Goal: Information Seeking & Learning: Learn about a topic

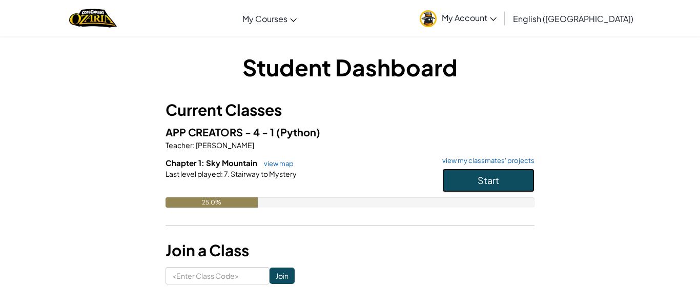
click at [520, 174] on button "Start" at bounding box center [489, 181] width 92 height 24
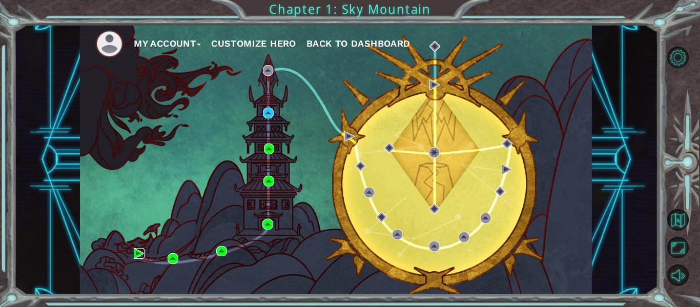
click at [136, 252] on img at bounding box center [139, 253] width 11 height 11
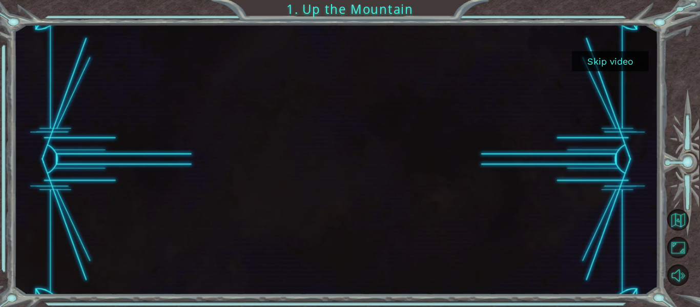
click at [604, 62] on button "Skip video" at bounding box center [610, 61] width 77 height 20
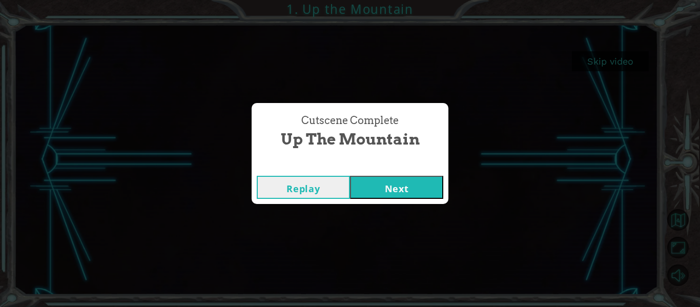
click at [380, 187] on button "Next" at bounding box center [396, 187] width 93 height 23
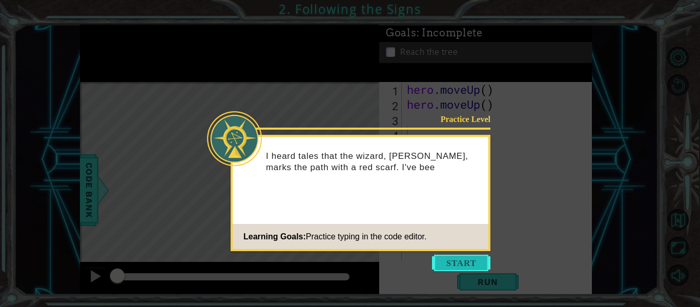
click at [463, 265] on button "Start" at bounding box center [461, 263] width 58 height 16
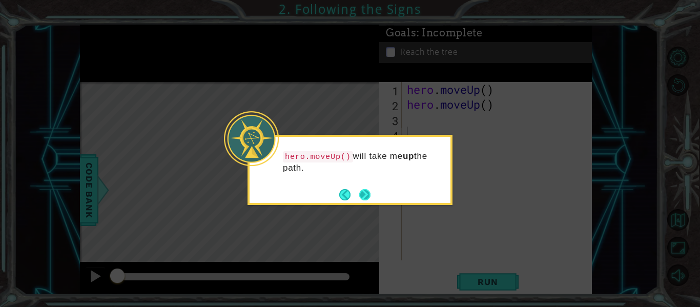
click at [366, 192] on button "Next" at bounding box center [364, 194] width 11 height 11
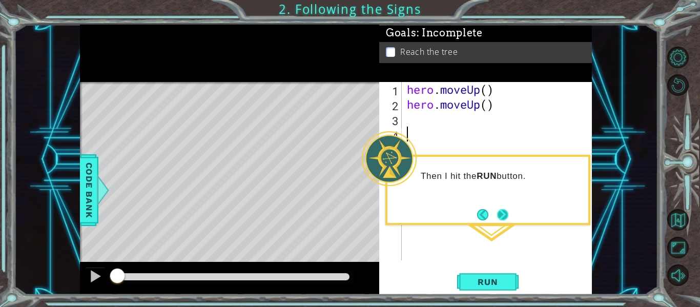
click at [499, 215] on button "Next" at bounding box center [502, 214] width 11 height 11
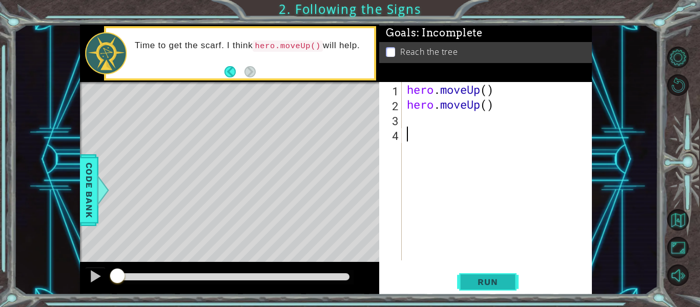
click at [478, 282] on span "Run" at bounding box center [488, 282] width 41 height 10
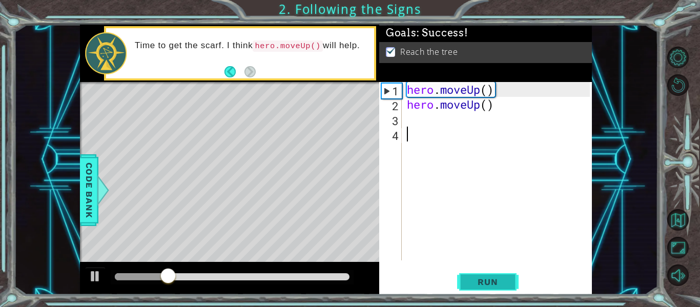
click at [472, 274] on button "Run" at bounding box center [488, 282] width 62 height 21
click at [472, 275] on button "Run" at bounding box center [488, 282] width 62 height 21
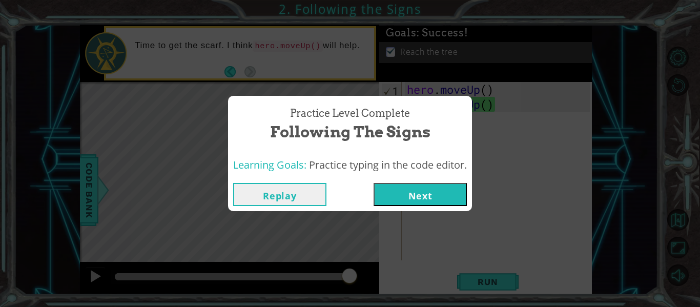
click at [431, 197] on button "Next" at bounding box center [420, 194] width 93 height 23
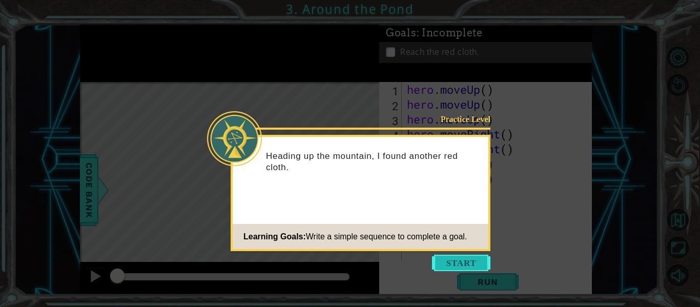
click at [468, 265] on button "Start" at bounding box center [461, 263] width 58 height 16
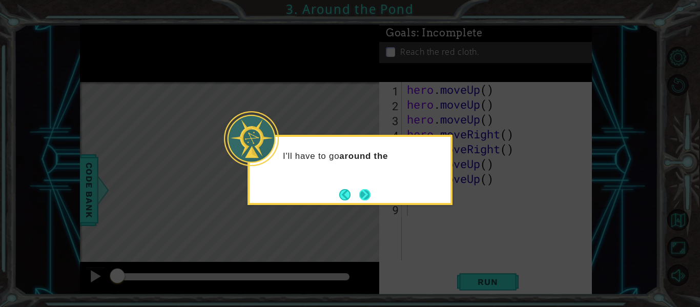
click at [367, 198] on button "Next" at bounding box center [364, 194] width 11 height 11
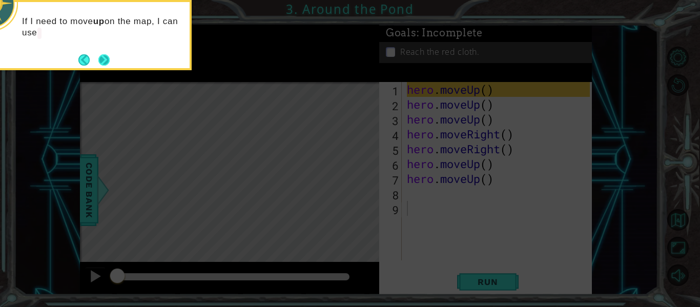
click at [98, 65] on button "Next" at bounding box center [103, 59] width 11 height 11
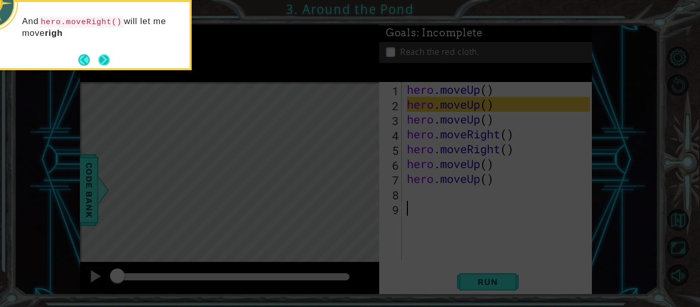
click at [109, 54] on button "Next" at bounding box center [103, 59] width 11 height 11
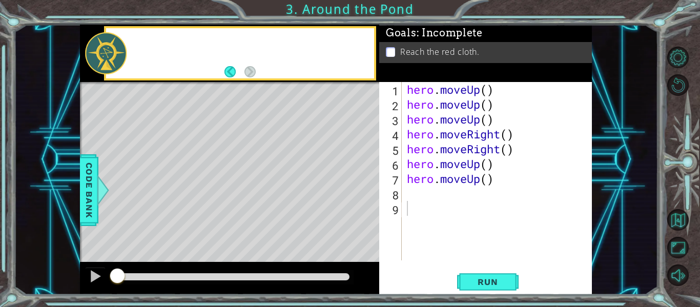
click at [109, 51] on div at bounding box center [106, 53] width 42 height 42
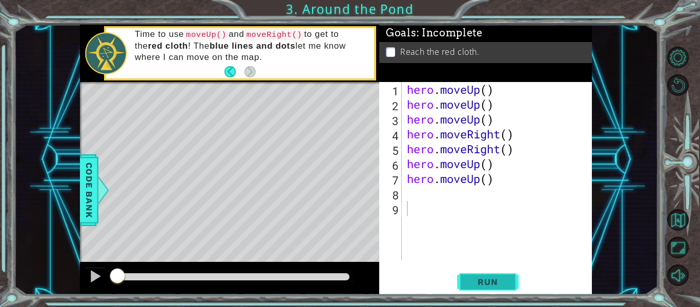
click at [504, 276] on button "Run" at bounding box center [488, 282] width 62 height 21
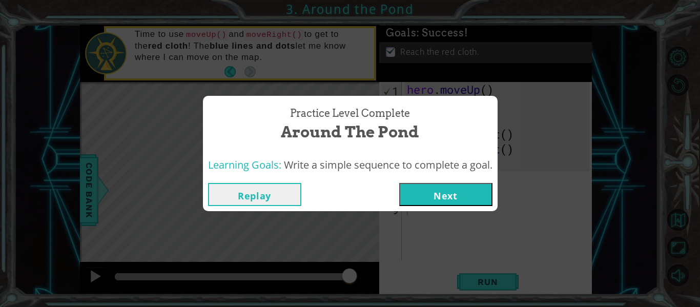
click at [469, 203] on button "Next" at bounding box center [445, 194] width 93 height 23
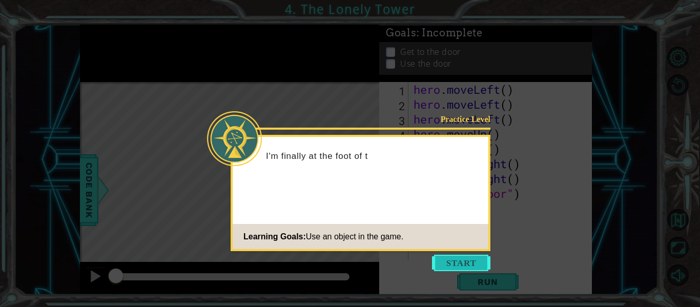
click at [459, 258] on button "Start" at bounding box center [461, 263] width 58 height 16
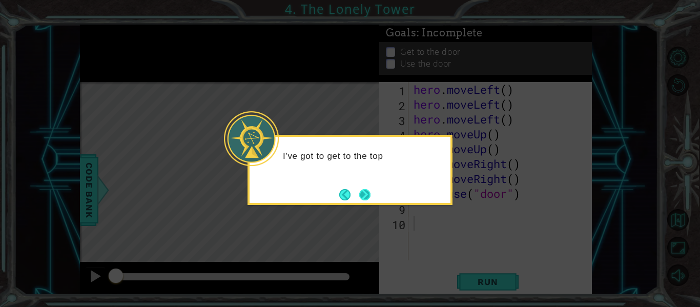
click at [364, 196] on button "Next" at bounding box center [364, 194] width 11 height 11
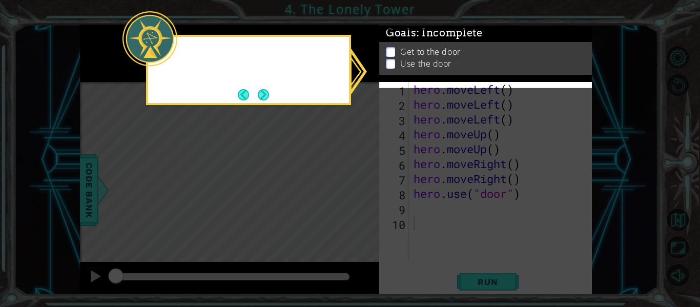
click at [364, 196] on icon at bounding box center [350, 153] width 700 height 307
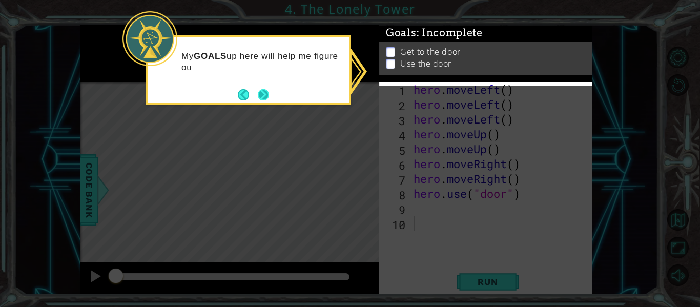
click at [258, 89] on button "Next" at bounding box center [263, 94] width 11 height 11
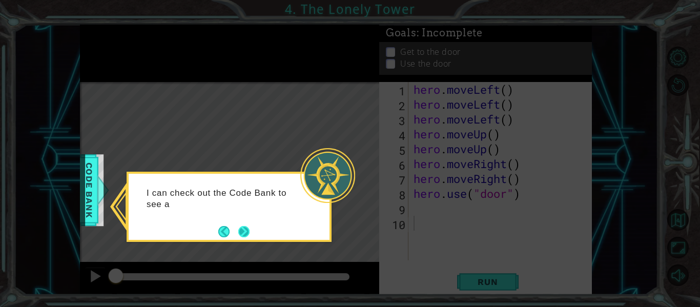
click at [250, 231] on button "Next" at bounding box center [243, 231] width 11 height 11
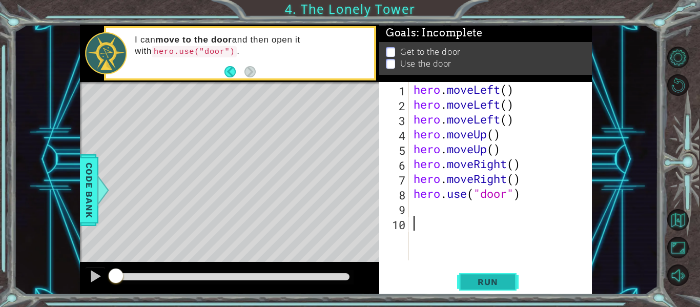
click at [512, 277] on button "Run" at bounding box center [488, 282] width 62 height 21
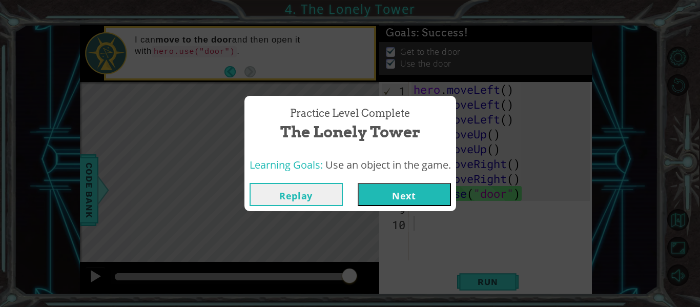
click at [374, 188] on button "Next" at bounding box center [404, 194] width 93 height 23
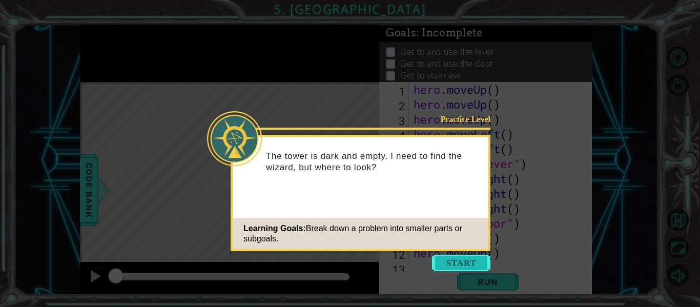
click at [441, 269] on button "Start" at bounding box center [461, 263] width 58 height 16
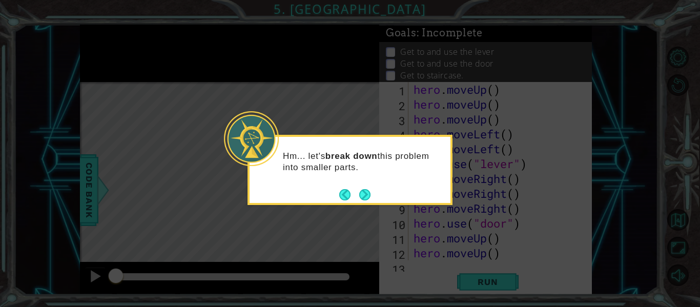
click at [371, 198] on div "Hm... let's break down this problem into smaller parts." at bounding box center [350, 170] width 205 height 70
click at [366, 190] on button "Next" at bounding box center [364, 194] width 11 height 11
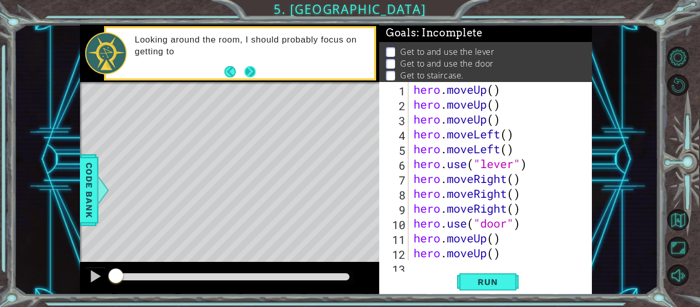
click at [250, 67] on button "Next" at bounding box center [250, 71] width 11 height 11
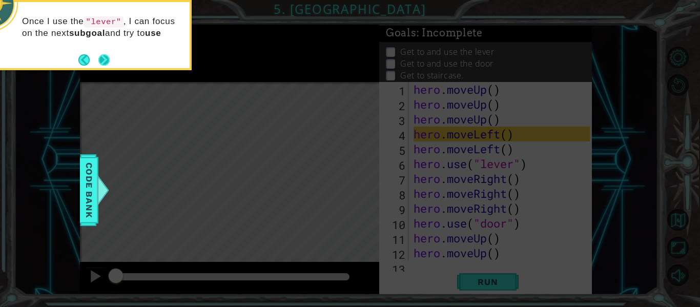
click at [110, 56] on button "Next" at bounding box center [103, 59] width 11 height 11
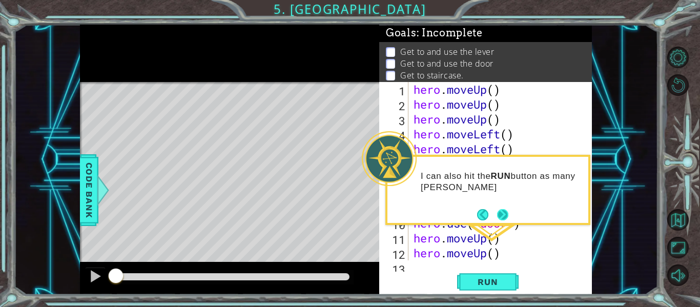
click at [499, 217] on button "Next" at bounding box center [502, 214] width 11 height 11
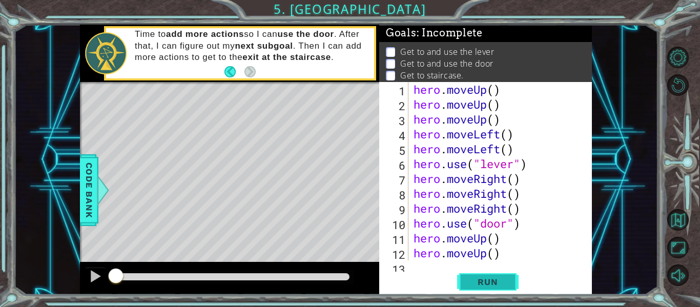
click at [476, 283] on span "Run" at bounding box center [488, 282] width 41 height 10
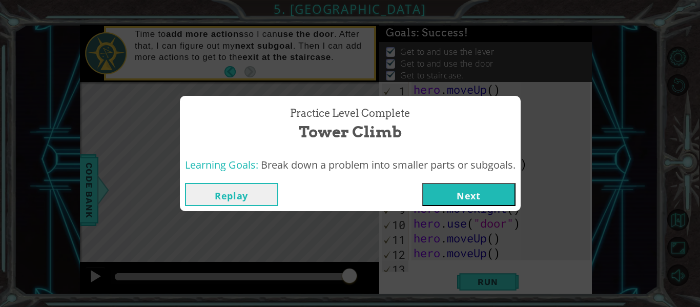
click at [481, 191] on button "Next" at bounding box center [469, 194] width 93 height 23
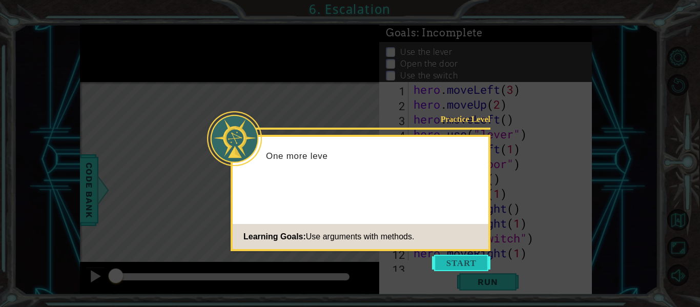
click at [445, 258] on button "Start" at bounding box center [461, 263] width 58 height 16
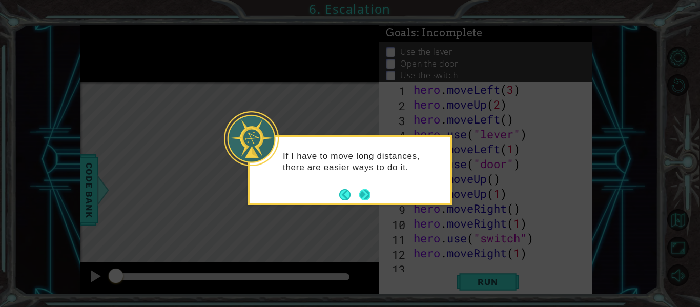
click at [367, 194] on button "Next" at bounding box center [364, 194] width 11 height 11
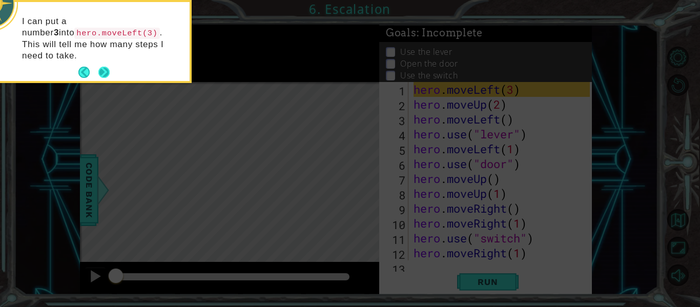
click at [104, 67] on button "Next" at bounding box center [103, 72] width 11 height 11
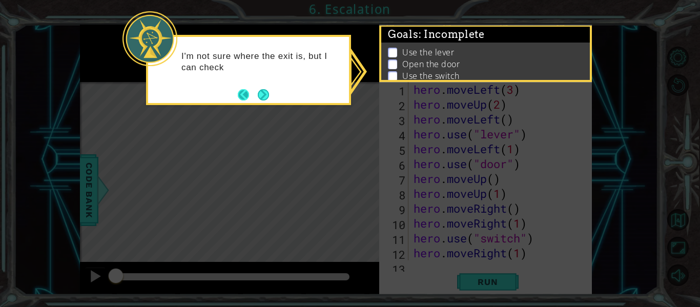
click at [255, 91] on button "Back" at bounding box center [248, 94] width 20 height 11
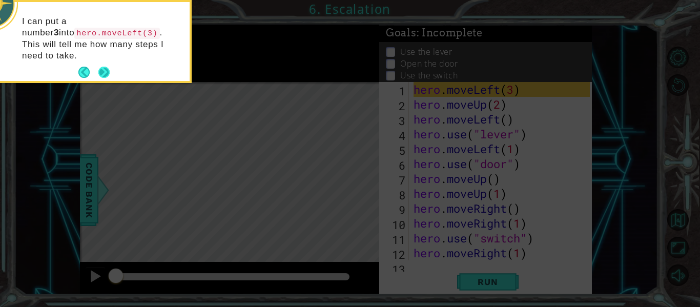
click at [104, 67] on button "Next" at bounding box center [103, 72] width 11 height 11
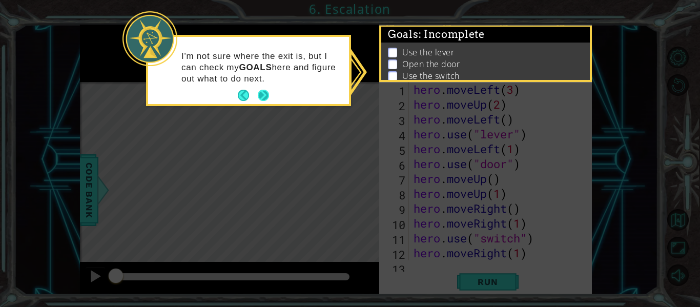
click at [262, 90] on button "Next" at bounding box center [263, 95] width 11 height 11
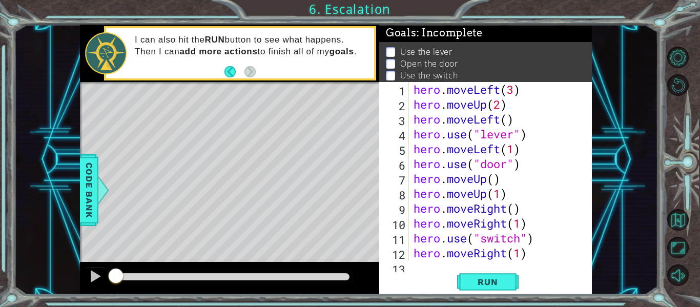
click at [514, 121] on div "hero . moveLeft ( 3 ) hero . moveUp ( 2 ) hero . moveLeft ( ) hero . use ( "lev…" at bounding box center [504, 186] width 184 height 208
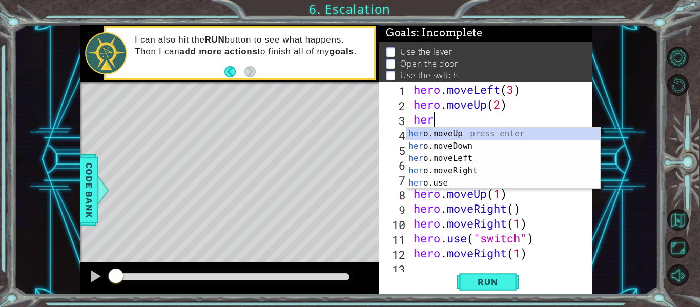
type textarea "h"
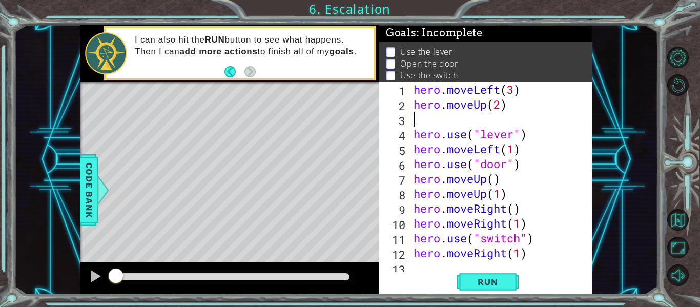
type textarea "hero.moveUp(2)"
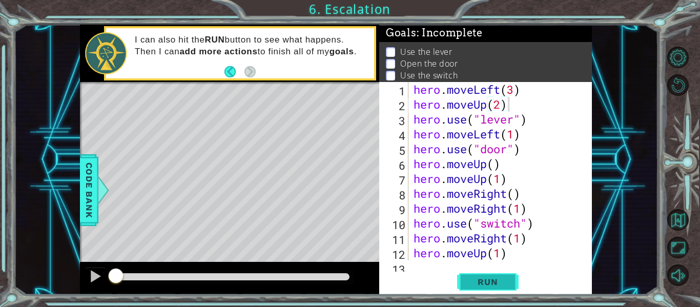
click at [501, 283] on span "Run" at bounding box center [488, 282] width 41 height 10
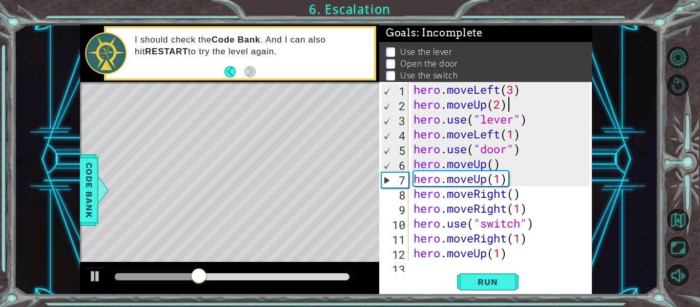
click at [512, 110] on div "hero . moveLeft ( 3 ) hero . moveUp ( 2 ) hero . use ( "lever" ) hero . moveLef…" at bounding box center [504, 186] width 184 height 208
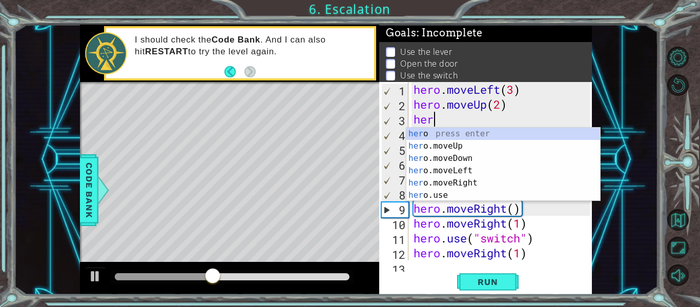
scroll to position [0, 1]
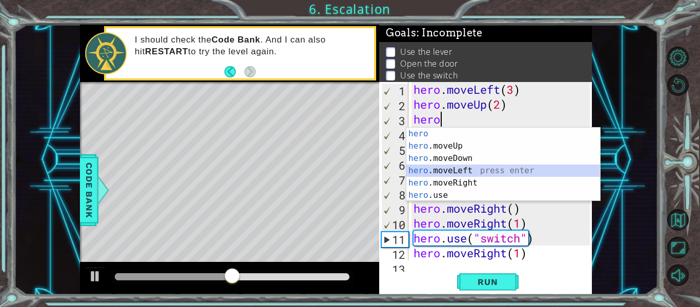
click at [497, 173] on div "hero press enter hero .moveUp press enter hero .moveDown press enter hero .move…" at bounding box center [504, 177] width 194 height 98
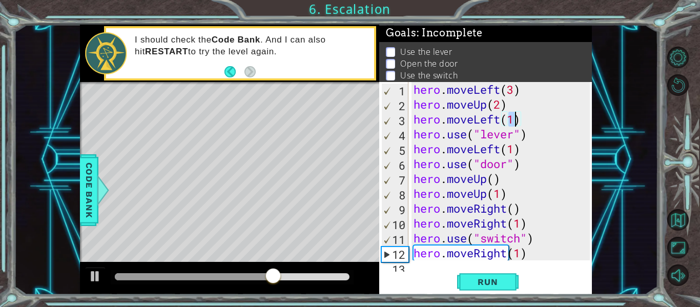
type textarea "hero.moveLeft(1)"
click at [446, 267] on div "hero.moveLeft(1) 1 2 3 4 5 6 7 8 9 10 11 12 13 hero . moveLeft ( 3 ) hero . mov…" at bounding box center [485, 188] width 213 height 213
click at [476, 285] on span "Run" at bounding box center [488, 282] width 41 height 10
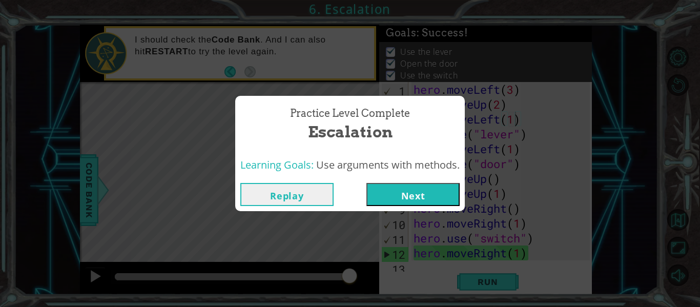
click at [391, 197] on button "Next" at bounding box center [413, 194] width 93 height 23
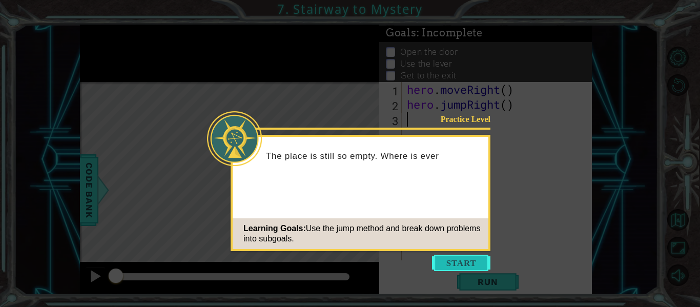
click at [468, 256] on button "Start" at bounding box center [461, 263] width 58 height 16
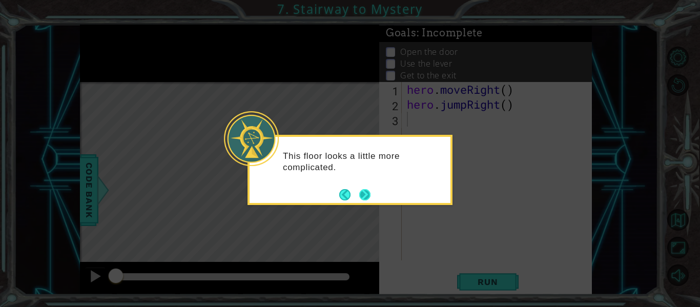
click at [359, 194] on button "Next" at bounding box center [364, 194] width 11 height 11
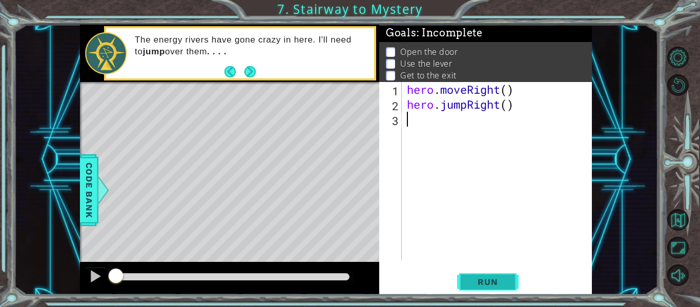
click at [506, 282] on span "Run" at bounding box center [488, 282] width 41 height 10
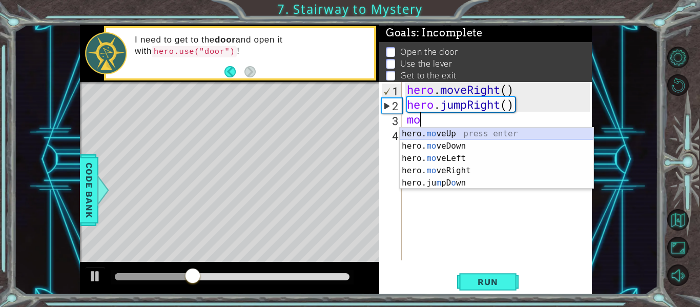
click at [512, 133] on div "hero. mo veUp press enter hero. mo veDown press enter hero. mo veLeft press ent…" at bounding box center [497, 171] width 194 height 86
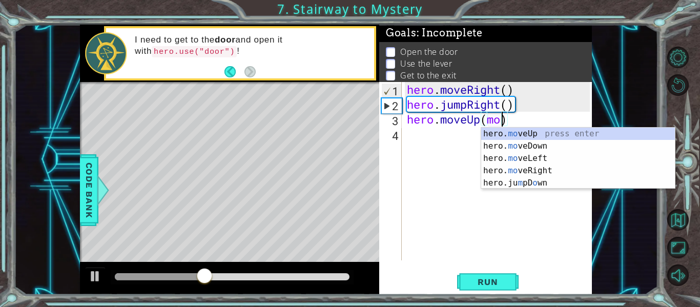
scroll to position [0, 4]
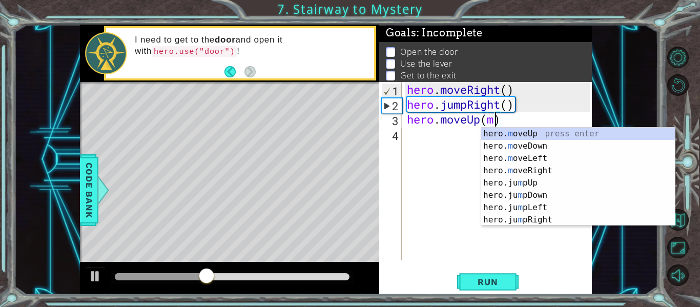
type textarea "hero.moveUp()"
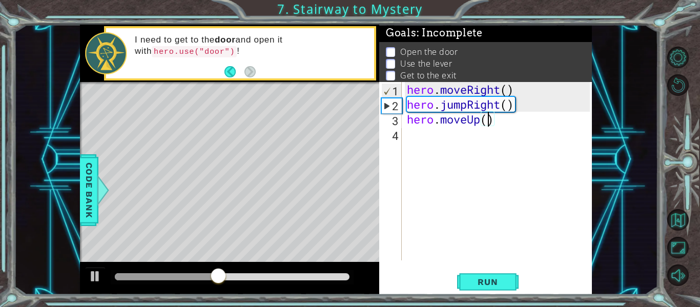
click at [525, 133] on div "hero . moveRight ( ) hero . jumpRight ( ) hero . moveUp ( )" at bounding box center [500, 186] width 190 height 208
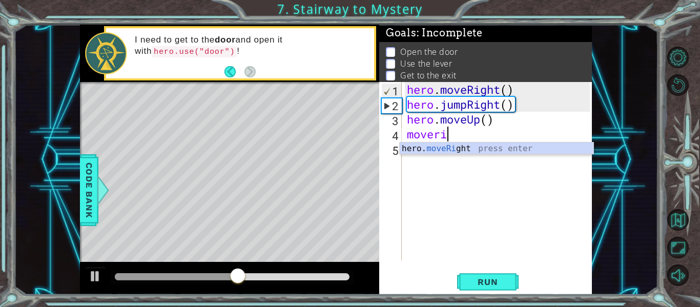
scroll to position [0, 2]
click at [534, 150] on div "hero. moveRi ght press enter" at bounding box center [497, 161] width 194 height 37
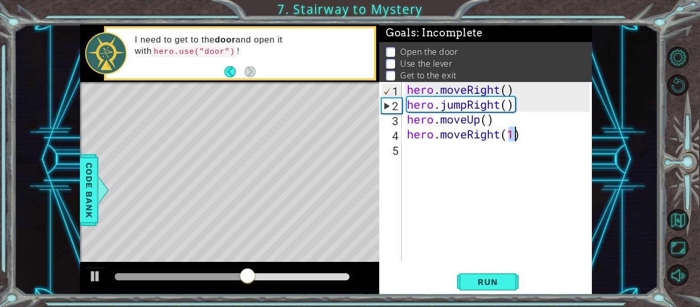
type textarea "hero.moveRight(1)"
click at [528, 150] on div "hero . moveRight ( ) hero . jumpRight ( ) hero . moveUp ( ) hero . moveRight ( …" at bounding box center [500, 186] width 190 height 208
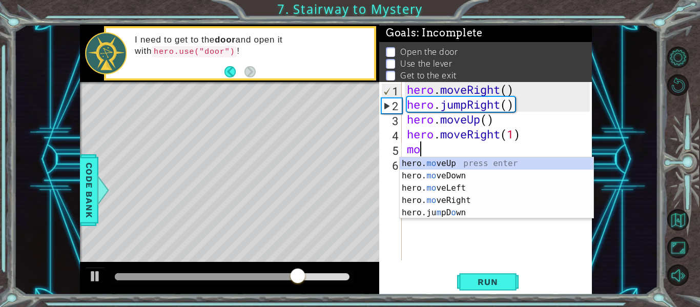
scroll to position [0, 0]
type textarea "m"
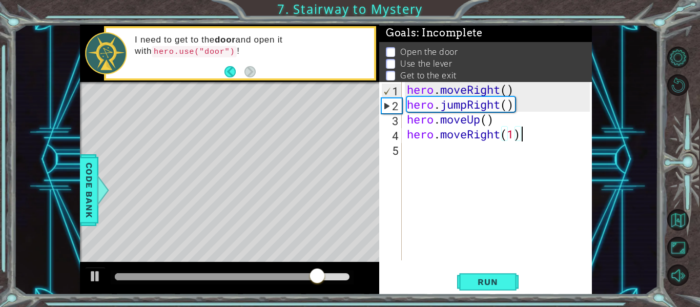
type textarea "hero.moveRight(1)"
click at [447, 48] on p "Open the door" at bounding box center [428, 51] width 57 height 11
click at [391, 50] on p at bounding box center [390, 52] width 9 height 10
click at [526, 133] on div "hero . moveRight ( ) hero . jumpRight ( ) hero . moveUp ( ) hero . moveRight ( …" at bounding box center [500, 186] width 190 height 208
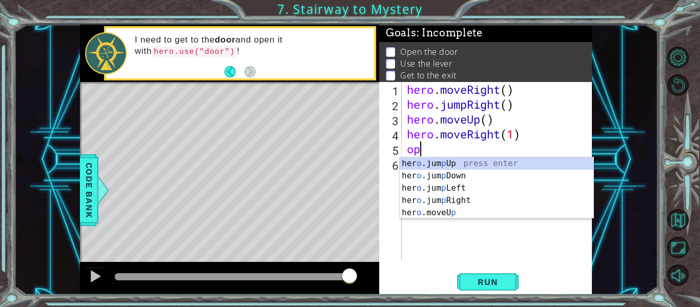
type textarea "o"
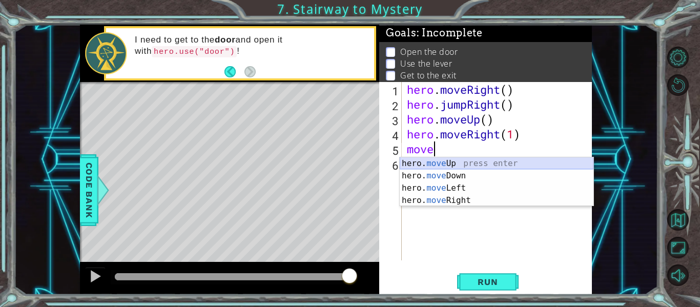
click at [556, 162] on div "hero. move Up press enter hero. move Down press enter hero. move Left press ent…" at bounding box center [497, 194] width 194 height 74
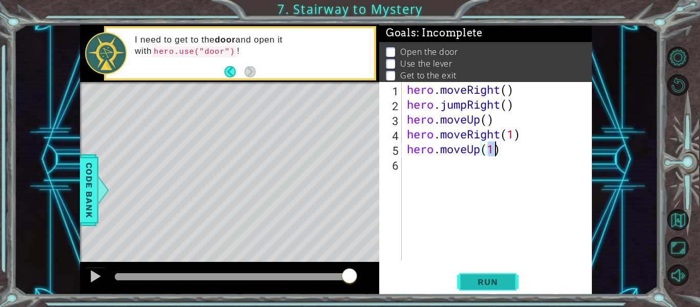
click at [499, 278] on span "Run" at bounding box center [488, 282] width 41 height 10
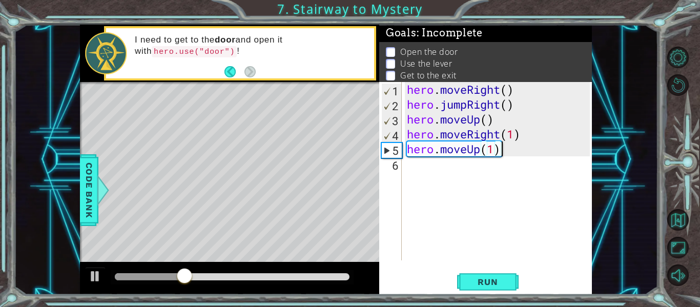
click at [503, 147] on div "hero . moveRight ( ) hero . jumpRight ( ) hero . moveUp ( ) hero . moveRight ( …" at bounding box center [500, 186] width 190 height 208
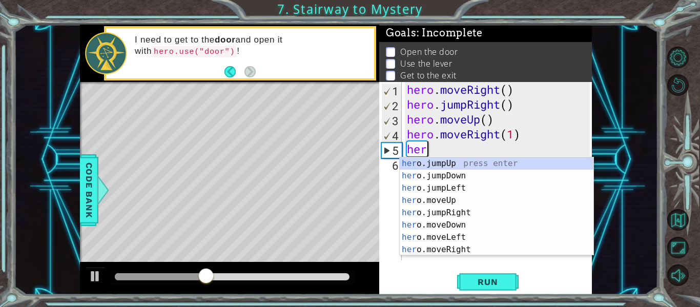
type textarea "h"
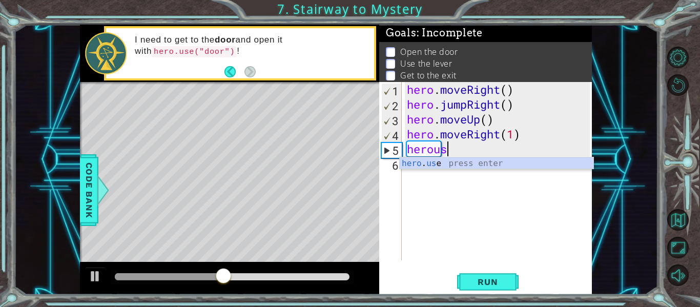
scroll to position [0, 2]
click at [510, 162] on div "hero . us e press enter" at bounding box center [497, 175] width 194 height 37
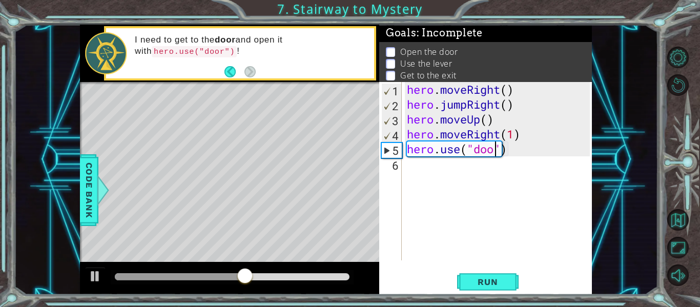
scroll to position [0, 5]
type textarea "hero.use("door")"
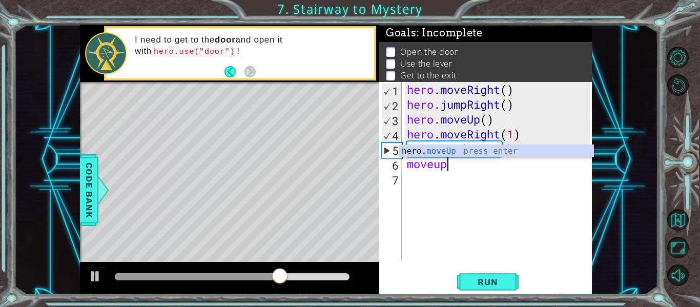
scroll to position [0, 2]
click at [470, 151] on div "hero. moveUp press enter" at bounding box center [497, 163] width 194 height 37
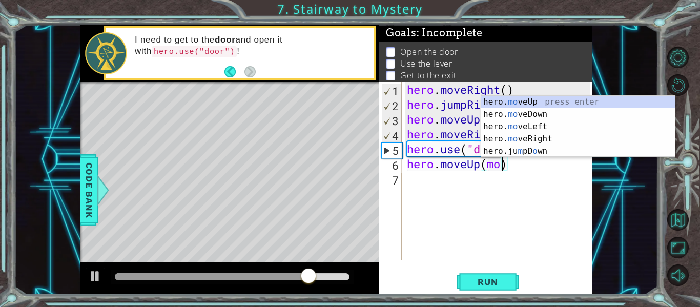
type textarea "hero.moveUp()"
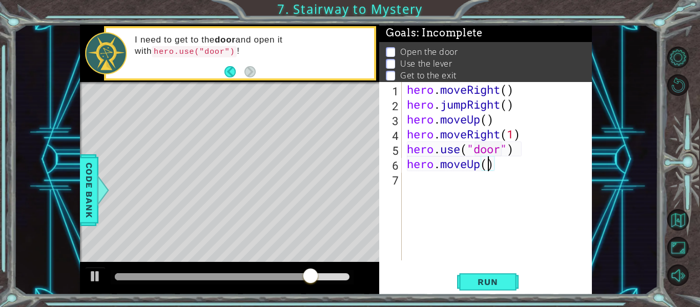
scroll to position [0, 4]
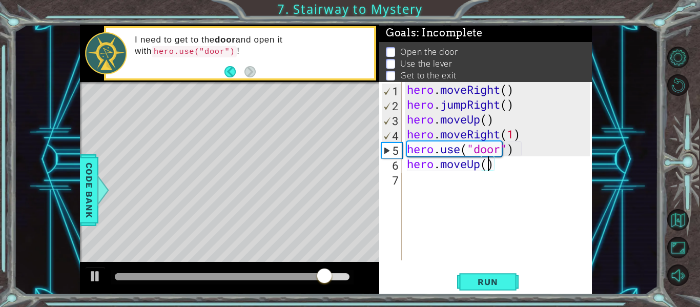
click at [498, 164] on div "hero . moveRight ( ) hero . jumpRight ( ) hero . moveUp ( ) hero . moveRight ( …" at bounding box center [500, 186] width 190 height 208
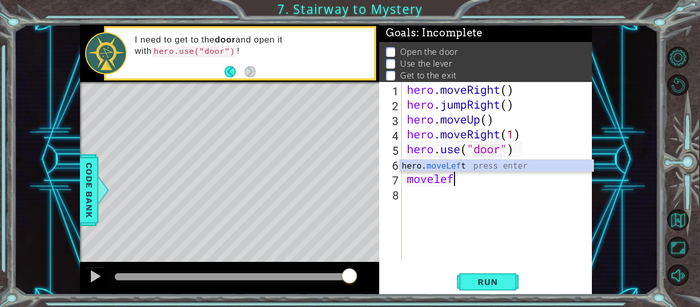
scroll to position [0, 2]
click at [495, 162] on div "hero. moveLeft press enter" at bounding box center [497, 178] width 194 height 37
type textarea "hero.moveLeft(1)"
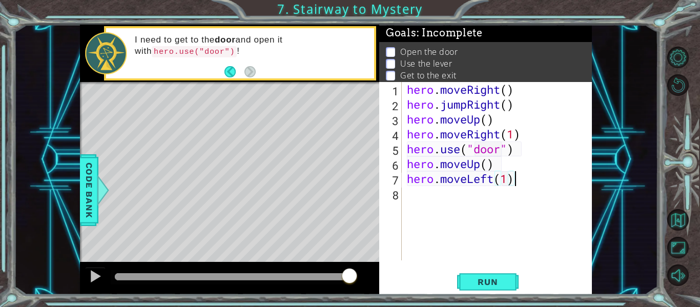
click at [528, 177] on div "hero . moveRight ( ) hero . jumpRight ( ) hero . moveUp ( ) hero . moveRight ( …" at bounding box center [500, 186] width 190 height 208
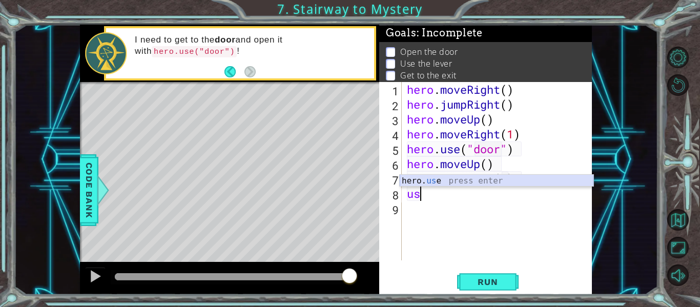
click at [536, 178] on div "hero. us e press enter" at bounding box center [497, 193] width 194 height 37
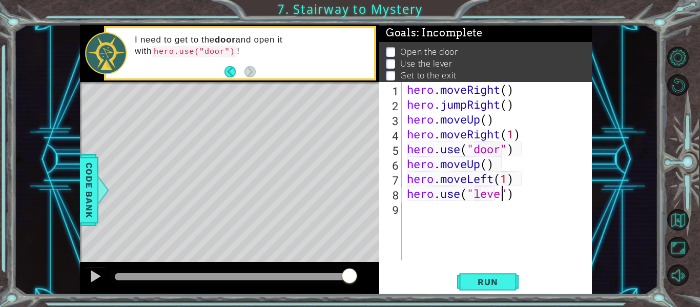
scroll to position [0, 5]
type textarea "hero.use("lever")"
click at [564, 195] on div "hero . moveRight ( ) hero . jumpRight ( ) hero . moveUp ( ) hero . moveRight ( …" at bounding box center [500, 186] width 190 height 208
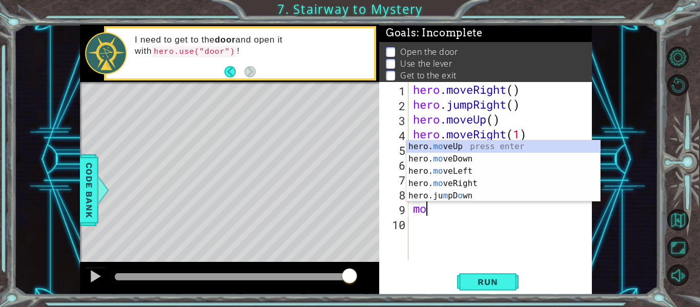
scroll to position [0, 1]
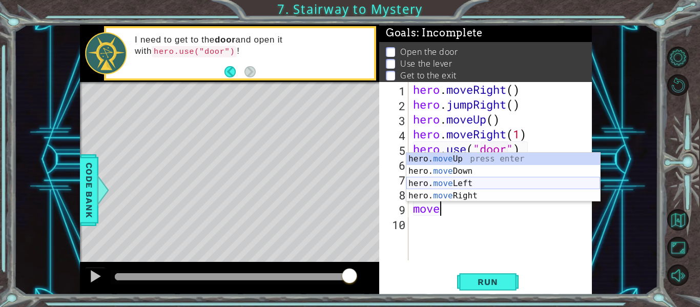
click at [558, 184] on div "hero. move Up press enter hero. move Down press enter hero. move Left press ent…" at bounding box center [504, 190] width 194 height 74
type textarea "hero.moveLeft(1)"
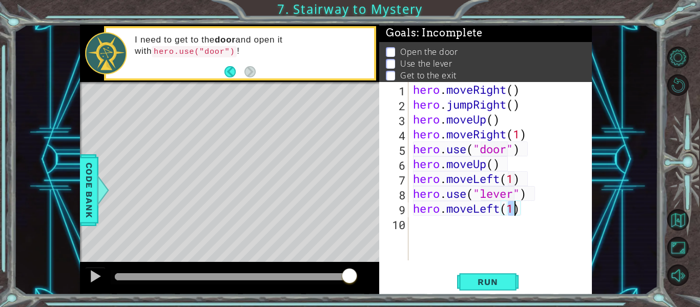
click at [556, 205] on div "hero . moveRight ( ) hero . jumpRight ( ) hero . moveUp ( ) hero . moveRight ( …" at bounding box center [503, 186] width 184 height 208
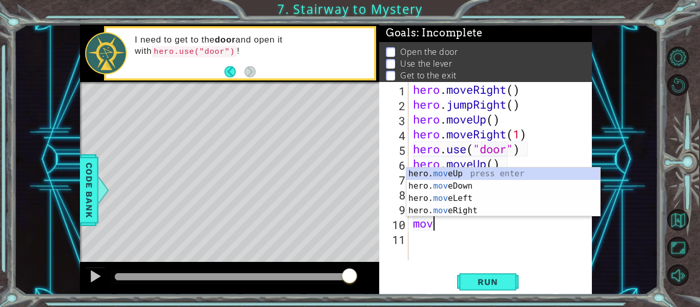
type textarea "m"
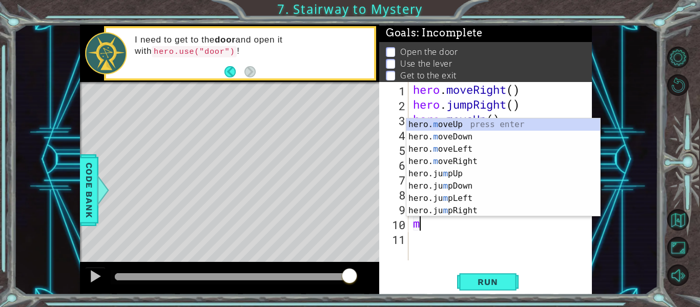
scroll to position [0, 0]
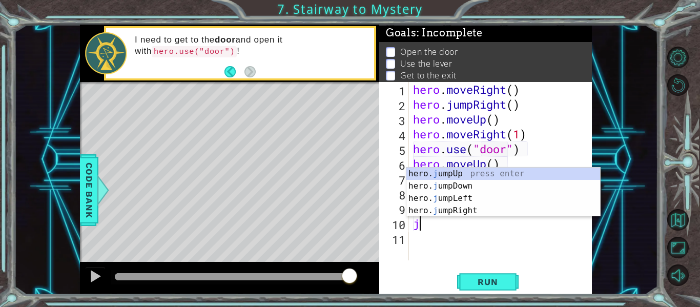
type textarea "ju"
click at [511, 176] on div "hero. ju mpUp press enter hero. ju mpDown press enter hero. [PERSON_NAME] mpLef…" at bounding box center [504, 205] width 194 height 74
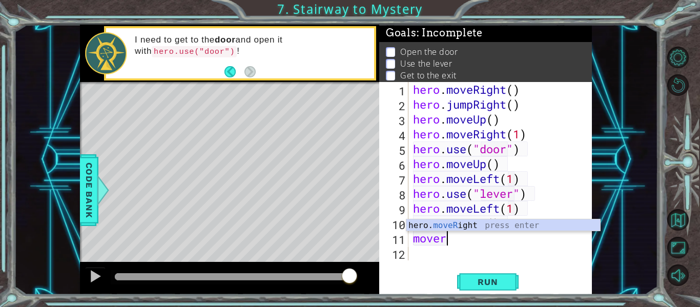
scroll to position [0, 2]
click at [572, 227] on div "hero. moveRi ght press enter" at bounding box center [504, 237] width 194 height 37
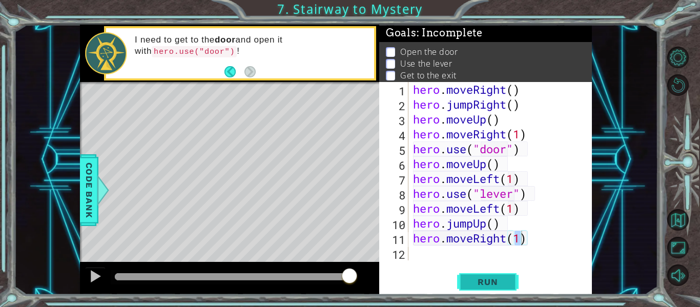
click at [517, 277] on button "Run" at bounding box center [488, 282] width 62 height 21
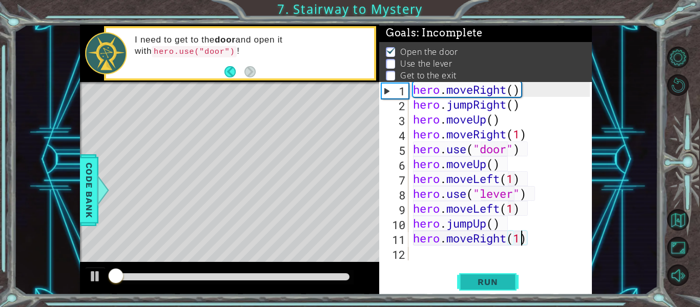
scroll to position [2, 0]
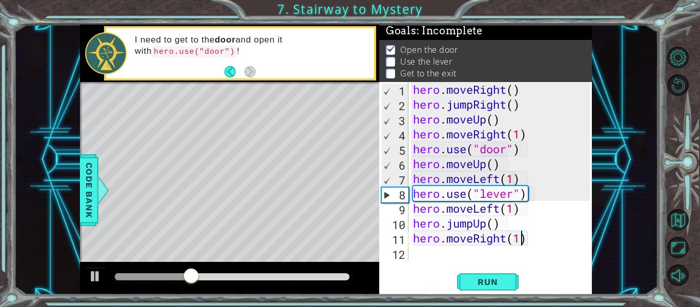
click at [517, 178] on div "hero . moveRight ( ) hero . jumpRight ( ) hero . moveUp ( ) hero . moveRight ( …" at bounding box center [503, 186] width 184 height 208
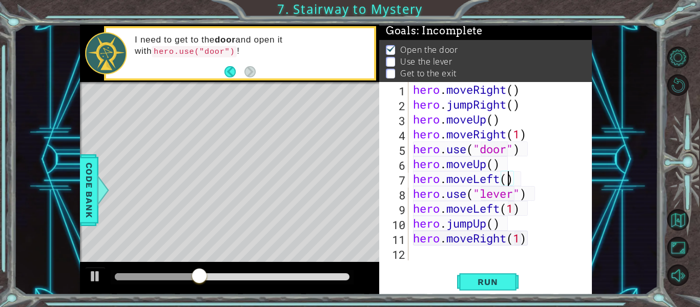
scroll to position [0, 5]
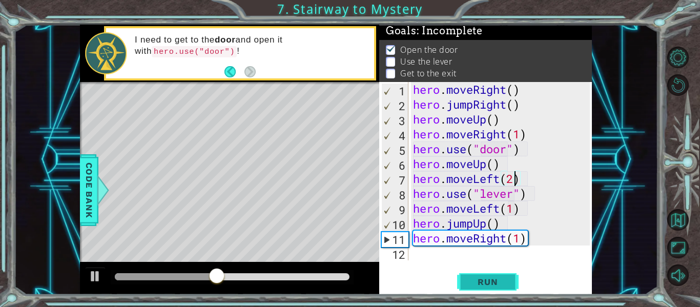
click at [491, 285] on span "Run" at bounding box center [488, 282] width 41 height 10
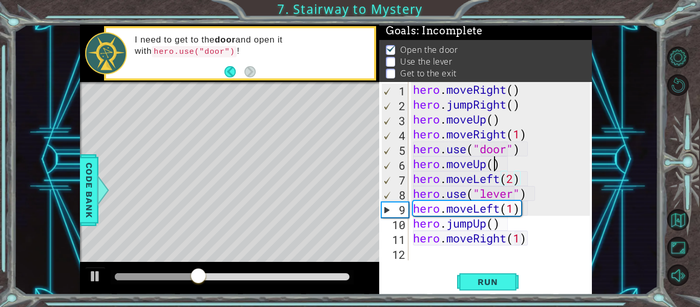
click at [494, 167] on div "hero . moveRight ( ) hero . jumpRight ( ) hero . moveUp ( ) hero . moveRight ( …" at bounding box center [503, 186] width 184 height 208
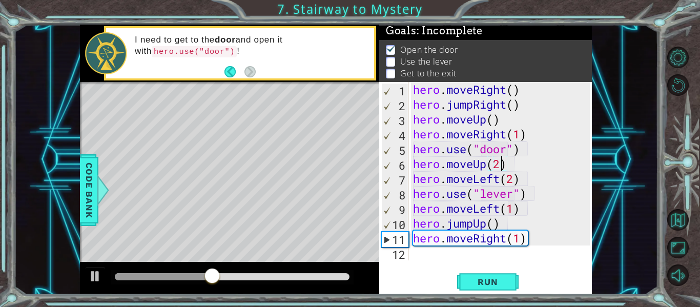
click at [518, 186] on div "hero . moveRight ( ) hero . jumpRight ( ) hero . moveUp ( ) hero . moveRight ( …" at bounding box center [503, 186] width 184 height 208
click at [487, 275] on button "Run" at bounding box center [488, 282] width 62 height 21
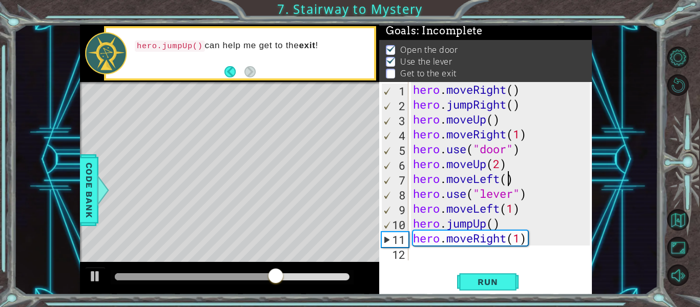
click at [515, 208] on div "hero . moveRight ( ) hero . jumpRight ( ) hero . moveUp ( ) hero . moveRight ( …" at bounding box center [503, 186] width 184 height 208
type textarea "hero.moveLeft(2)"
click at [509, 273] on button "Run" at bounding box center [488, 282] width 62 height 21
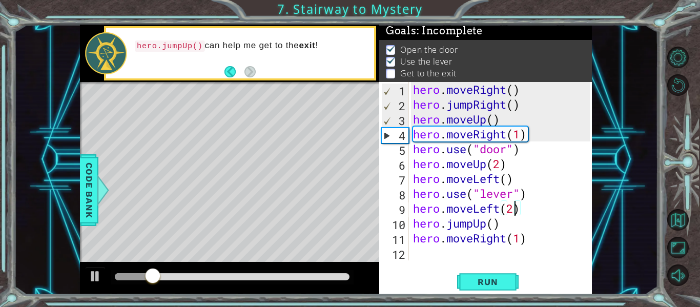
click at [555, 248] on div "hero . moveRight ( ) hero . jumpRight ( ) hero . moveUp ( ) hero . moveRight ( …" at bounding box center [503, 186] width 184 height 208
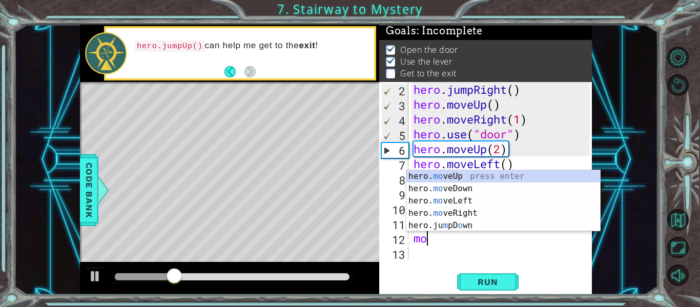
scroll to position [15, 0]
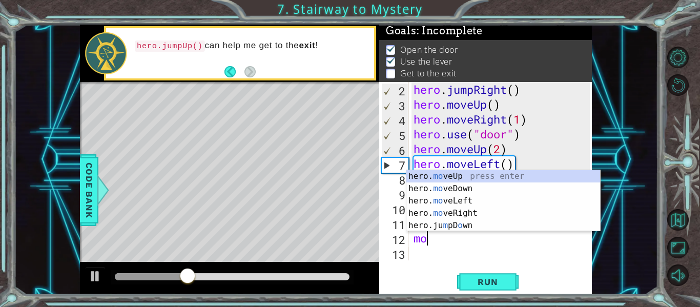
type textarea "m"
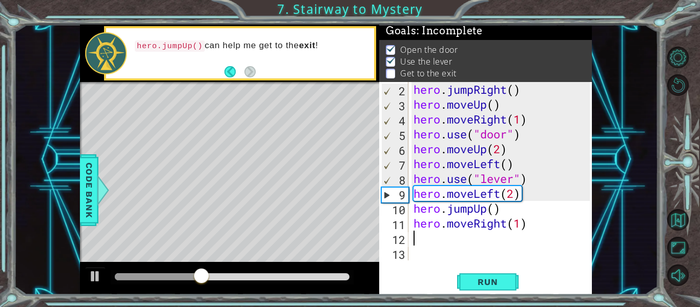
click at [526, 221] on div "hero . jumpRight ( ) hero . moveUp ( ) hero . moveRight ( 1 ) hero . use ( "doo…" at bounding box center [504, 186] width 184 height 208
click at [522, 222] on div "hero . jumpRight ( ) hero . moveUp ( ) hero . moveRight ( 1 ) hero . use ( "doo…" at bounding box center [504, 186] width 184 height 208
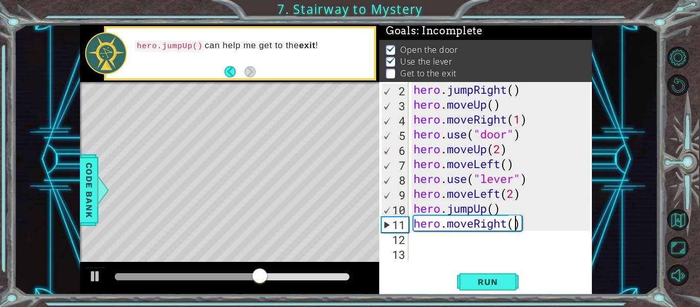
type textarea "hero.moveRight(2)"
click at [493, 246] on div "hero . jumpRight ( ) hero . moveUp ( ) hero . moveRight ( 1 ) hero . use ( "doo…" at bounding box center [504, 186] width 184 height 208
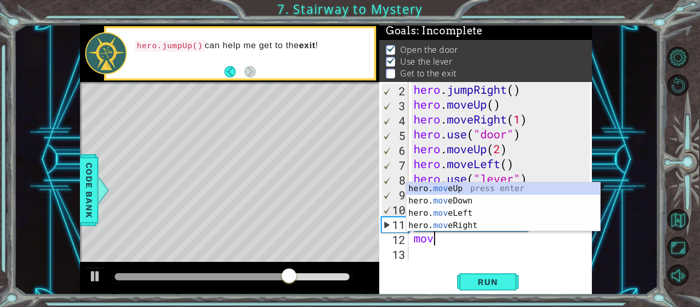
scroll to position [0, 1]
click at [478, 181] on div "hero . jumpRight ( ) hero . moveUp ( ) hero . moveRight ( 1 ) hero . use ( "doo…" at bounding box center [504, 186] width 184 height 208
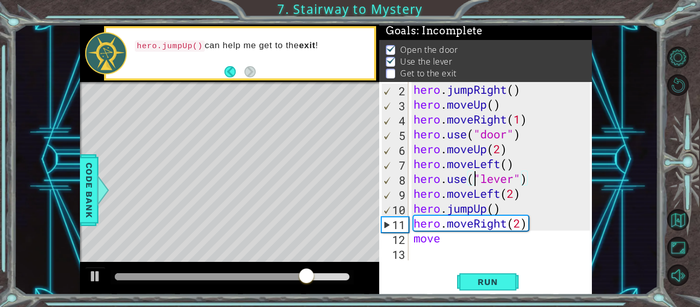
click at [469, 236] on div "hero . jumpRight ( ) hero . moveUp ( ) hero . moveRight ( 1 ) hero . use ( "doo…" at bounding box center [504, 186] width 184 height 208
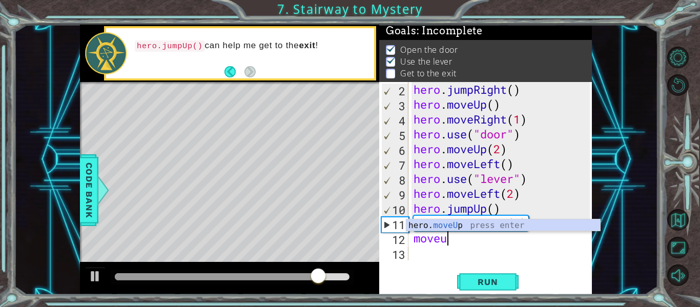
scroll to position [0, 1]
click at [453, 228] on div "hero. moveU p press enter" at bounding box center [504, 237] width 194 height 37
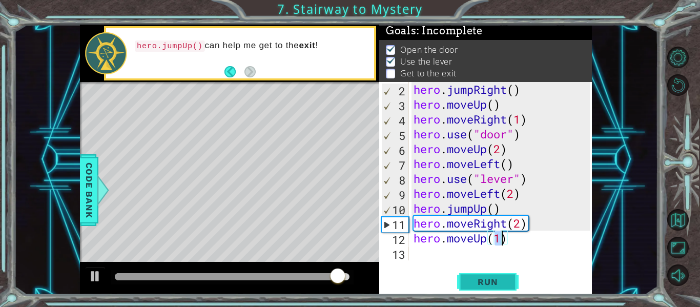
type textarea "hero.moveUp(1)"
click at [472, 282] on span "Run" at bounding box center [488, 282] width 41 height 10
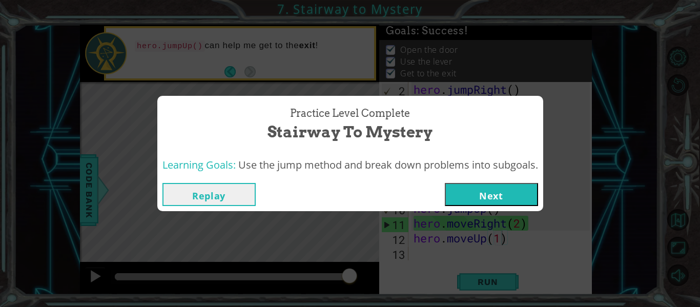
click at [502, 189] on button "Next" at bounding box center [491, 194] width 93 height 23
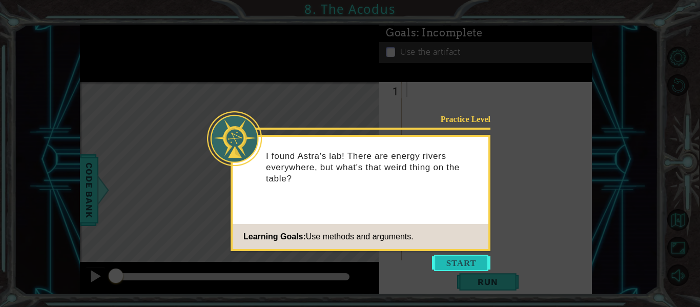
click at [443, 264] on button "Start" at bounding box center [461, 263] width 58 height 16
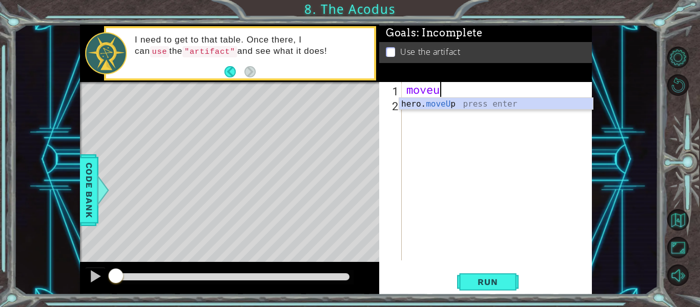
scroll to position [0, 1]
click at [515, 108] on div "hero. moveU p press enter" at bounding box center [496, 116] width 194 height 37
type textarea "hero.moveUp(1)"
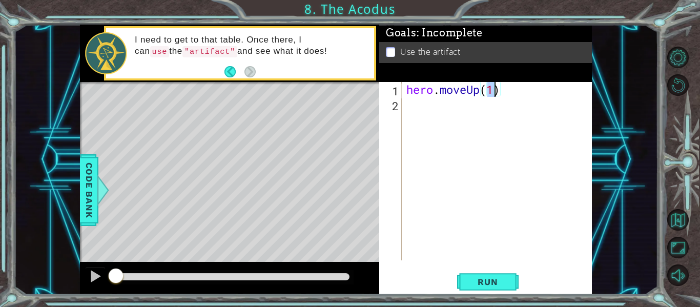
click at [507, 106] on div "hero . moveUp ( 1 )" at bounding box center [500, 186] width 191 height 208
click at [486, 287] on button "Run" at bounding box center [488, 282] width 62 height 21
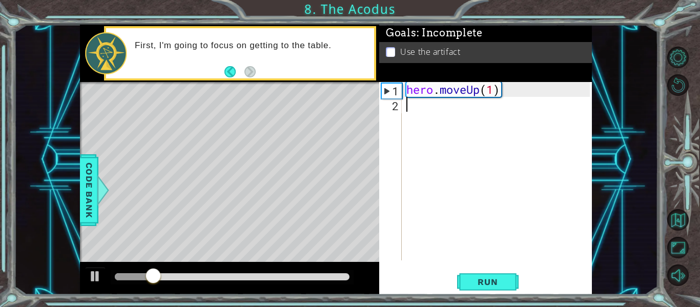
click at [493, 91] on div "hero . moveUp ( 1 )" at bounding box center [500, 186] width 191 height 208
type textarea "hero.moveUp(2)"
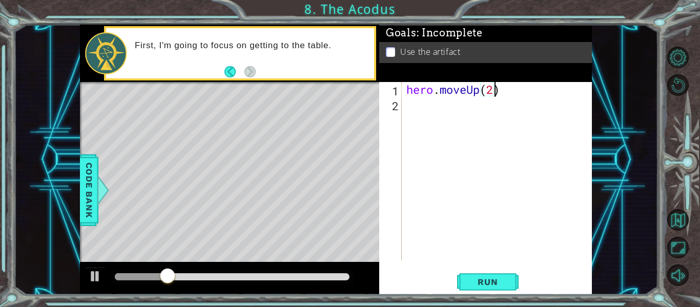
scroll to position [0, 4]
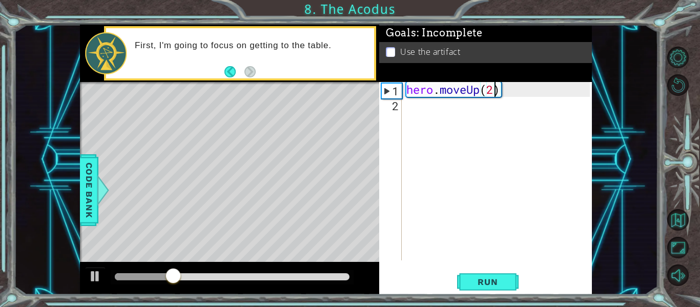
click at [498, 107] on div "hero . moveUp ( 2 )" at bounding box center [500, 186] width 191 height 208
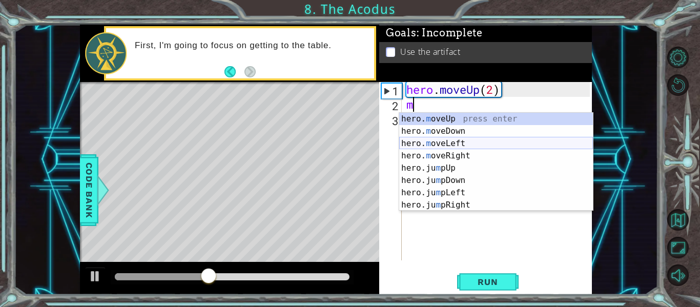
click at [497, 138] on div "hero. m oveUp press enter hero. m oveDown press enter hero. m oveLeft press ent…" at bounding box center [496, 174] width 194 height 123
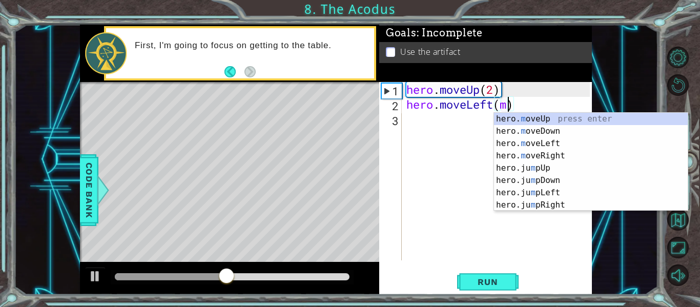
type textarea "hero.moveLeft()"
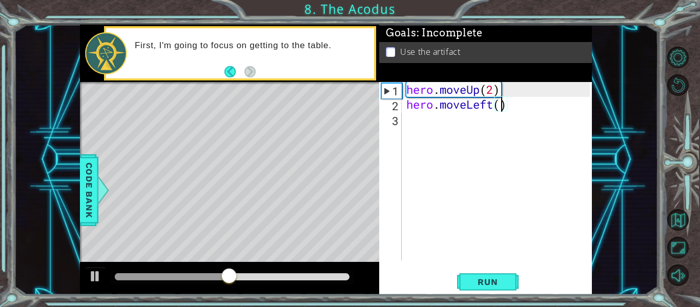
scroll to position [0, 4]
click at [498, 140] on div "hero . moveUp ( 2 ) hero . moveLeft ( )" at bounding box center [500, 186] width 191 height 208
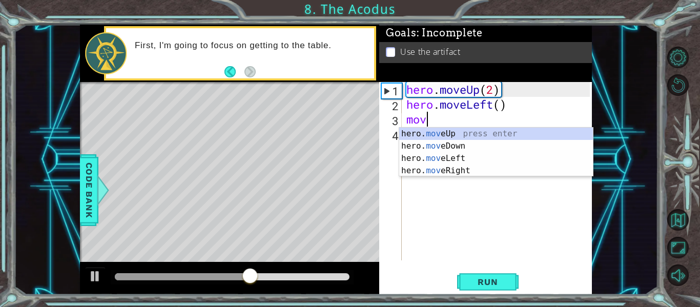
scroll to position [0, 1]
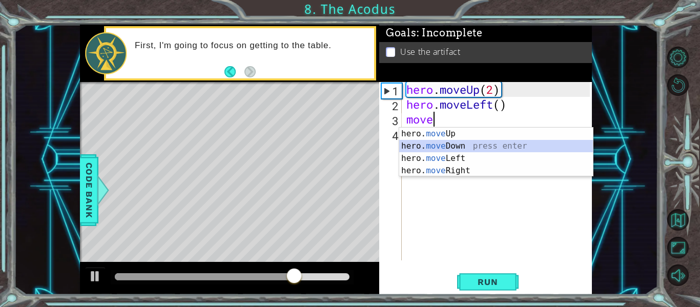
click at [499, 151] on div "hero. move Up press enter hero. move Down press enter hero. move Left press ent…" at bounding box center [496, 165] width 194 height 74
type textarea "hero.moveDown(1)"
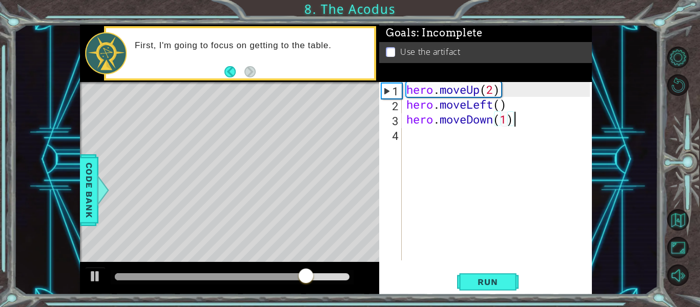
click at [534, 119] on div "hero . moveUp ( 2 ) hero . moveLeft ( ) hero . moveDown ( 1 )" at bounding box center [500, 186] width 191 height 208
click at [509, 119] on div "hero . moveUp ( 2 ) hero . moveLeft ( ) hero . moveDown ( 1 )" at bounding box center [500, 186] width 191 height 208
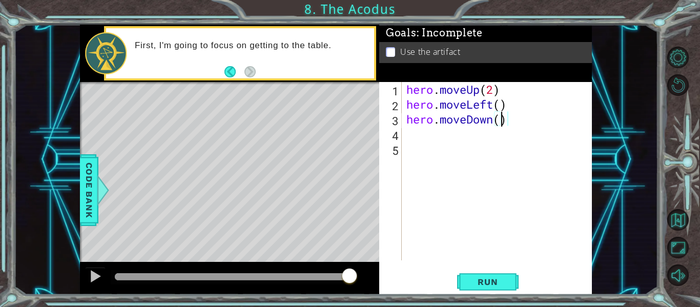
type textarea "hero.moveDown(2)"
click at [527, 122] on div "hero . moveUp ( 2 ) hero . moveLeft ( ) hero . moveDown ( 2 )" at bounding box center [500, 186] width 191 height 208
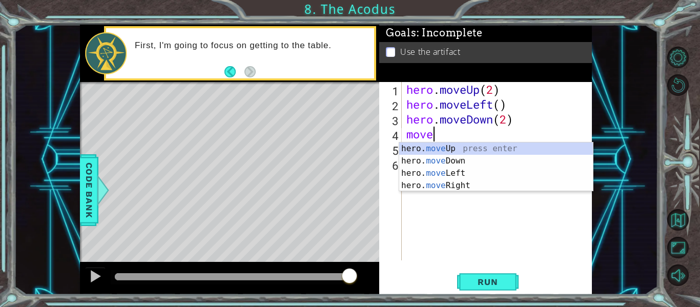
scroll to position [0, 1]
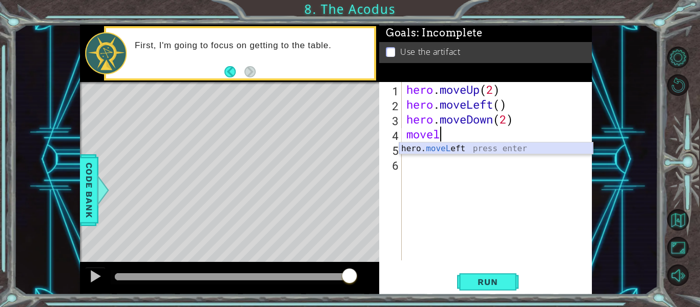
click at [532, 149] on div "hero. moveL eft press enter" at bounding box center [496, 161] width 194 height 37
type textarea "hero.moveLeft(1)"
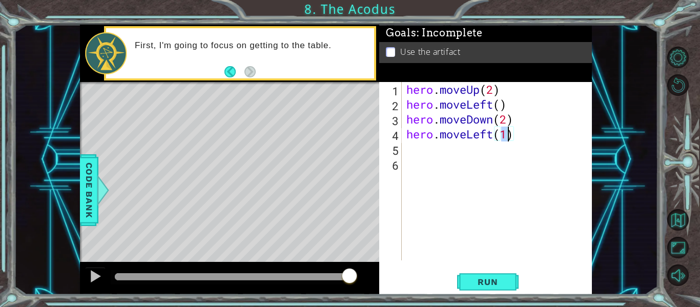
click at [532, 149] on div "hero . moveUp ( 2 ) hero . moveLeft ( ) hero . moveDown ( 2 ) hero . moveLeft (…" at bounding box center [500, 186] width 191 height 208
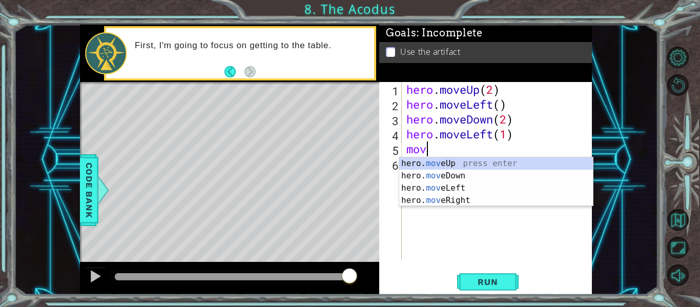
scroll to position [0, 0]
type textarea "m"
type textarea "ju"
click at [539, 165] on div "hero. ju mpUp press enter hero. ju mpDown press enter hero. [PERSON_NAME] mpLef…" at bounding box center [496, 194] width 194 height 74
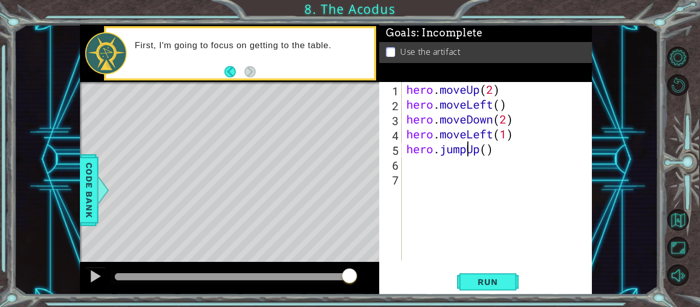
click at [470, 153] on div "hero . moveUp ( 2 ) hero . moveLeft ( ) hero . moveDown ( 2 ) hero . moveLeft (…" at bounding box center [500, 186] width 191 height 208
click at [477, 153] on div "hero . moveUp ( 2 ) hero . moveLeft ( ) hero . moveDown ( 2 ) hero . moveLeft (…" at bounding box center [500, 186] width 191 height 208
click at [479, 152] on div "hero . moveUp ( 2 ) hero . moveLeft ( ) hero . moveDown ( 2 ) hero . moveLeft (…" at bounding box center [500, 186] width 191 height 208
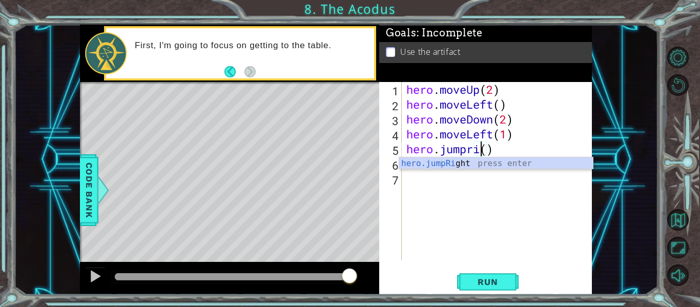
scroll to position [0, 4]
click at [488, 159] on div "hero.jumpRi ght press enter" at bounding box center [496, 175] width 194 height 37
type textarea "hero.jumpRight"
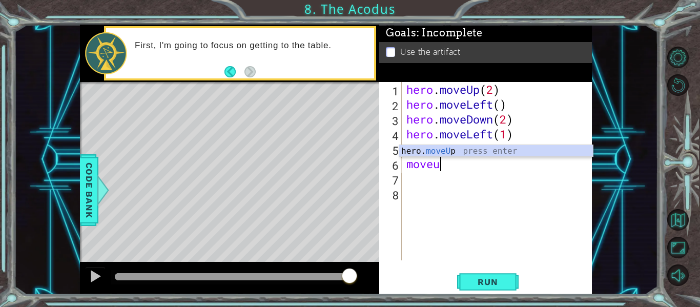
scroll to position [0, 1]
click at [493, 145] on div "hero. moveU p press enter" at bounding box center [496, 163] width 194 height 37
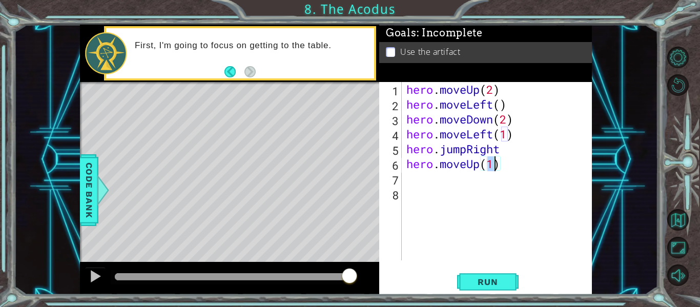
type textarea "hero.moveUp(2)"
click at [500, 163] on div "hero . moveUp ( 2 ) hero . moveLeft ( ) hero . moveDown ( 2 ) hero . moveLeft (…" at bounding box center [500, 186] width 191 height 208
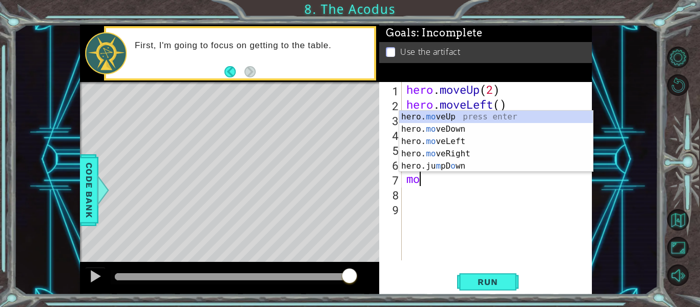
scroll to position [0, 1]
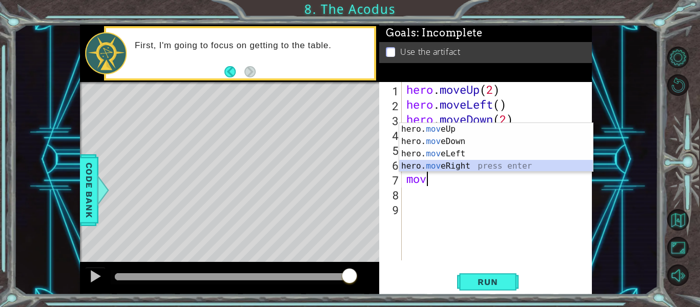
click at [510, 168] on div "hero. mov eUp press enter hero. mov eDown press enter hero. mov eLeft press ent…" at bounding box center [496, 160] width 194 height 74
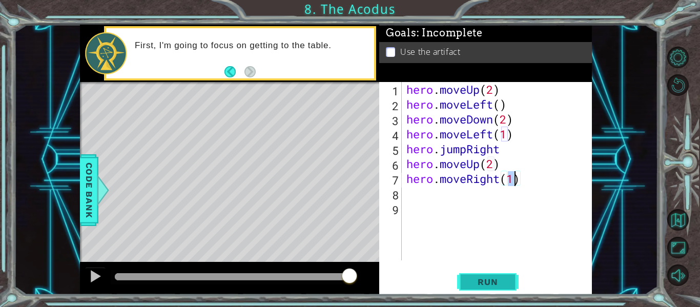
click at [492, 278] on span "Run" at bounding box center [488, 282] width 41 height 10
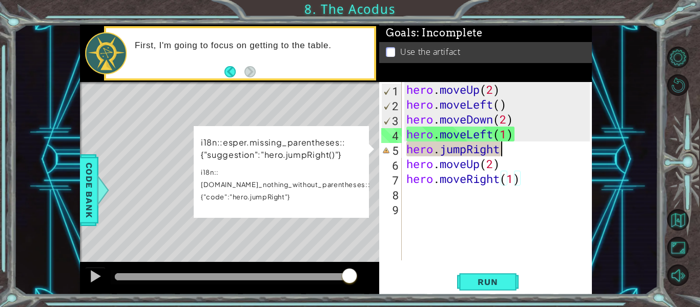
click at [505, 151] on div "hero . moveUp ( 2 ) hero . moveLeft ( ) hero . moveDown ( 2 ) hero . moveLeft (…" at bounding box center [500, 186] width 191 height 208
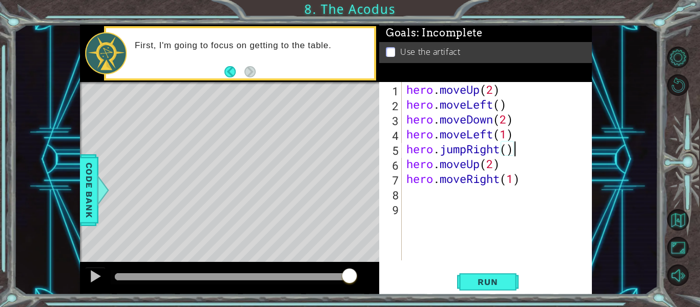
scroll to position [0, 5]
click at [474, 282] on span "Run" at bounding box center [488, 282] width 41 height 10
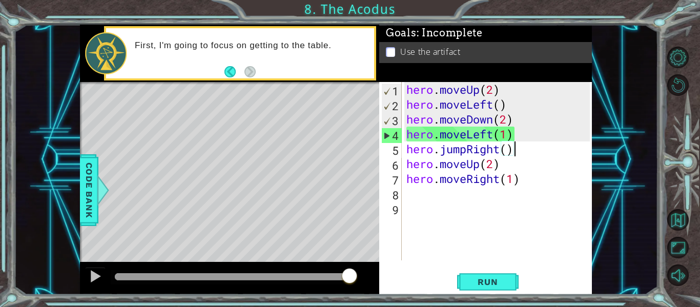
click at [506, 152] on div "hero . moveUp ( 2 ) hero . moveLeft ( ) hero . moveDown ( 2 ) hero . moveLeft (…" at bounding box center [500, 186] width 191 height 208
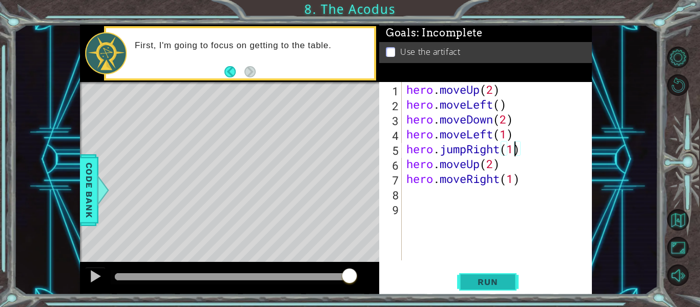
click at [494, 280] on span "Run" at bounding box center [488, 282] width 41 height 10
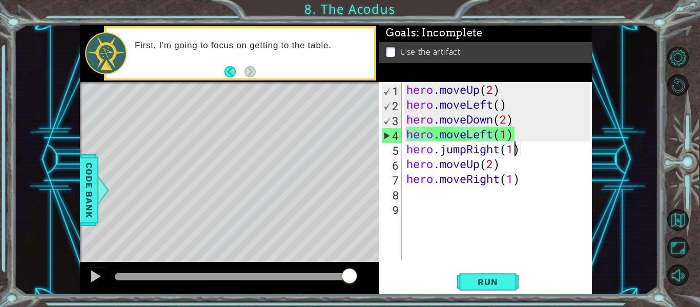
click at [506, 129] on div "hero . moveUp ( 2 ) hero . moveLeft ( ) hero . moveDown ( 2 ) hero . moveLeft (…" at bounding box center [500, 186] width 191 height 208
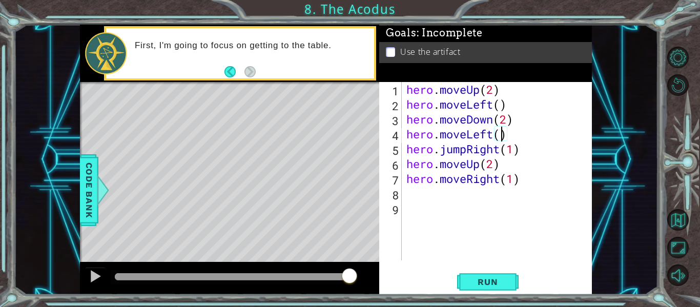
scroll to position [0, 4]
click at [515, 147] on div "hero . moveUp ( 2 ) hero . moveLeft ( ) hero . moveDown ( 2 ) hero . moveLeft (…" at bounding box center [500, 186] width 191 height 208
click at [497, 286] on span "Run" at bounding box center [488, 282] width 41 height 10
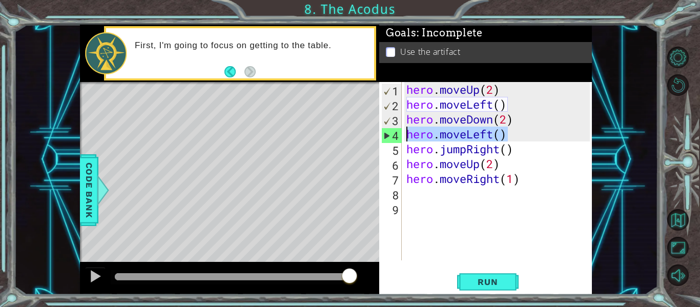
drag, startPoint x: 507, startPoint y: 136, endPoint x: 405, endPoint y: 137, distance: 102.6
click at [405, 137] on div "hero . moveUp ( 2 ) hero . moveLeft ( ) hero . moveDown ( 2 ) hero . moveLeft (…" at bounding box center [500, 186] width 191 height 208
type textarea "hero.moveLeft()"
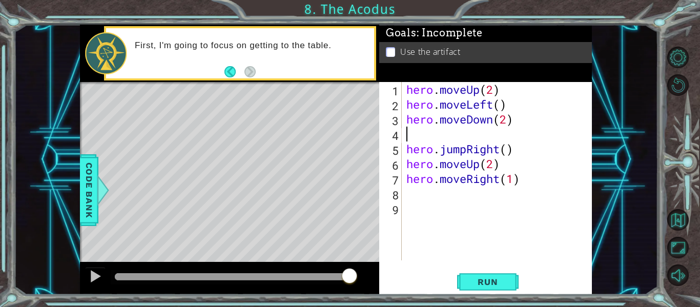
scroll to position [0, 0]
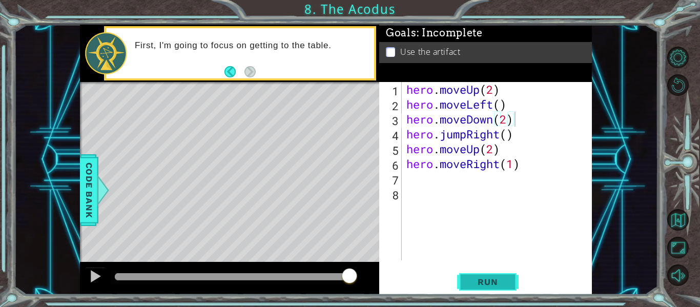
click at [460, 289] on button "Run" at bounding box center [488, 282] width 62 height 21
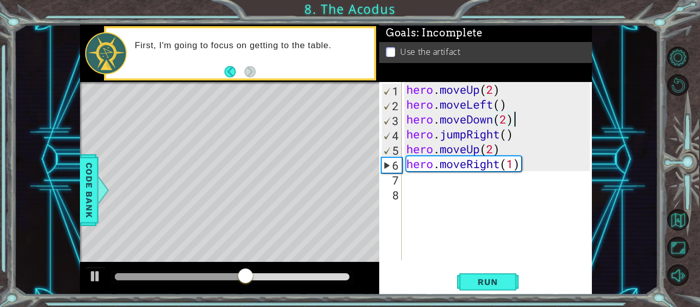
click at [509, 137] on div "hero . moveUp ( 2 ) hero . moveLeft ( ) hero . moveDown ( 2 ) hero . jumpRight …" at bounding box center [500, 186] width 191 height 208
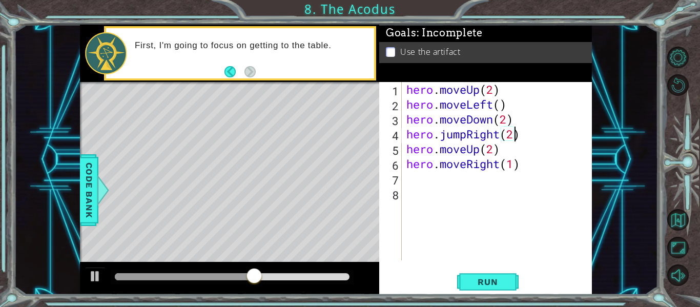
scroll to position [0, 5]
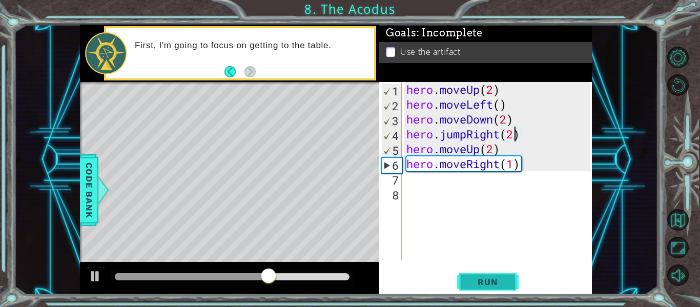
click at [497, 277] on span "Run" at bounding box center [488, 282] width 41 height 10
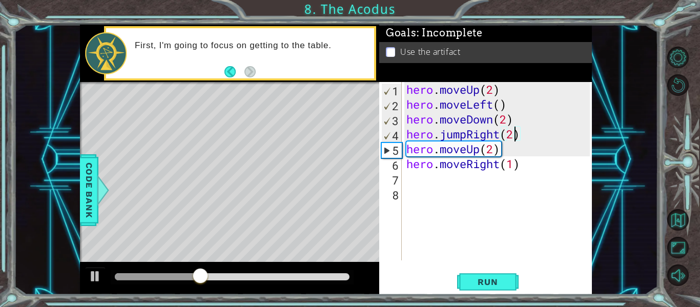
click at [512, 135] on div "hero . moveUp ( 2 ) hero . moveLeft ( ) hero . moveDown ( 2 ) hero . jumpRight …" at bounding box center [500, 186] width 191 height 208
click at [512, 135] on div "hero . moveUp ( 2 ) hero . moveLeft ( ) hero . moveDown ( 2 ) hero . jumpRight …" at bounding box center [498, 171] width 186 height 178
click at [512, 135] on div "hero . moveUp ( 2 ) hero . moveLeft ( ) hero . moveDown ( 2 ) hero . jumpRight …" at bounding box center [500, 186] width 191 height 208
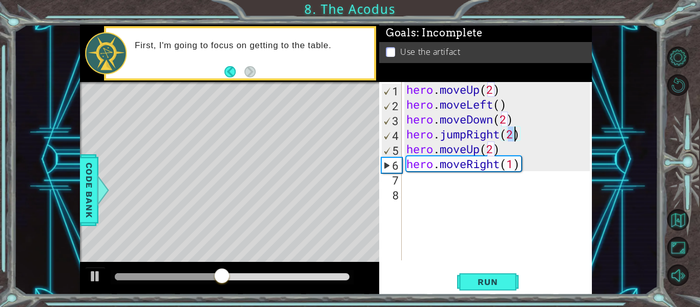
click at [520, 138] on div "hero . moveUp ( 2 ) hero . moveLeft ( ) hero . moveDown ( 2 ) hero . jumpRight …" at bounding box center [500, 186] width 191 height 208
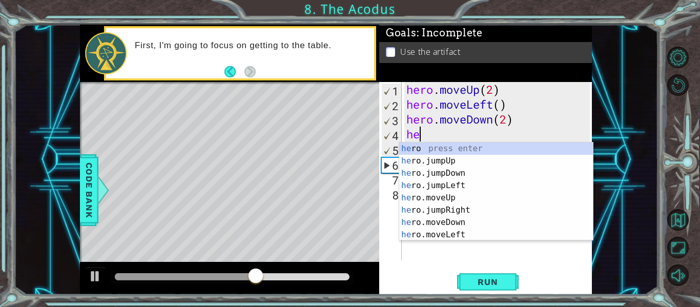
scroll to position [0, 0]
type textarea "h"
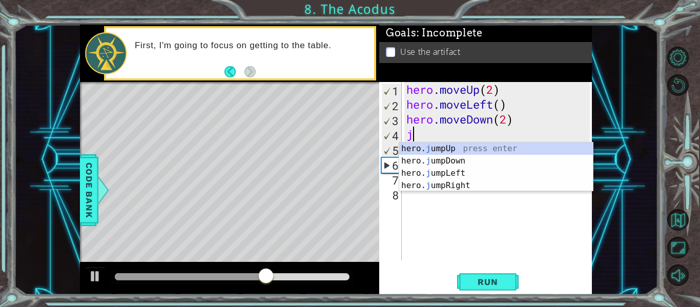
type textarea "ju"
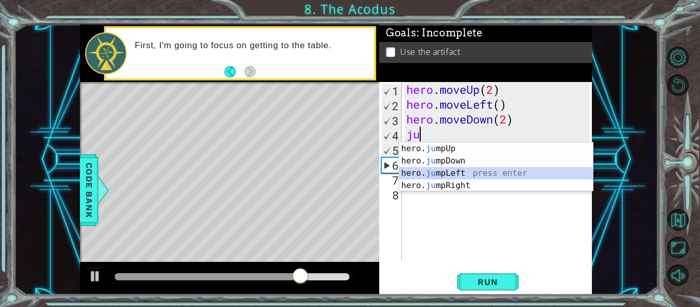
click at [521, 174] on div "hero. ju mpUp press enter hero. ju mpDown press enter hero. [PERSON_NAME] mpLef…" at bounding box center [496, 180] width 194 height 74
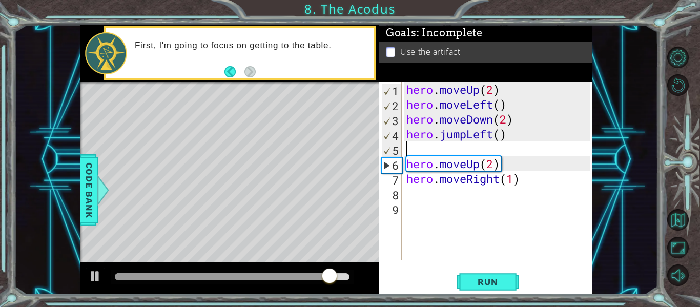
type textarea "hero.jumpLeft()"
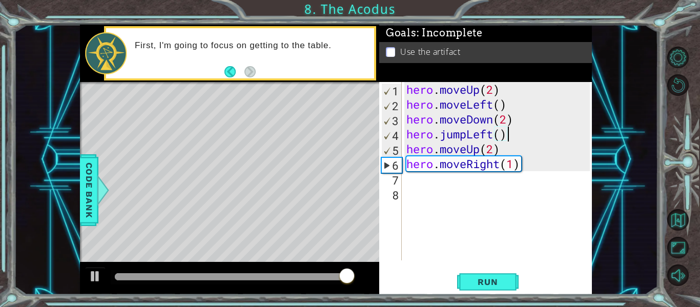
click at [407, 133] on div "hero . moveUp ( 2 ) hero . moveLeft ( ) hero . moveDown ( 2 ) hero . jumpLeft (…" at bounding box center [500, 186] width 191 height 208
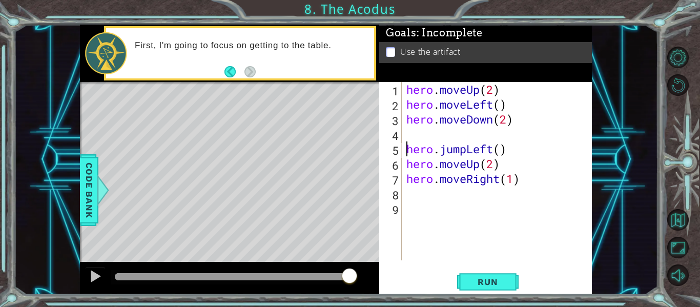
click at [406, 130] on div "hero . moveUp ( 2 ) hero . moveLeft ( ) hero . moveDown ( 2 ) hero . jumpLeft (…" at bounding box center [500, 186] width 191 height 208
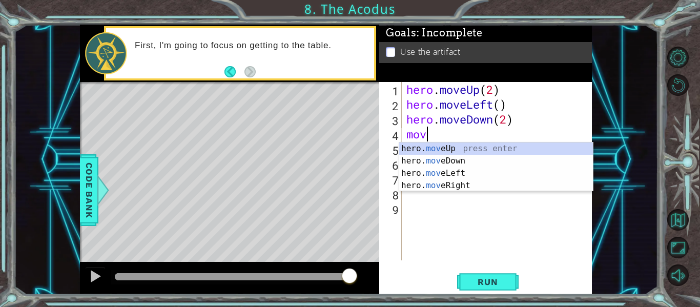
scroll to position [0, 1]
click at [444, 176] on div "hero. move Up press enter hero. move Down press enter hero. move Left press ent…" at bounding box center [496, 180] width 194 height 74
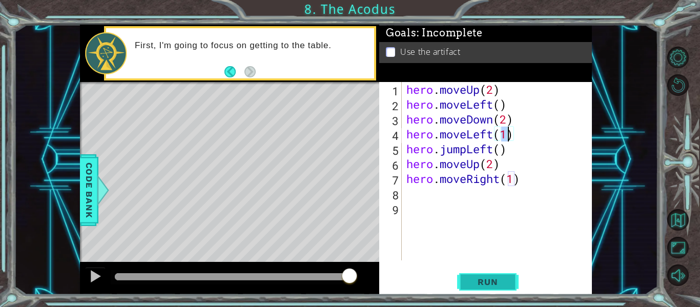
click at [475, 288] on button "Run" at bounding box center [488, 282] width 62 height 21
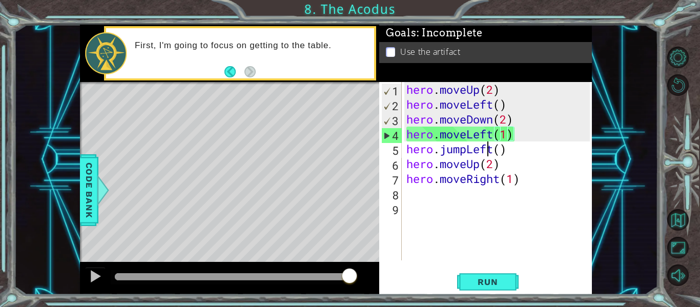
click at [489, 148] on div "hero . moveUp ( 2 ) hero . moveLeft ( ) hero . moveDown ( 2 ) hero . moveLeft (…" at bounding box center [500, 186] width 191 height 208
click at [496, 152] on div "hero . moveUp ( 2 ) hero . moveLeft ( ) hero . moveDown ( 2 ) hero . moveLeft (…" at bounding box center [500, 186] width 191 height 208
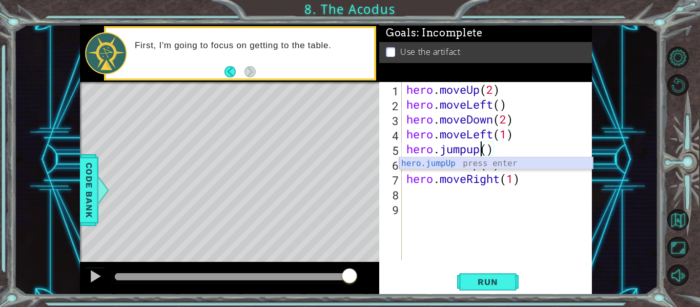
click at [503, 162] on div "hero.jumpUp press enter" at bounding box center [496, 175] width 194 height 37
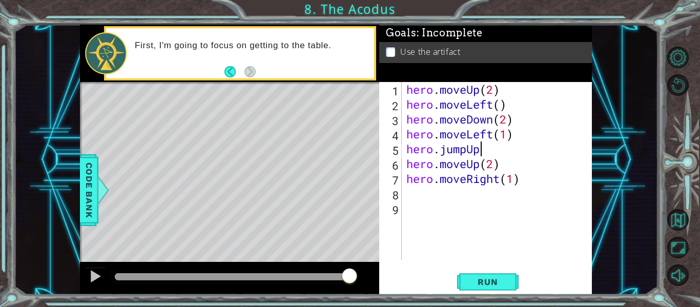
scroll to position [0, 3]
type textarea "hero.jumpUp"
click at [497, 282] on span "Run" at bounding box center [488, 282] width 41 height 10
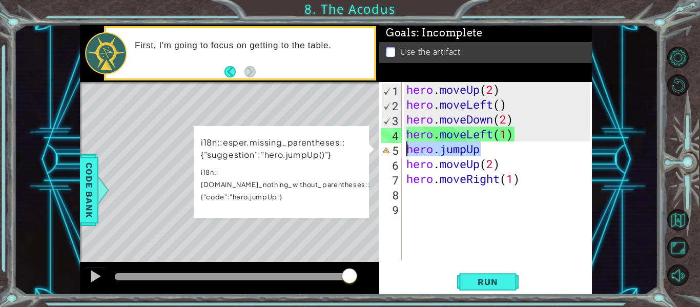
drag, startPoint x: 484, startPoint y: 153, endPoint x: 407, endPoint y: 152, distance: 76.9
click at [407, 152] on div "hero . moveUp ( 2 ) hero . moveLeft ( ) hero . moveDown ( 2 ) hero . moveLeft (…" at bounding box center [500, 186] width 191 height 208
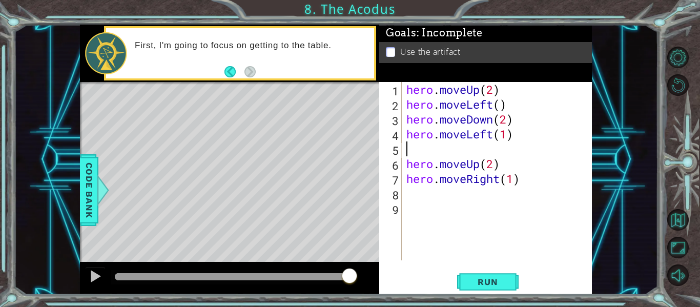
scroll to position [0, 0]
type textarea "h"
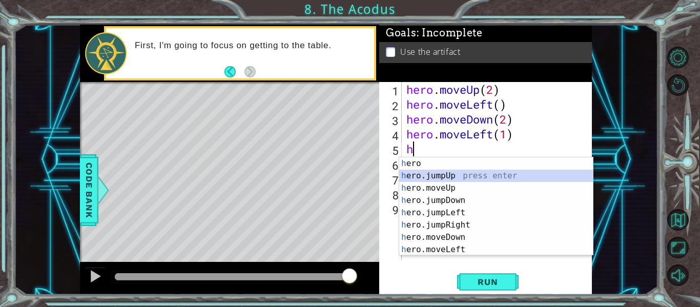
click at [431, 178] on div "h ero press enter h ero.jumpUp press enter h ero.moveUp press enter h ero.jumpD…" at bounding box center [496, 218] width 194 height 123
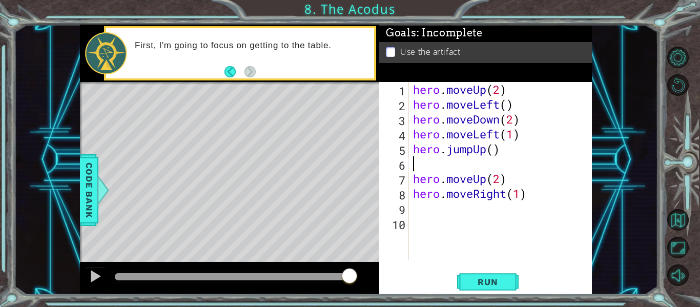
click at [496, 157] on div "hero . moveUp ( 2 ) hero . moveLeft ( ) hero . moveDown ( 2 ) hero . moveLeft (…" at bounding box center [503, 186] width 184 height 208
type textarea "2"
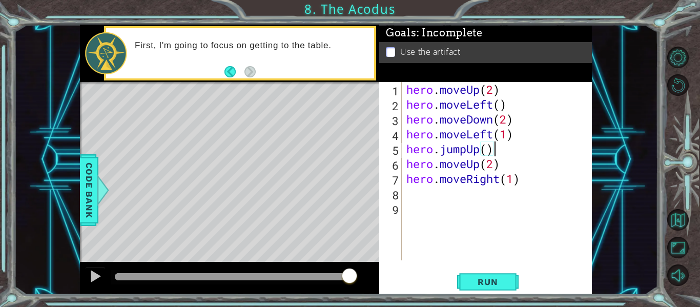
click at [490, 149] on div "hero . moveUp ( 2 ) hero . moveLeft ( ) hero . moveDown ( 2 ) hero . moveLeft (…" at bounding box center [500, 186] width 191 height 208
click at [487, 282] on span "Run" at bounding box center [488, 282] width 41 height 10
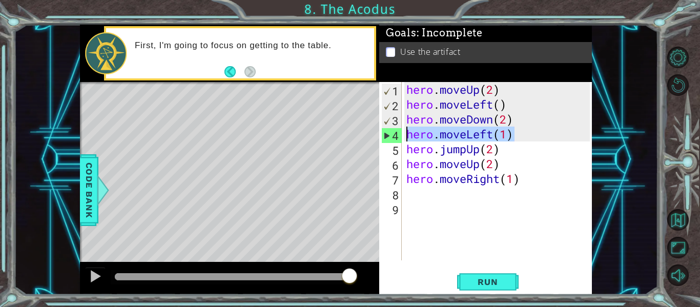
drag, startPoint x: 520, startPoint y: 137, endPoint x: 397, endPoint y: 134, distance: 123.1
click at [397, 134] on div "hero.jumpUp(2) 1 2 3 4 5 6 7 8 9 hero . moveUp ( 2 ) hero . moveLeft ( ) hero .…" at bounding box center [484, 171] width 211 height 178
type textarea "hero.moveLeft(1)"
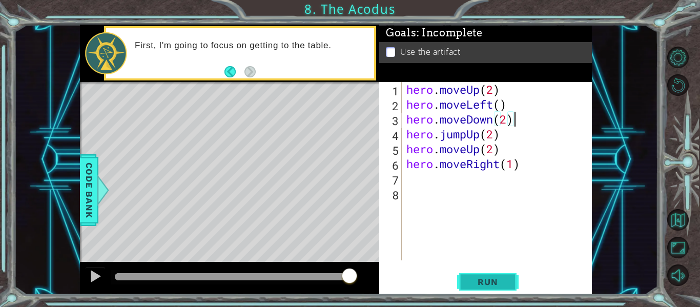
click at [494, 274] on button "Run" at bounding box center [488, 282] width 62 height 21
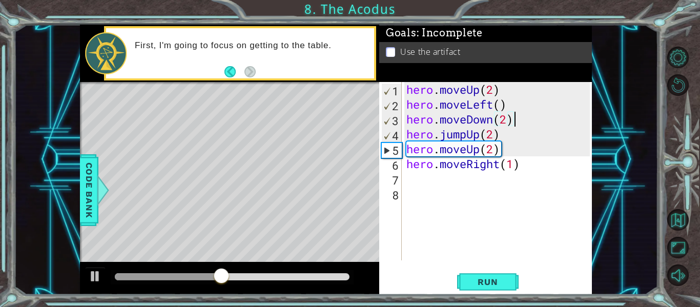
click at [481, 136] on div "hero . moveUp ( 2 ) hero . moveLeft ( ) hero . moveDown ( 2 ) hero . jumpUp ( 2…" at bounding box center [500, 186] width 191 height 208
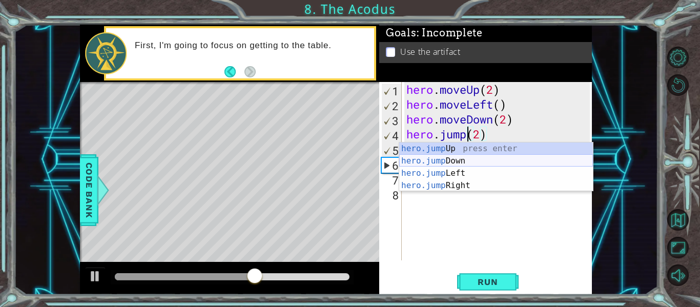
click at [485, 168] on div "hero.jump Up press enter hero.jump Down press enter hero.jump Left press enter …" at bounding box center [496, 180] width 194 height 74
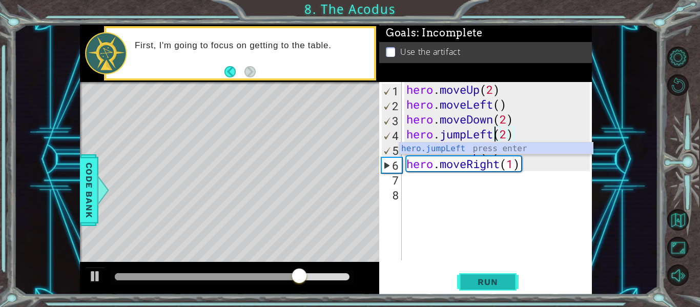
click at [472, 274] on button "Run" at bounding box center [488, 282] width 62 height 21
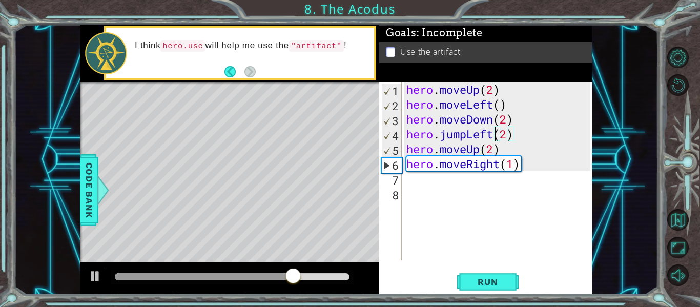
click at [508, 137] on div "hero . moveUp ( 2 ) hero . moveLeft ( ) hero . moveDown ( 2 ) hero . jumpLeft (…" at bounding box center [500, 186] width 191 height 208
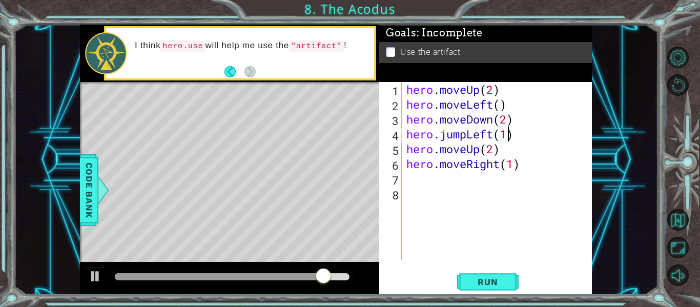
scroll to position [0, 5]
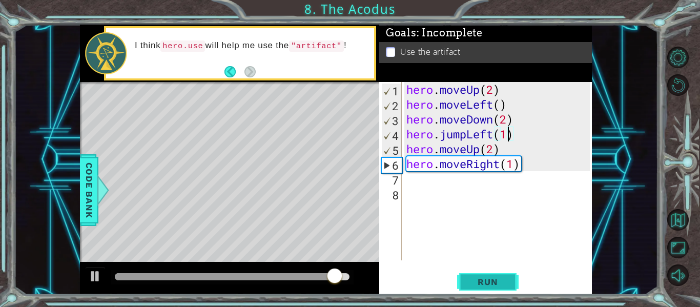
type textarea "hero.jumpLeft(1)"
click at [505, 274] on button "Run" at bounding box center [488, 282] width 62 height 21
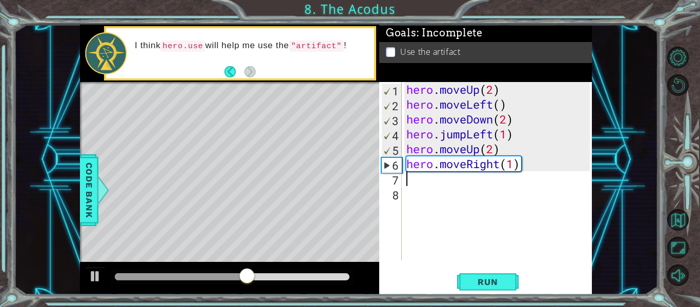
click at [465, 177] on div "hero . moveUp ( 2 ) hero . moveLeft ( ) hero . moveDown ( 2 ) hero . jumpLeft (…" at bounding box center [500, 186] width 191 height 208
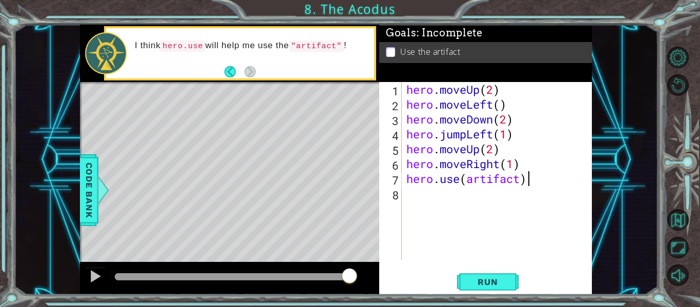
scroll to position [0, 5]
click at [467, 180] on div "hero . moveUp ( 2 ) hero . moveLeft ( ) hero . moveDown ( 2 ) hero . jumpLeft (…" at bounding box center [500, 186] width 191 height 208
type textarea "hero.use("artifact")"
click at [491, 279] on span "Run" at bounding box center [488, 282] width 41 height 10
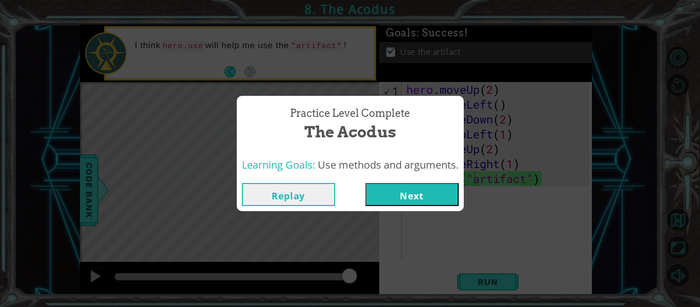
click at [404, 203] on button "Next" at bounding box center [412, 194] width 93 height 23
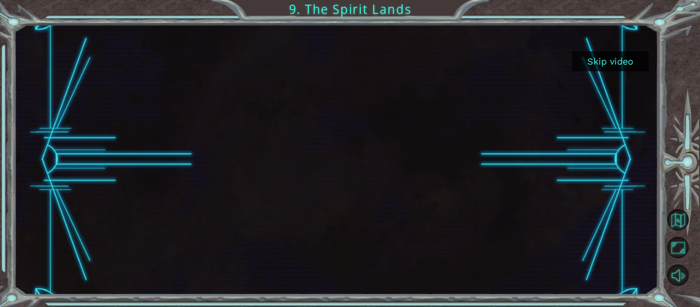
click at [588, 52] on button "Skip video" at bounding box center [610, 61] width 77 height 20
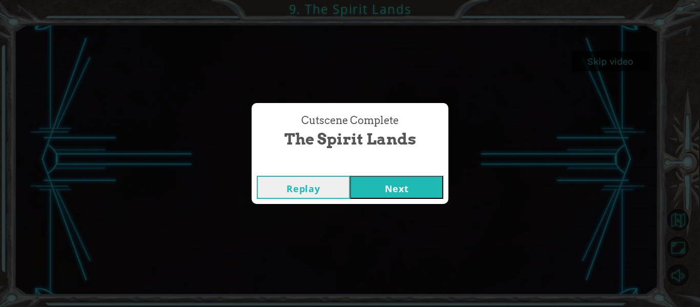
click at [396, 184] on button "Next" at bounding box center [396, 187] width 93 height 23
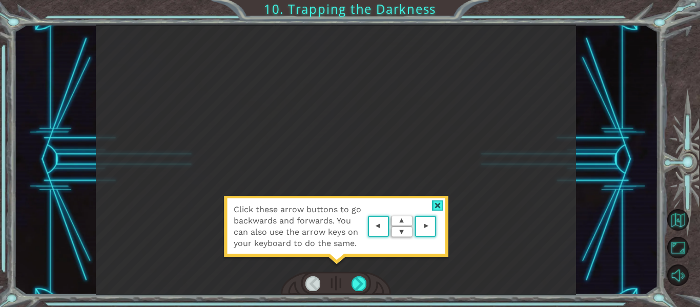
click at [437, 208] on div at bounding box center [438, 206] width 12 height 11
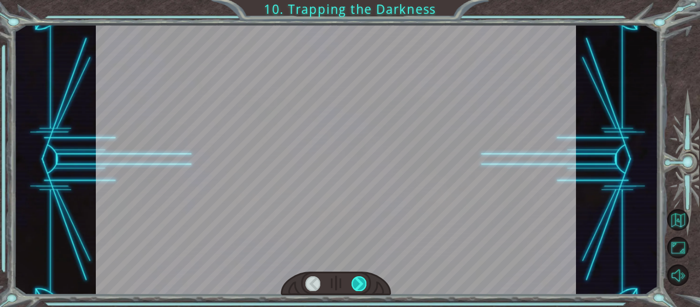
click at [355, 283] on div at bounding box center [359, 283] width 15 height 14
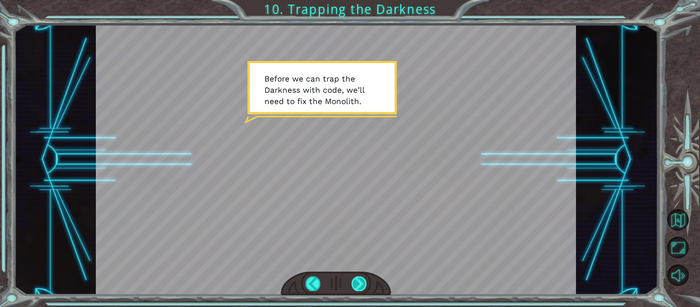
click at [353, 281] on div at bounding box center [359, 283] width 15 height 14
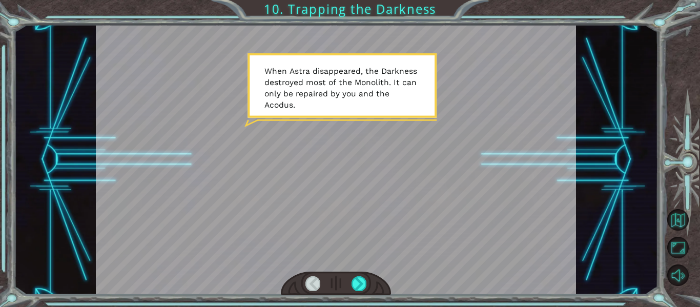
click at [350, 282] on div at bounding box center [336, 284] width 111 height 24
click at [353, 283] on div at bounding box center [359, 283] width 15 height 14
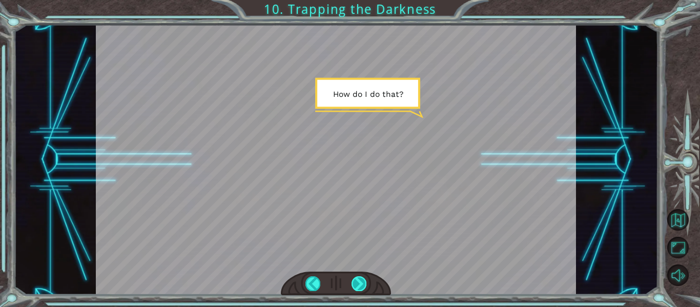
click at [353, 283] on div at bounding box center [359, 283] width 15 height 14
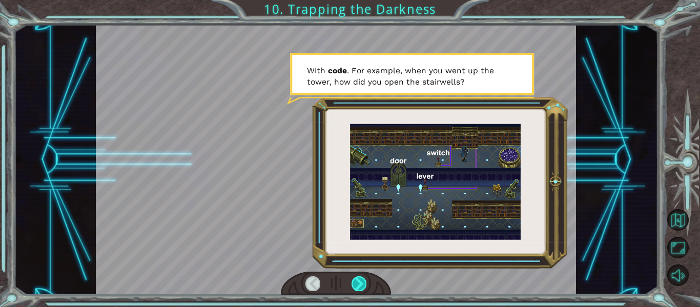
click at [354, 282] on div at bounding box center [359, 283] width 15 height 14
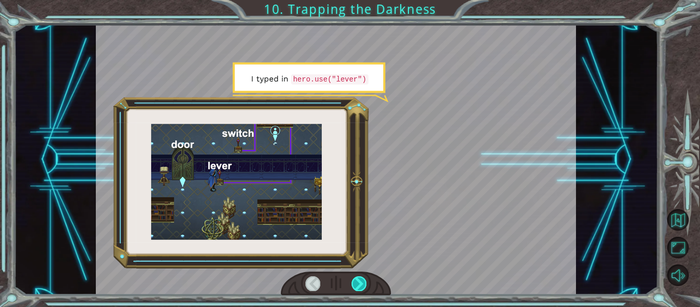
click at [352, 282] on div at bounding box center [359, 283] width 15 height 14
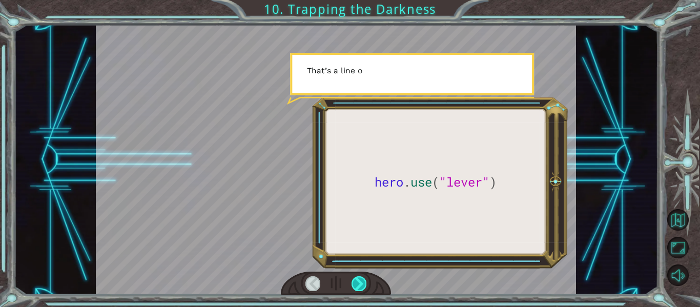
click at [352, 282] on div at bounding box center [359, 283] width 15 height 14
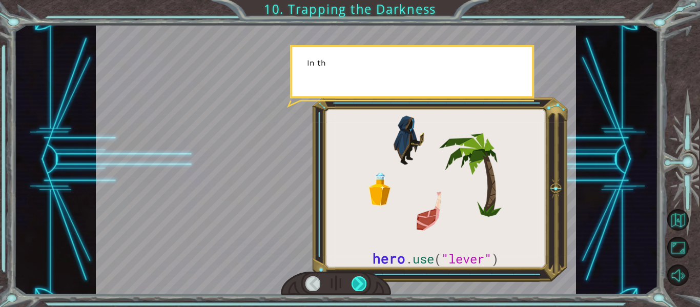
click at [352, 282] on div at bounding box center [359, 283] width 15 height 14
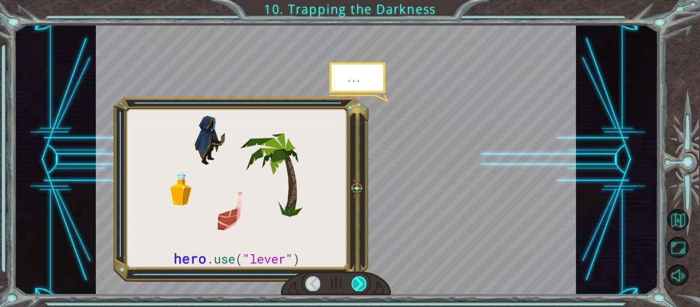
click at [352, 282] on div at bounding box center [359, 283] width 15 height 14
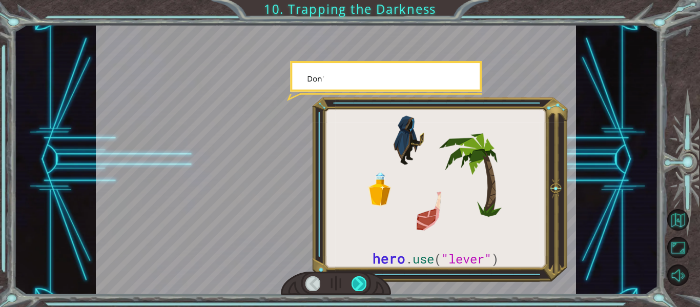
click at [352, 282] on div at bounding box center [359, 283] width 15 height 14
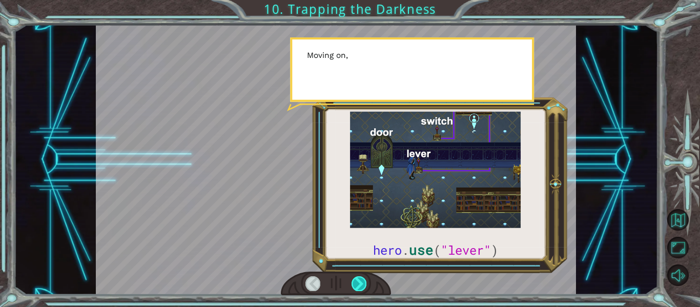
click at [352, 282] on div at bounding box center [359, 283] width 15 height 14
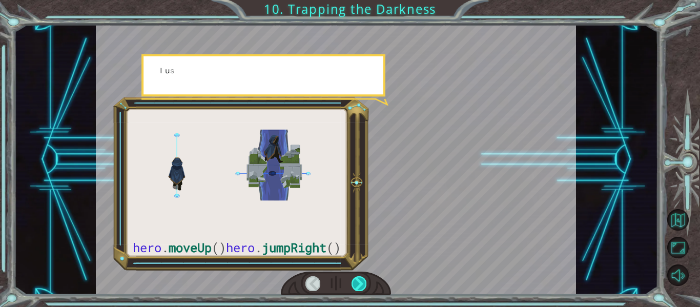
click at [352, 282] on div at bounding box center [359, 283] width 15 height 14
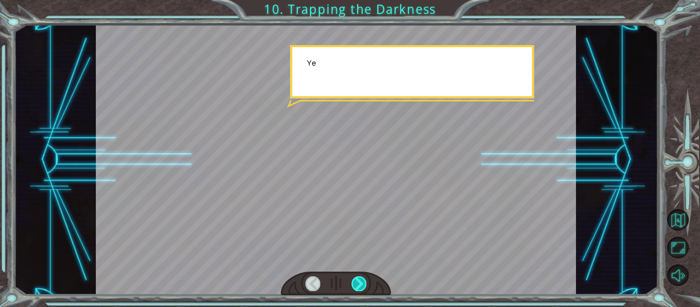
click at [352, 282] on div at bounding box center [359, 283] width 15 height 14
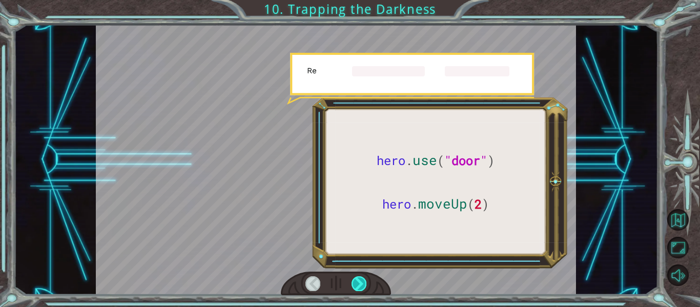
click at [352, 282] on div at bounding box center [359, 283] width 15 height 14
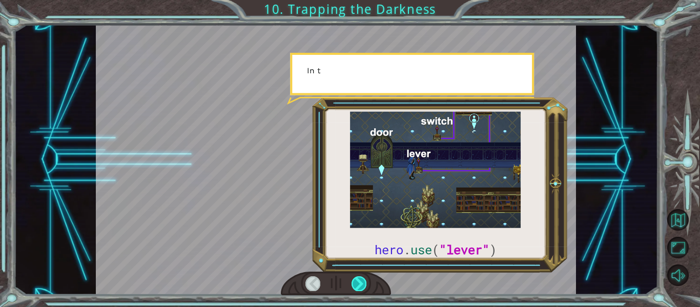
click at [352, 282] on div at bounding box center [359, 283] width 15 height 14
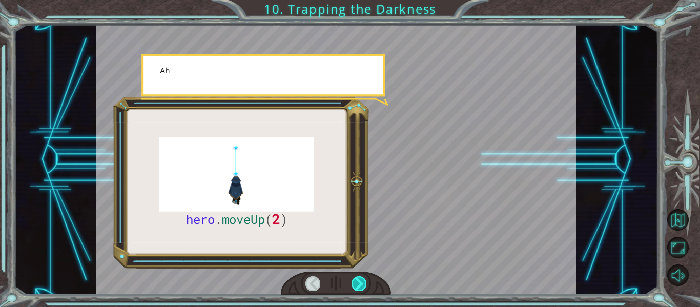
click at [352, 282] on div at bounding box center [359, 283] width 15 height 14
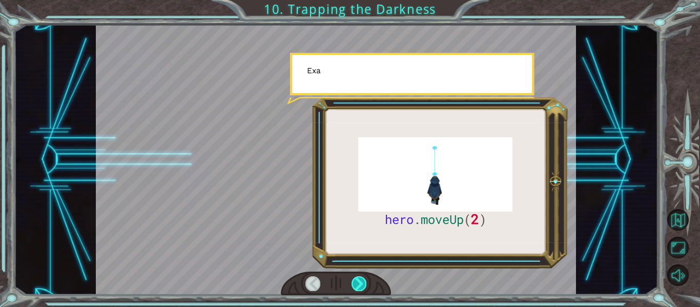
click at [352, 282] on div at bounding box center [359, 283] width 15 height 14
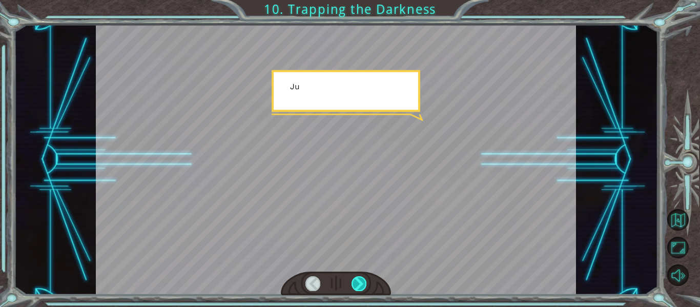
click at [352, 282] on div at bounding box center [359, 283] width 15 height 14
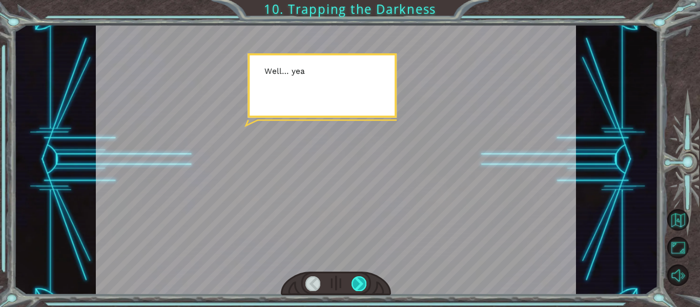
click at [352, 282] on div at bounding box center [359, 283] width 15 height 14
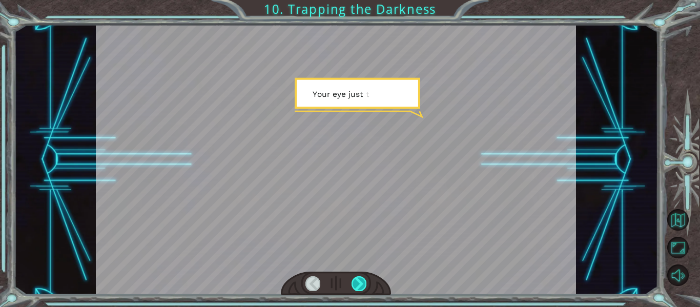
click at [352, 282] on div at bounding box center [359, 283] width 15 height 14
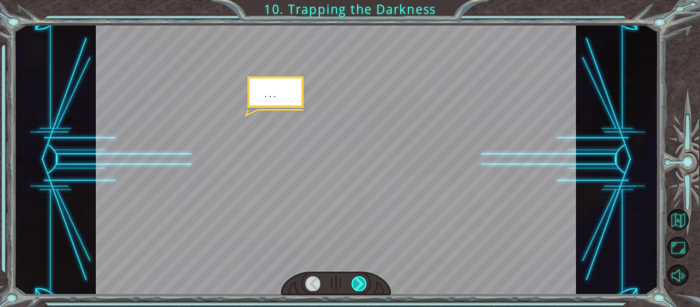
click at [352, 282] on div at bounding box center [359, 283] width 15 height 14
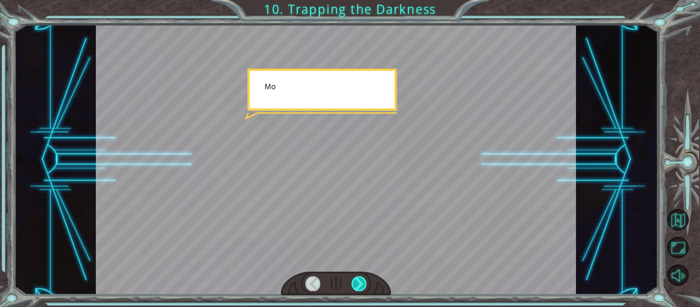
click at [352, 282] on div at bounding box center [359, 283] width 15 height 14
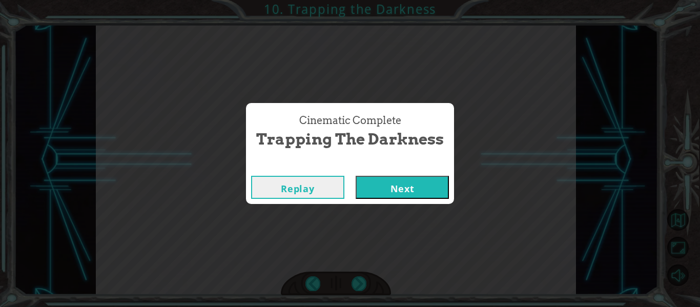
click at [418, 194] on button "Next" at bounding box center [402, 187] width 93 height 23
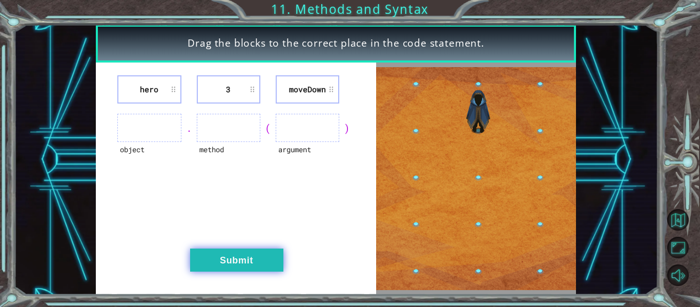
click at [270, 253] on button "Submit" at bounding box center [236, 260] width 93 height 23
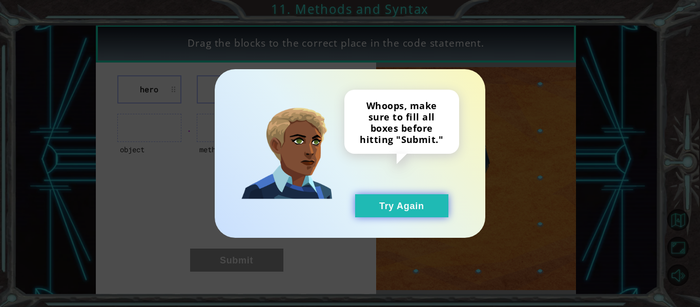
click at [401, 202] on button "Try Again" at bounding box center [401, 205] width 93 height 23
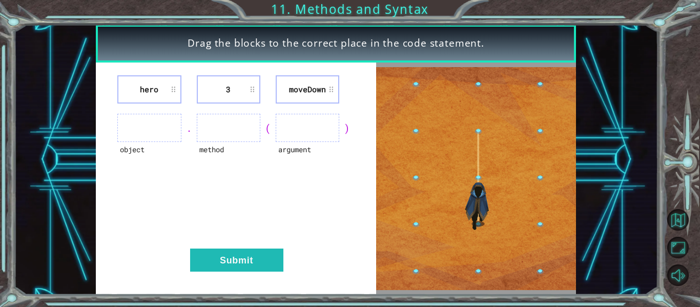
click at [134, 138] on ul at bounding box center [149, 128] width 64 height 28
click at [212, 131] on ul at bounding box center [229, 128] width 64 height 28
click at [348, 126] on div ")" at bounding box center [346, 128] width 15 height 14
click at [324, 126] on ul at bounding box center [308, 128] width 64 height 28
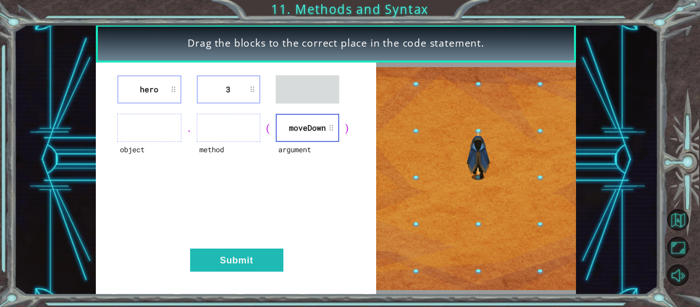
click at [312, 153] on div "argument" at bounding box center [308, 156] width 64 height 28
click at [297, 127] on li "moveDown" at bounding box center [308, 128] width 64 height 28
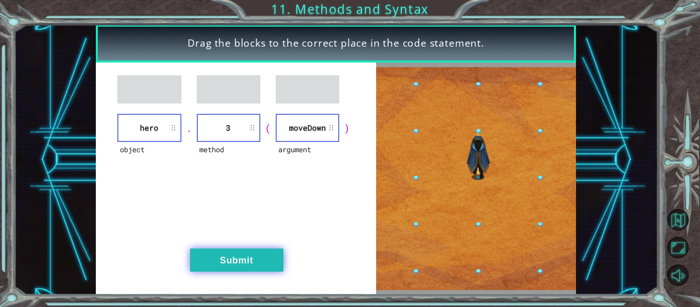
click at [251, 269] on button "Submit" at bounding box center [236, 260] width 93 height 23
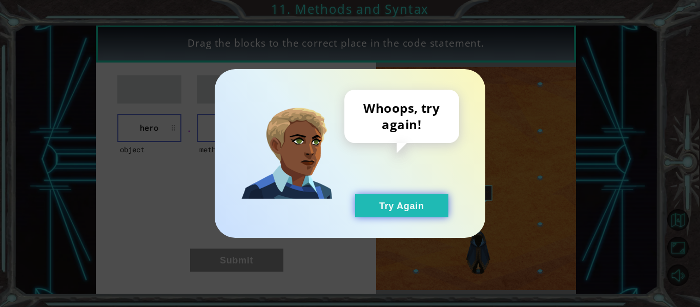
click at [406, 197] on button "Try Again" at bounding box center [401, 205] width 93 height 23
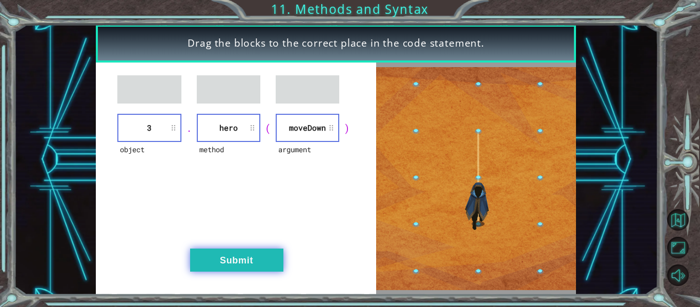
click at [256, 255] on button "Submit" at bounding box center [236, 260] width 93 height 23
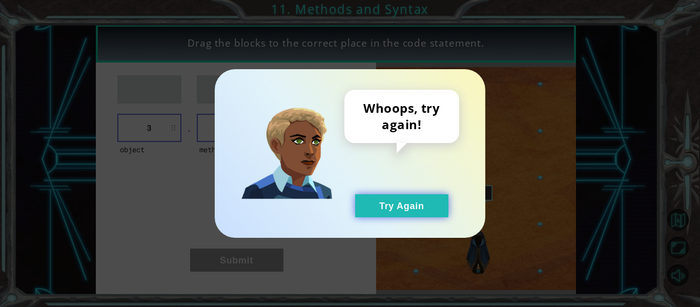
click at [399, 197] on button "Try Again" at bounding box center [401, 205] width 93 height 23
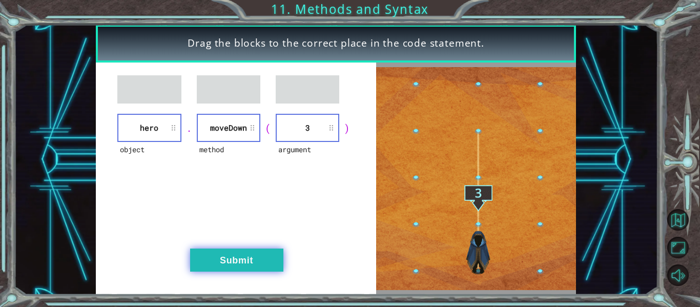
click at [263, 251] on button "Submit" at bounding box center [236, 260] width 93 height 23
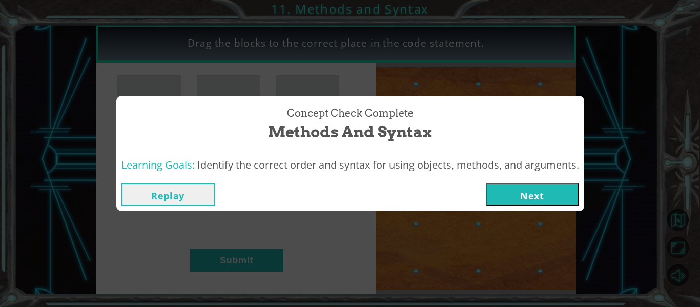
click at [499, 192] on button "Next" at bounding box center [532, 194] width 93 height 23
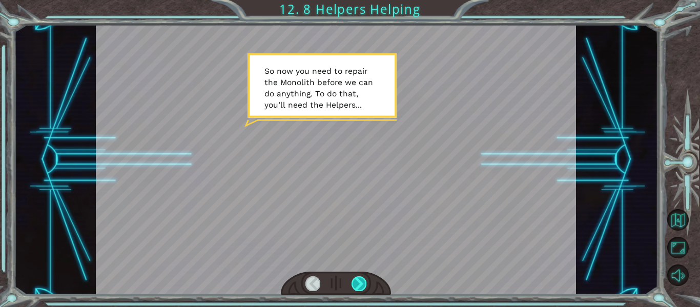
click at [357, 284] on div at bounding box center [359, 283] width 15 height 14
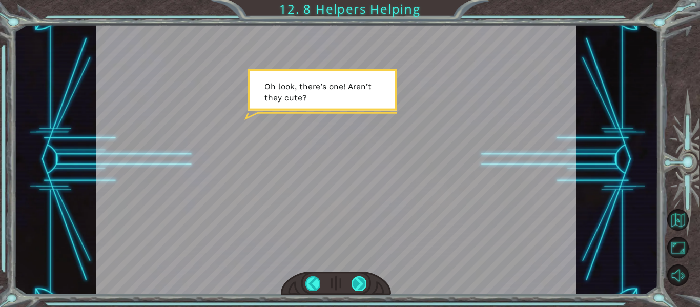
click at [357, 283] on div at bounding box center [359, 283] width 15 height 14
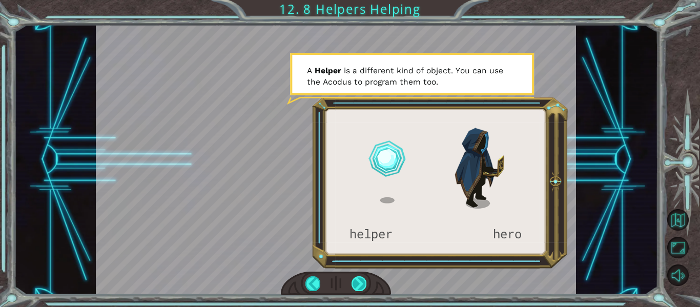
click at [354, 284] on div at bounding box center [359, 283] width 15 height 14
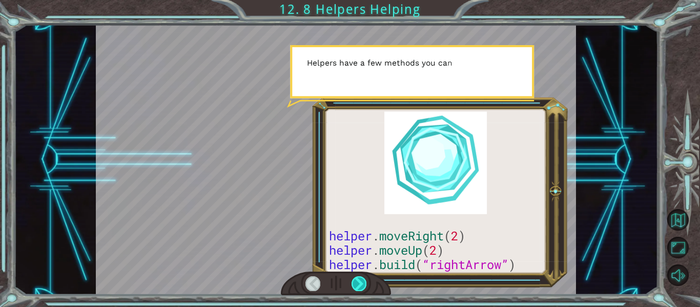
click at [354, 284] on div at bounding box center [359, 283] width 15 height 14
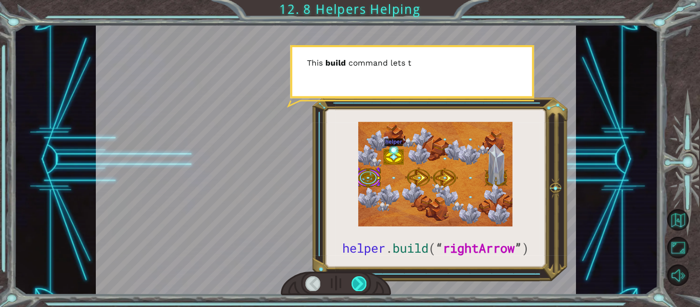
click at [354, 284] on div at bounding box center [359, 283] width 15 height 14
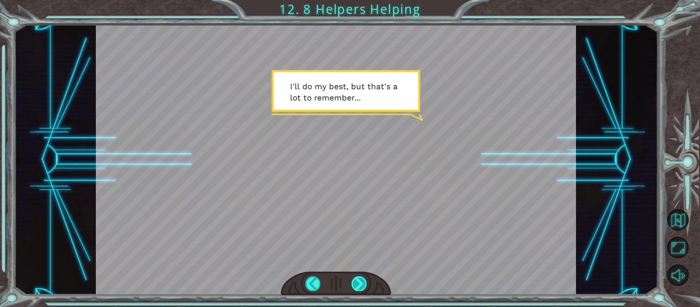
click at [354, 284] on div at bounding box center [359, 283] width 15 height 14
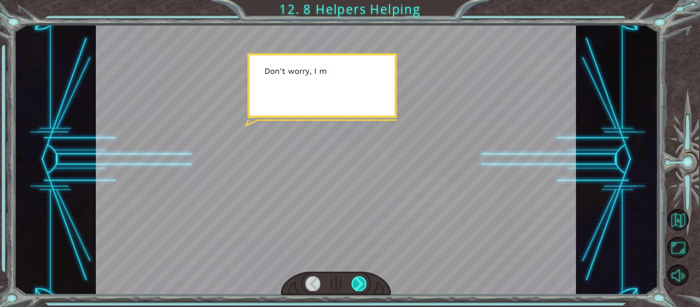
click at [354, 284] on div at bounding box center [359, 283] width 15 height 14
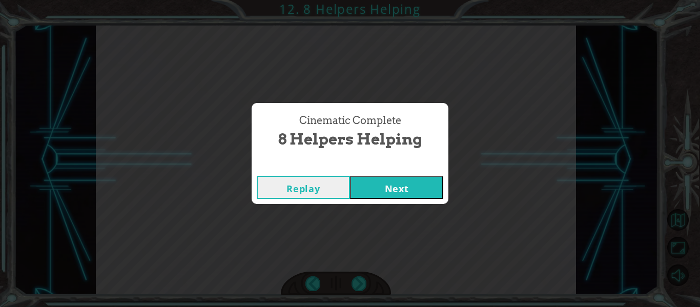
click at [382, 184] on button "Next" at bounding box center [396, 187] width 93 height 23
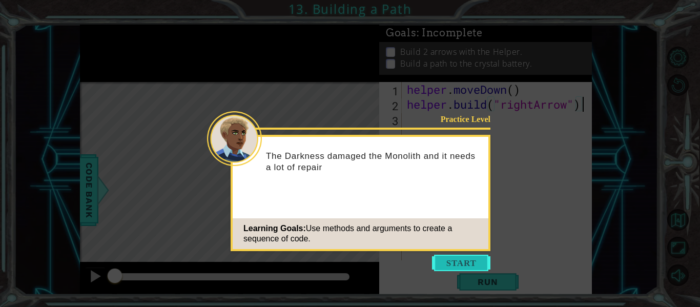
click at [476, 264] on button "Start" at bounding box center [461, 263] width 58 height 16
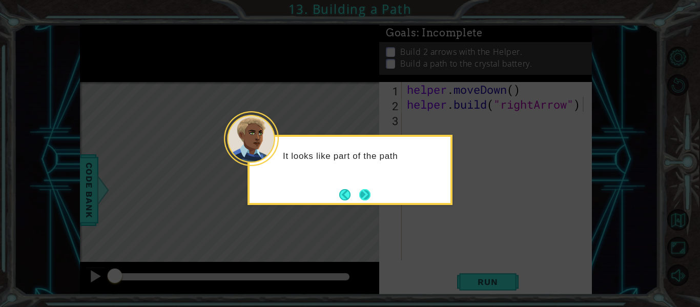
click at [360, 197] on button "Next" at bounding box center [364, 194] width 11 height 11
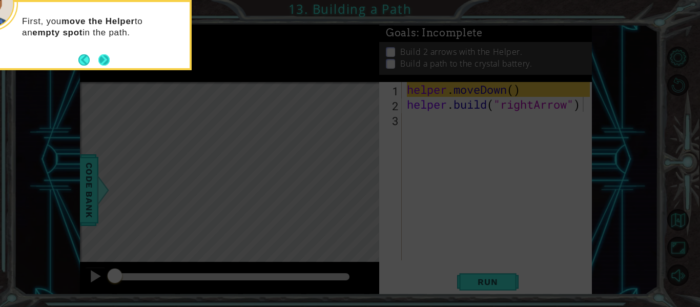
click at [106, 62] on button "Next" at bounding box center [103, 59] width 11 height 11
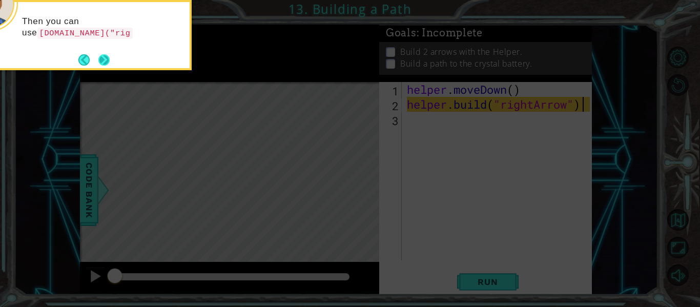
click at [99, 65] on button "Next" at bounding box center [103, 59] width 11 height 11
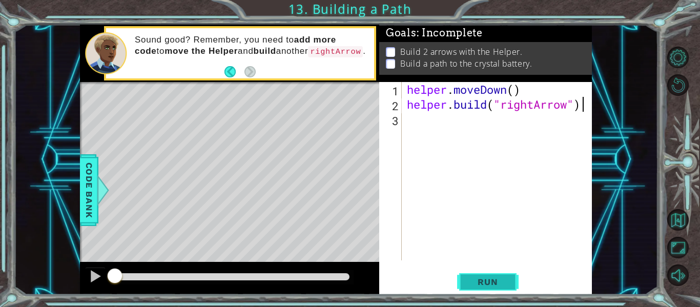
click at [503, 278] on span "Run" at bounding box center [488, 282] width 41 height 10
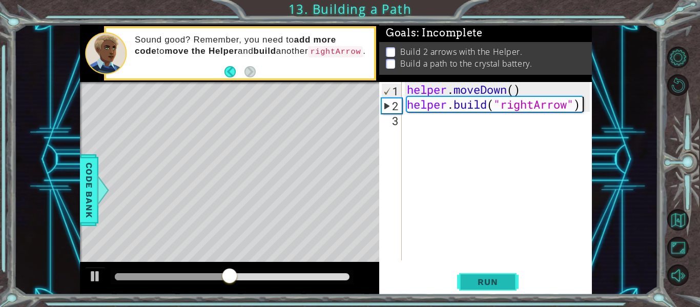
click at [506, 282] on span "Run" at bounding box center [488, 282] width 41 height 10
click at [571, 106] on div "helper . moveDown ( ) helper . build ( "rightArrow" )" at bounding box center [500, 186] width 190 height 208
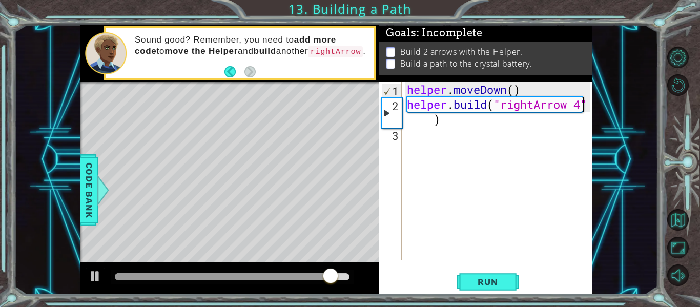
scroll to position [0, 8]
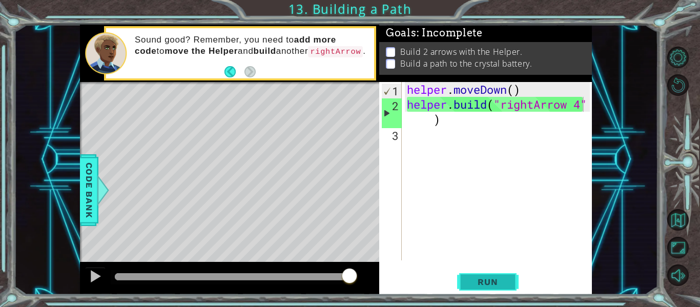
click at [496, 282] on span "Run" at bounding box center [488, 282] width 41 height 10
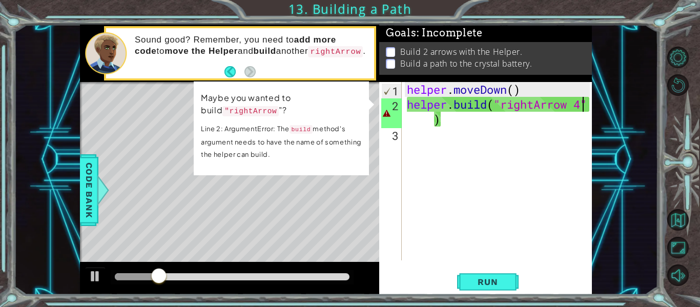
click at [425, 121] on div "helper . moveDown ( ) helper . build ( "rightArrow 4" )" at bounding box center [500, 186] width 190 height 208
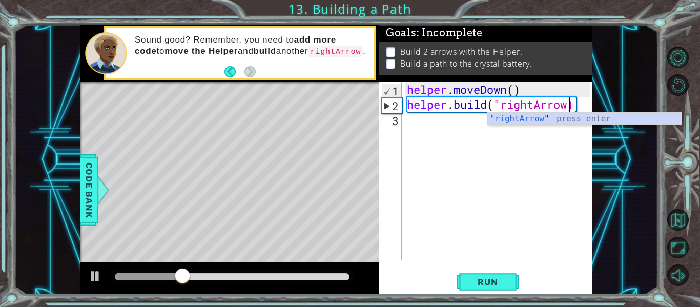
scroll to position [0, 7]
type textarea "[DOMAIN_NAME]("rightArrow)"
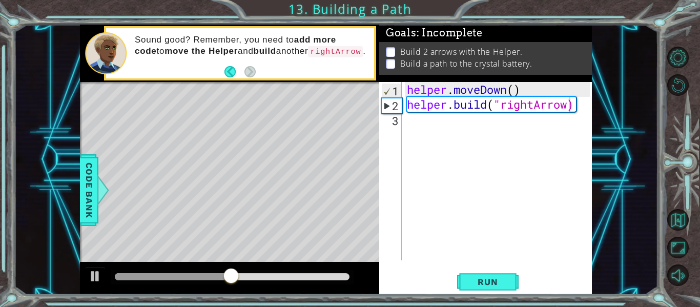
click at [524, 124] on body "1 ההההההההההההההההההההההההההההההההההההההההההההההההההההההההההההההההההההההההההההה…" at bounding box center [350, 153] width 700 height 307
click at [582, 100] on div "helper . moveDown ( ) helper . build ( "rightArrow)" at bounding box center [500, 186] width 190 height 208
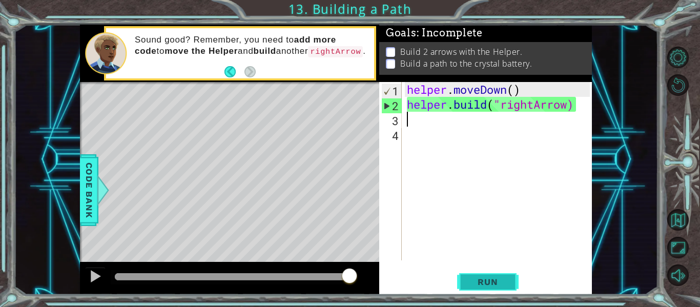
click at [474, 274] on button "Run" at bounding box center [488, 282] width 62 height 21
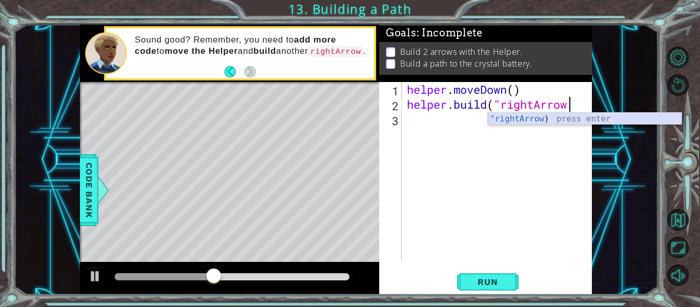
click at [529, 117] on div ""rightArrow ) press enter" at bounding box center [585, 131] width 194 height 37
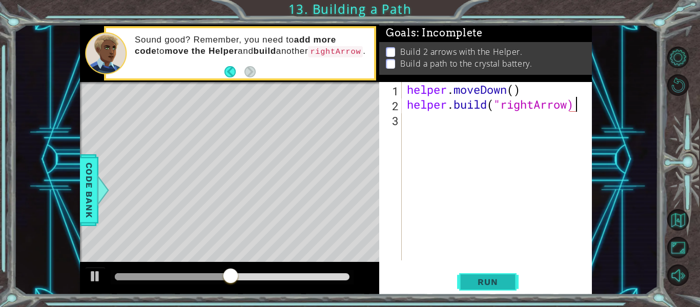
click at [504, 290] on button "Run" at bounding box center [488, 282] width 62 height 21
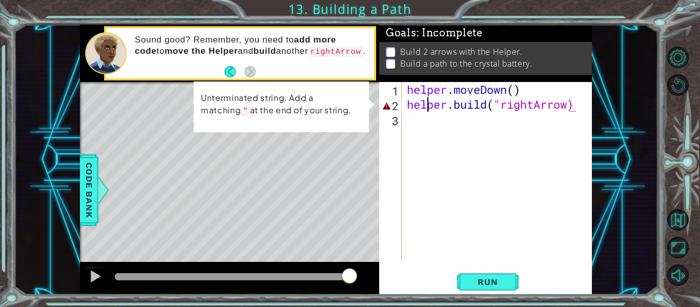
click at [431, 101] on div "helper . moveDown ( ) helper . build ( "rightArrow)" at bounding box center [500, 186] width 190 height 208
click at [538, 106] on div "helper . moveDown ( ) helper . build ( "rightArrow)" at bounding box center [500, 186] width 190 height 208
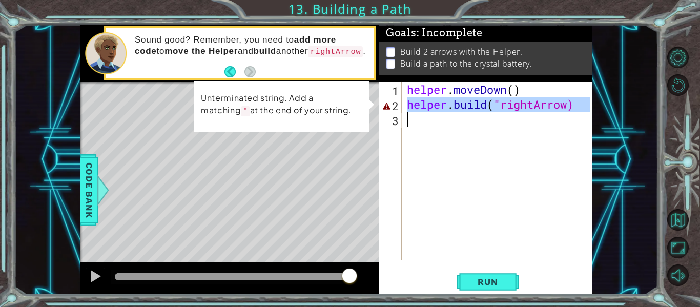
type textarea "[DOMAIN_NAME]("rightArrow)"
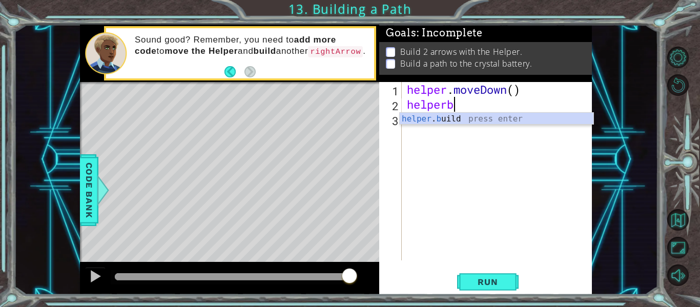
scroll to position [0, 2]
click at [542, 116] on div "helper . bu ild press enter" at bounding box center [497, 131] width 194 height 37
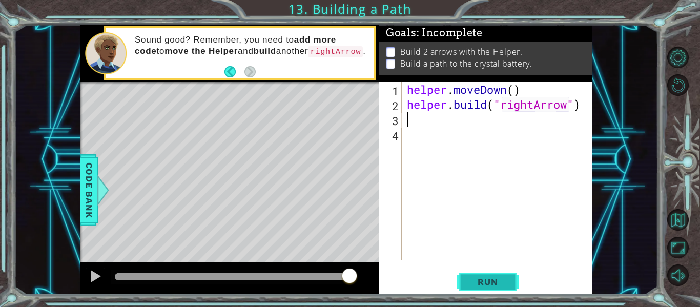
type textarea "[DOMAIN_NAME]("rightArrow")"
click at [479, 287] on span "Run" at bounding box center [488, 282] width 41 height 10
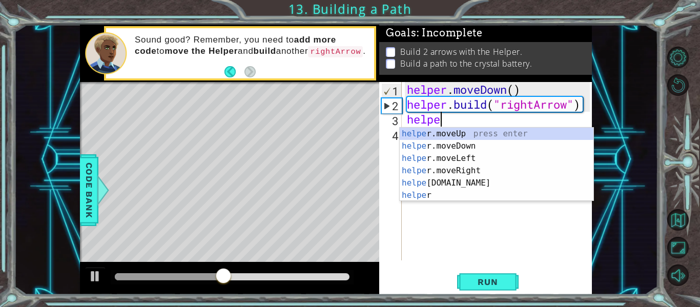
scroll to position [0, 2]
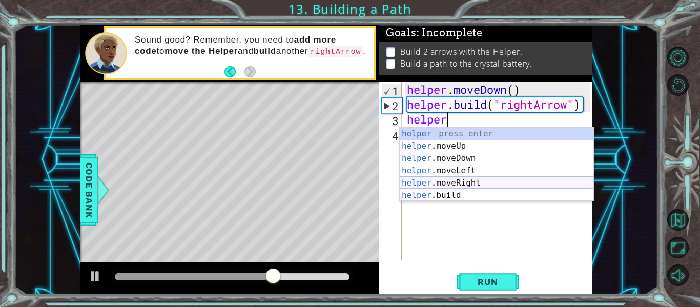
click at [519, 185] on div "helper press enter helper .moveUp press enter helper .moveDown press enter help…" at bounding box center [497, 177] width 194 height 98
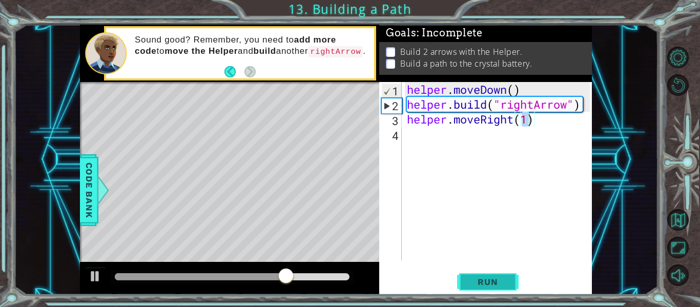
click at [483, 277] on span "Run" at bounding box center [488, 282] width 41 height 10
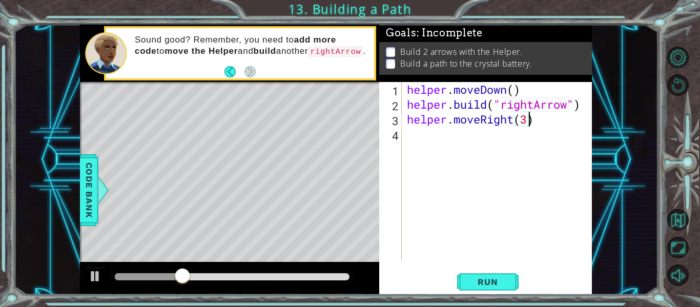
scroll to position [0, 5]
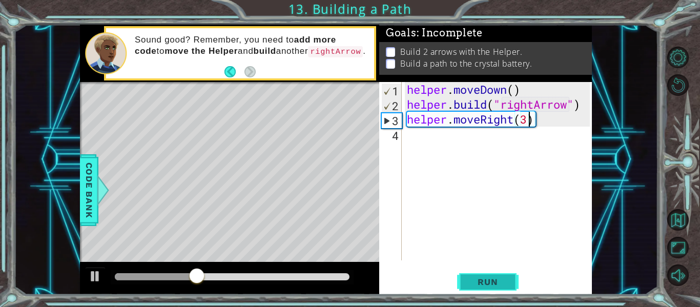
click at [485, 277] on span "Run" at bounding box center [488, 282] width 41 height 10
click at [493, 281] on span "Run" at bounding box center [488, 282] width 41 height 10
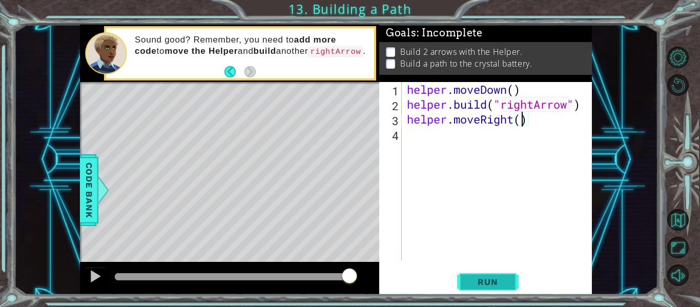
type textarea "helper.moveRight(3)"
click at [565, 115] on div "helper . moveDown ( ) helper . build ( "rightArrow" ) helper . moveRight ( 3 )" at bounding box center [500, 186] width 190 height 208
type textarea "c"
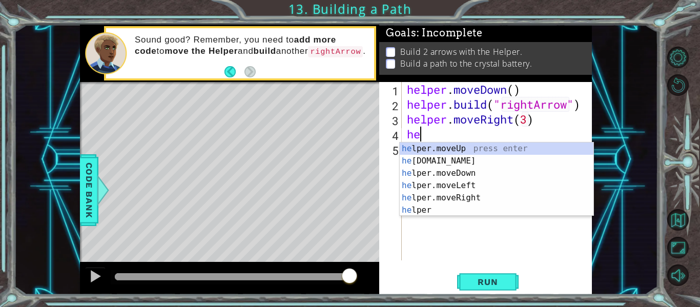
type textarea "h"
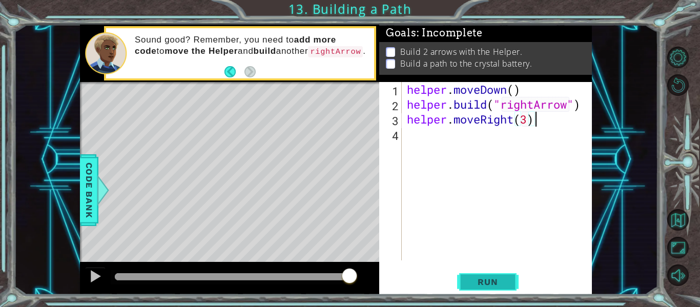
type textarea "helper.moveRight(3)"
click at [503, 289] on button "Run" at bounding box center [488, 282] width 62 height 21
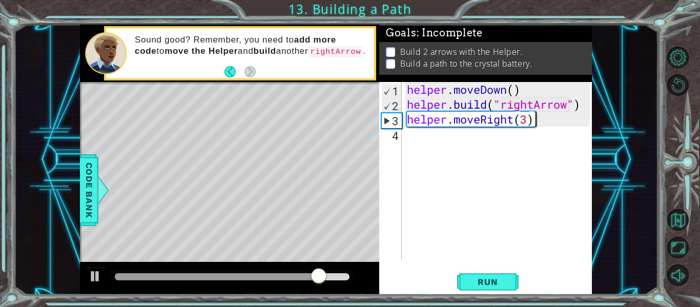
click at [470, 141] on div "helper . moveDown ( ) helper . build ( "rightArrow" ) helper . moveRight ( 3 )" at bounding box center [500, 186] width 190 height 208
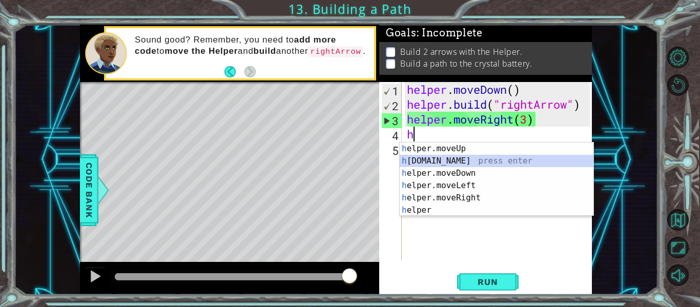
click at [489, 159] on div "h elper.moveUp press enter h [DOMAIN_NAME] press enter h elper.moveDown press e…" at bounding box center [497, 192] width 194 height 98
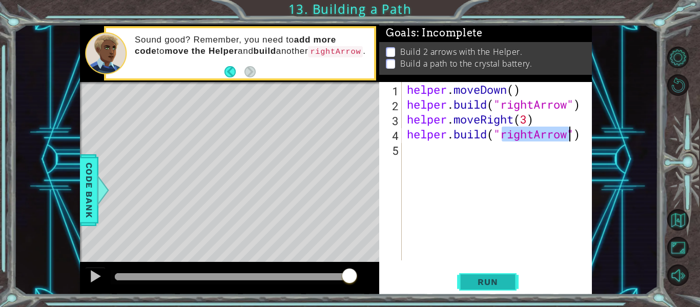
type textarea "[DOMAIN_NAME]("rightArrow")"
click at [485, 284] on span "Run" at bounding box center [488, 282] width 41 height 10
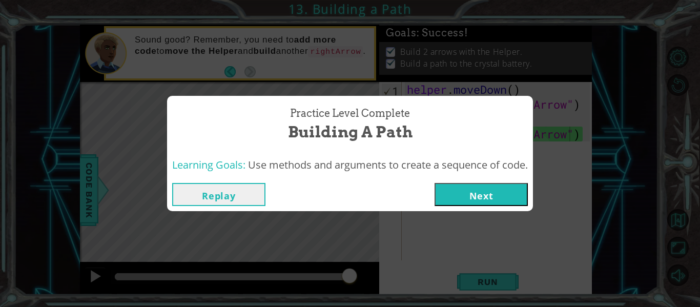
click at [496, 202] on button "Next" at bounding box center [481, 194] width 93 height 23
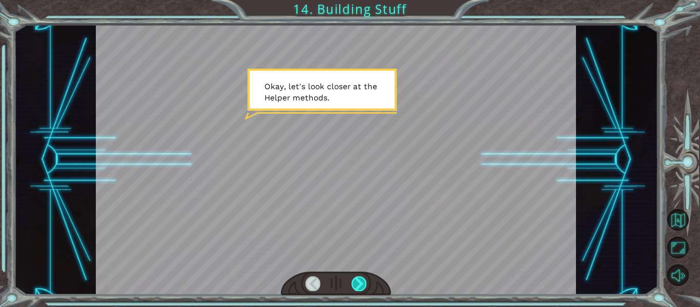
click at [358, 285] on div at bounding box center [359, 283] width 15 height 14
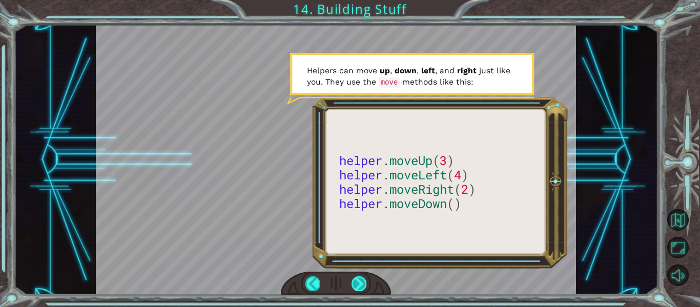
click at [356, 282] on div at bounding box center [359, 283] width 15 height 14
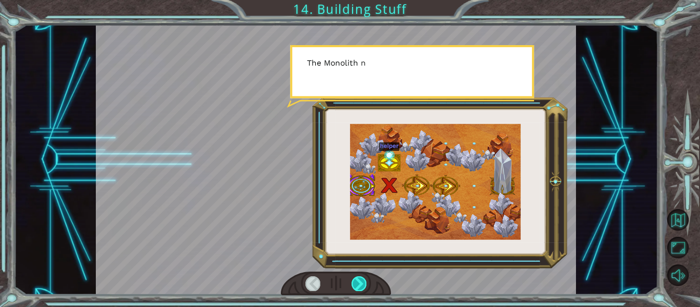
click at [356, 282] on div at bounding box center [359, 283] width 15 height 14
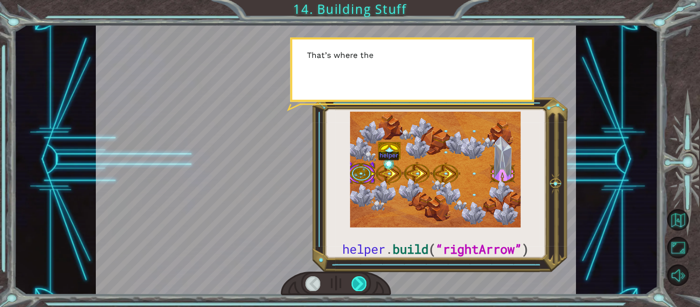
click at [356, 282] on div at bounding box center [359, 283] width 15 height 14
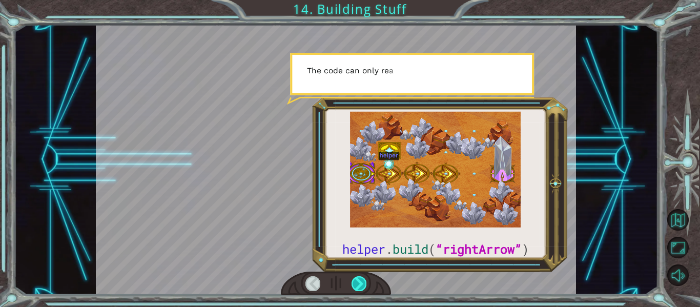
click at [356, 282] on div at bounding box center [359, 283] width 15 height 14
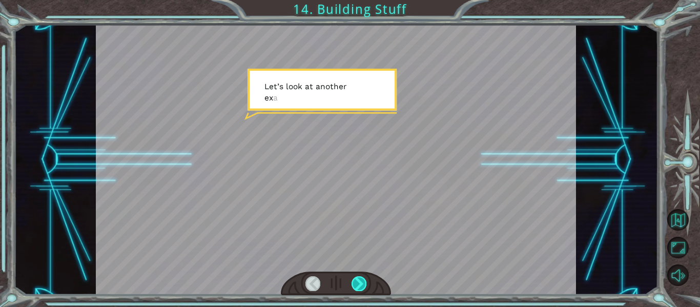
click at [356, 282] on div at bounding box center [359, 283] width 15 height 14
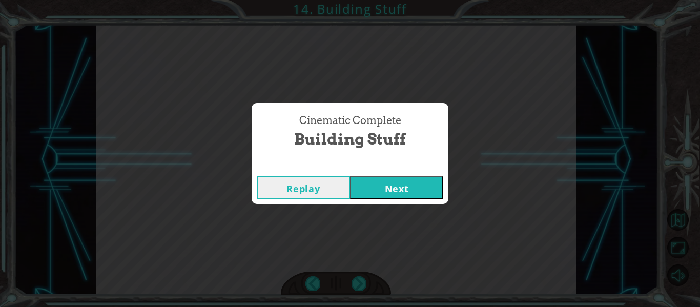
click at [376, 195] on button "Next" at bounding box center [396, 187] width 93 height 23
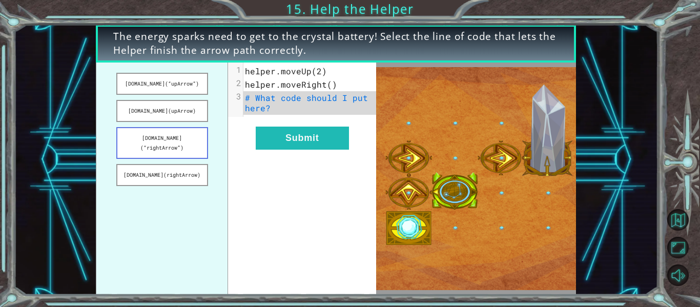
click at [158, 142] on button "[DOMAIN_NAME](“rightArrow”)" at bounding box center [162, 143] width 92 height 32
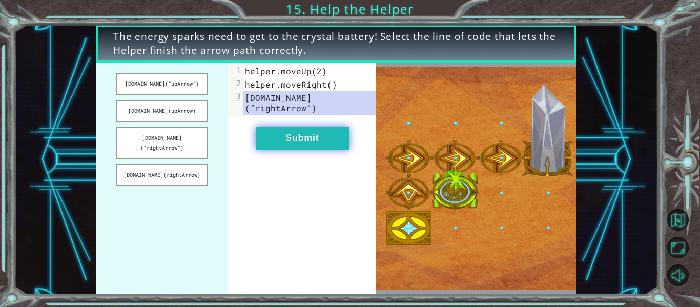
click at [334, 127] on button "Submit" at bounding box center [302, 138] width 93 height 23
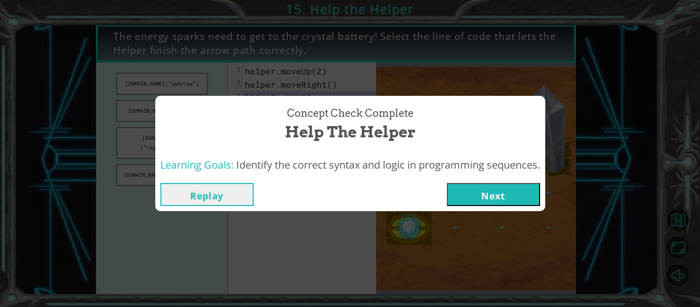
click at [463, 191] on button "Next" at bounding box center [493, 194] width 93 height 23
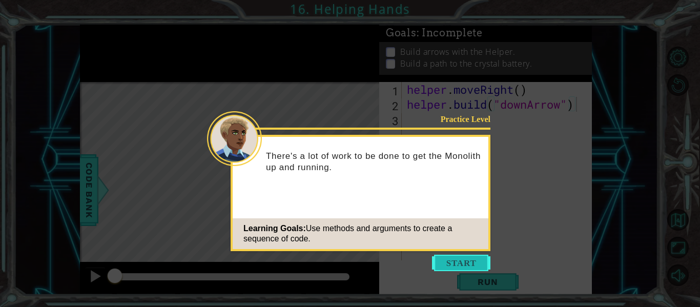
click at [476, 265] on button "Start" at bounding box center [461, 263] width 58 height 16
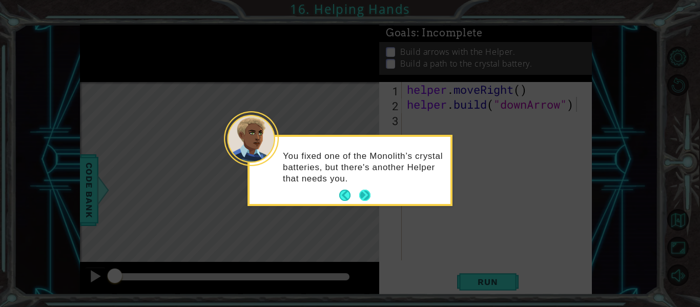
click at [366, 190] on button "Next" at bounding box center [364, 195] width 11 height 11
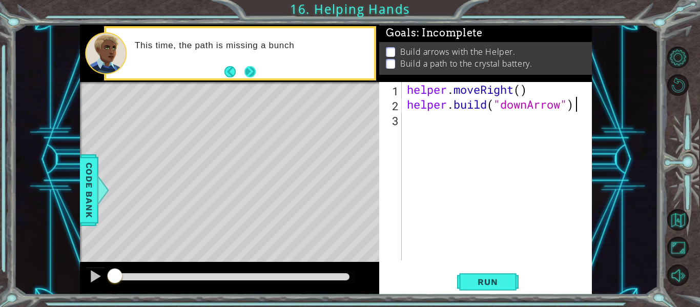
click at [248, 67] on button "Next" at bounding box center [250, 71] width 11 height 11
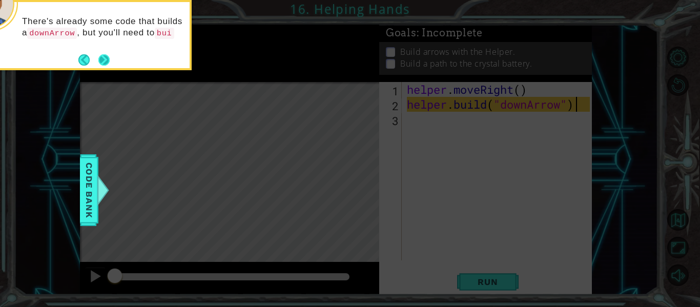
click at [104, 63] on button "Next" at bounding box center [103, 59] width 11 height 11
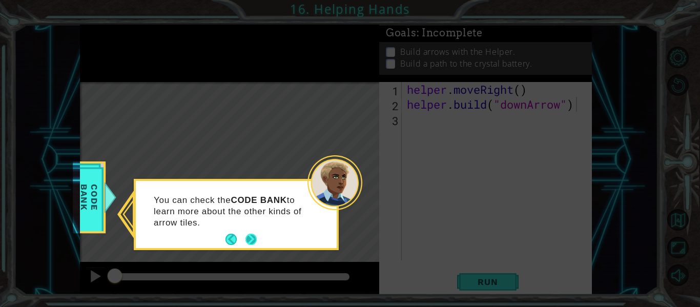
click at [254, 238] on button "Next" at bounding box center [251, 239] width 11 height 11
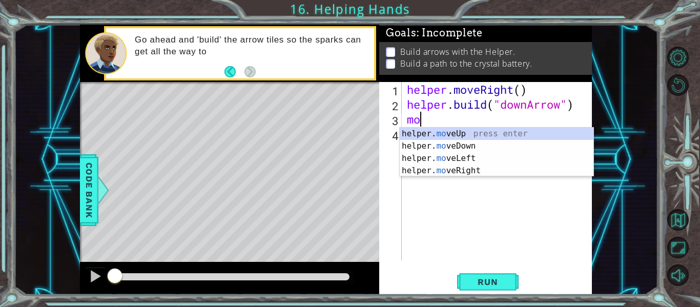
scroll to position [0, 1]
click at [432, 145] on div "helper. move Up press enter helper. move Down press enter helper. move Left pre…" at bounding box center [497, 165] width 194 height 74
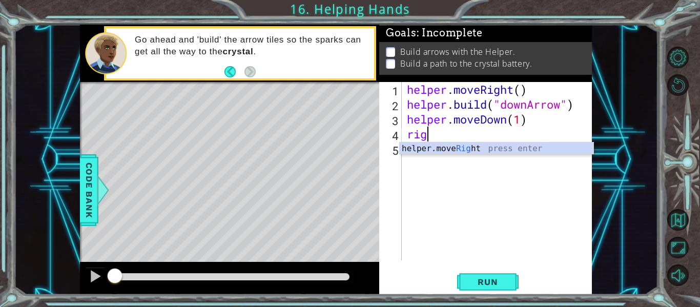
scroll to position [0, 0]
type textarea "r"
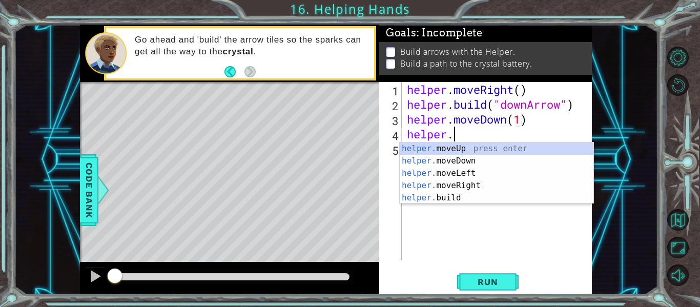
scroll to position [0, 2]
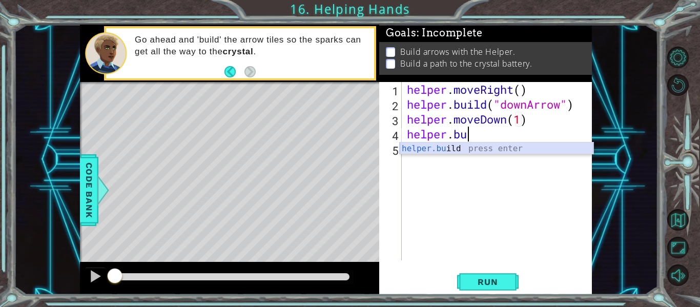
click at [455, 151] on div "helper.bu ild press enter" at bounding box center [497, 161] width 194 height 37
type textarea "[DOMAIN_NAME]("rightArrow")"
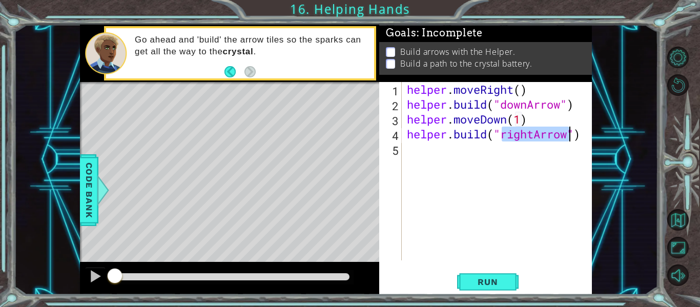
click at [520, 149] on div "helper . moveRight ( ) helper . build ( "downArrow" ) helper . moveDown ( 1 ) h…" at bounding box center [500, 186] width 190 height 208
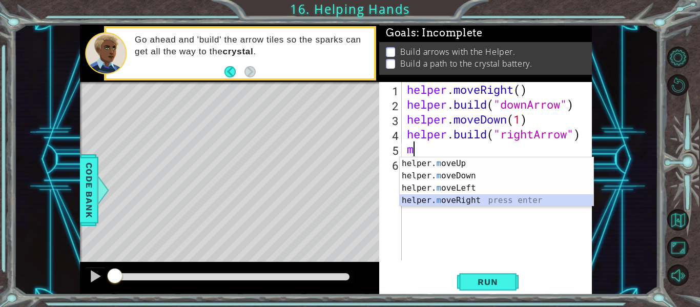
click at [540, 196] on div "helper. m oveUp press enter helper. m oveDown press enter helper. m oveLeft pre…" at bounding box center [497, 194] width 194 height 74
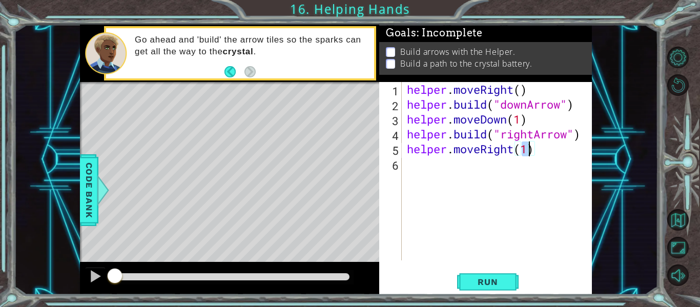
click at [559, 142] on div "helper . moveRight ( ) helper . build ( "downArrow" ) helper . moveDown ( 1 ) h…" at bounding box center [500, 186] width 190 height 208
type textarea "[DOMAIN_NAME]("rightArrow")"
click at [559, 162] on div "helper . moveRight ( ) helper . build ( "downArrow" ) helper . moveDown ( 1 ) h…" at bounding box center [500, 186] width 190 height 208
click at [529, 152] on div "helper . moveRight ( ) helper . build ( "downArrow" ) helper . moveDown ( 1 ) h…" at bounding box center [500, 186] width 190 height 208
type textarea "helper.moveRight()"
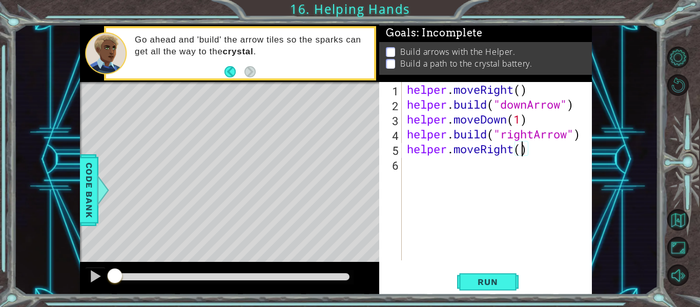
click at [502, 175] on div "helper . moveRight ( ) helper . build ( "downArrow" ) helper . moveDown ( 1 ) h…" at bounding box center [500, 186] width 190 height 208
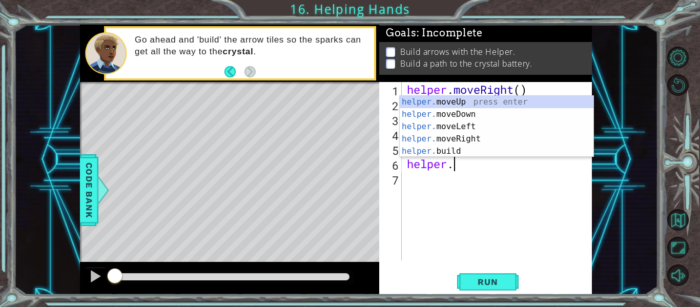
scroll to position [0, 2]
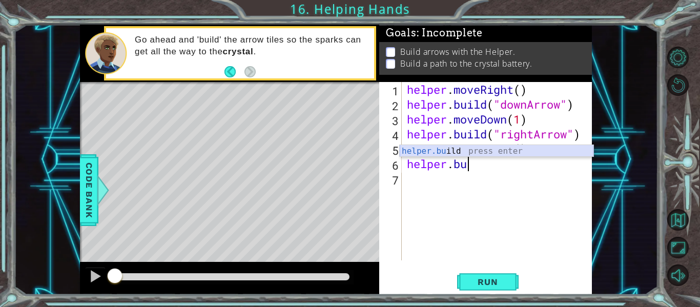
click at [480, 153] on div "helper.bu ild press enter" at bounding box center [497, 163] width 194 height 37
type textarea "[DOMAIN_NAME]("rightArrow")"
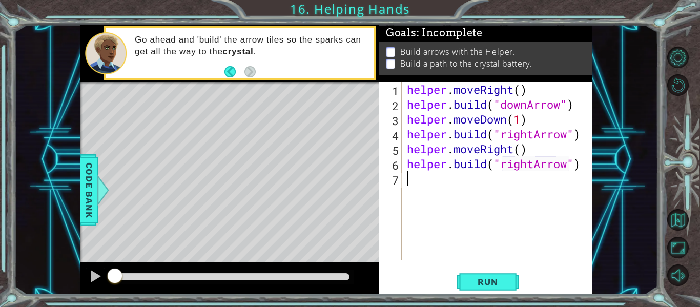
click at [468, 187] on div "helper . moveRight ( ) helper . build ( "downArrow" ) helper . moveDown ( 1 ) h…" at bounding box center [500, 186] width 190 height 208
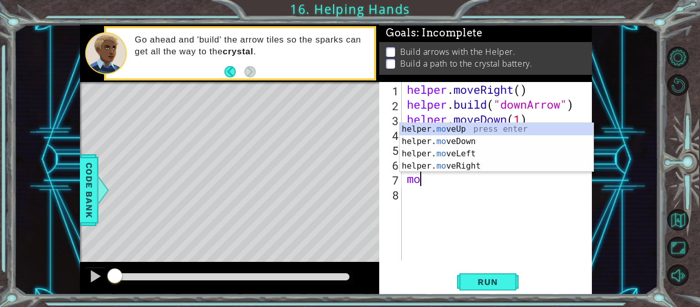
scroll to position [0, 1]
click at [469, 165] on div "helper. move Up press enter helper. move Down press enter helper. move Left pre…" at bounding box center [497, 160] width 194 height 74
type textarea "helper.moveRight(1)"
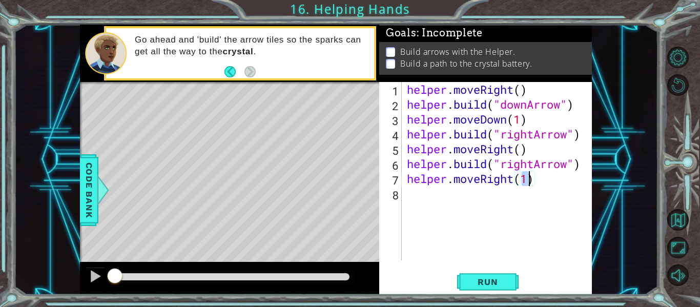
click at [484, 204] on div "helper . moveRight ( ) helper . build ( "downArrow" ) helper . moveDown ( 1 ) h…" at bounding box center [500, 186] width 190 height 208
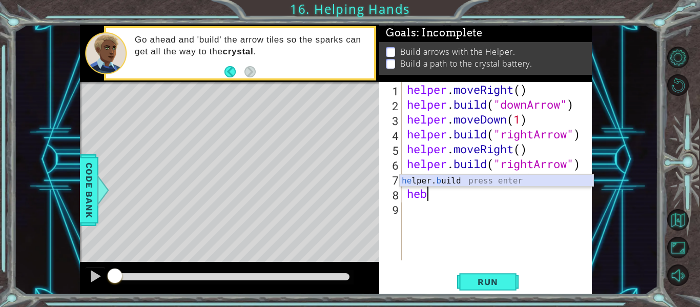
click at [522, 176] on div "he lper. b uild press enter" at bounding box center [497, 193] width 194 height 37
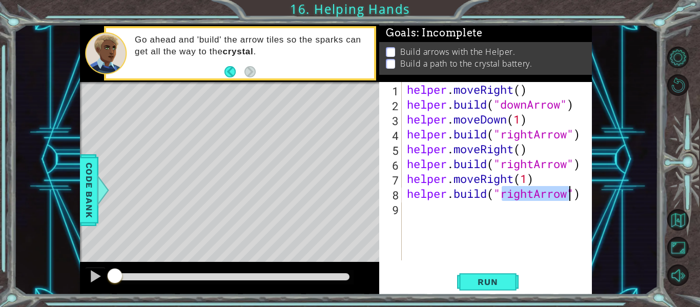
click at [529, 195] on div "helper . moveRight ( ) helper . build ( "downArrow" ) helper . moveDown ( 1 ) h…" at bounding box center [497, 171] width 185 height 178
click at [532, 195] on div "helper . moveRight ( ) helper . build ( "downArrow" ) helper . moveDown ( 1 ) h…" at bounding box center [500, 186] width 190 height 208
click at [535, 197] on div "helper . moveRight ( ) helper . build ( "downArrow" ) helper . moveDown ( 1 ) h…" at bounding box center [500, 186] width 190 height 208
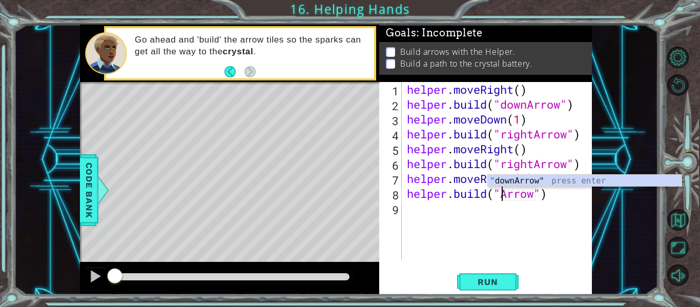
scroll to position [0, 5]
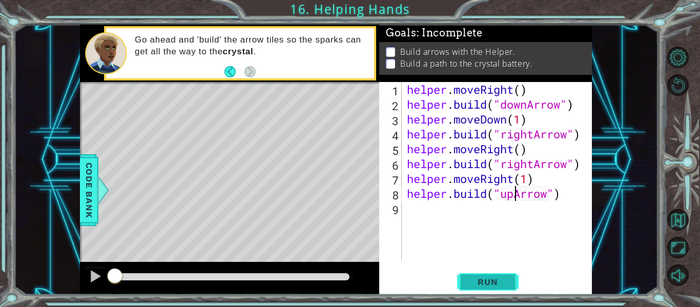
type textarea "[DOMAIN_NAME]("upArrow")"
click at [509, 278] on button "Run" at bounding box center [488, 282] width 62 height 21
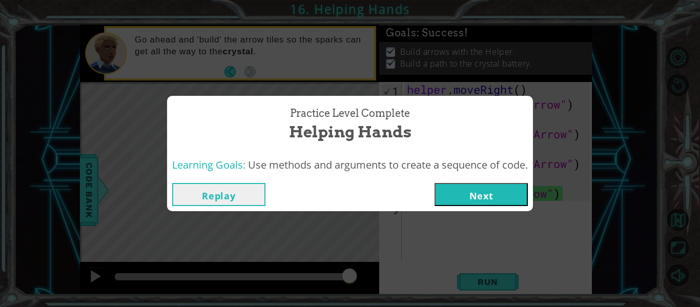
click at [524, 192] on button "Next" at bounding box center [481, 194] width 93 height 23
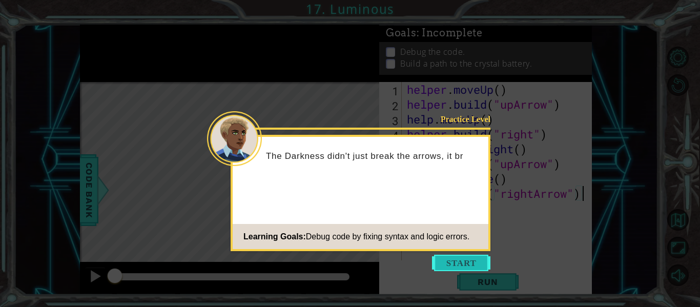
click at [463, 266] on button "Start" at bounding box center [461, 263] width 58 height 16
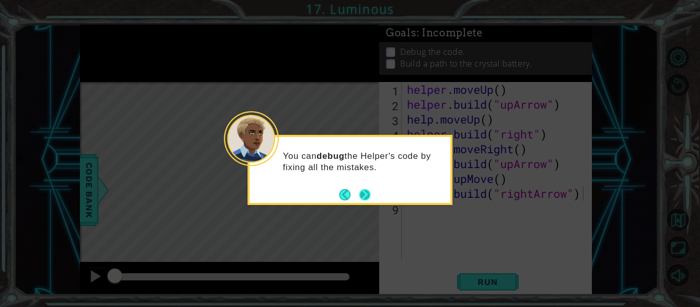
click at [368, 196] on button "Next" at bounding box center [364, 194] width 11 height 11
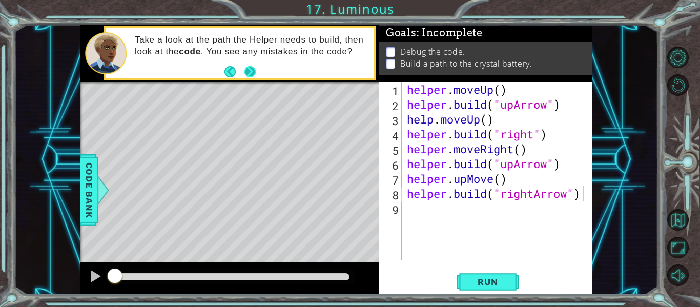
click at [252, 70] on button "Next" at bounding box center [250, 71] width 11 height 11
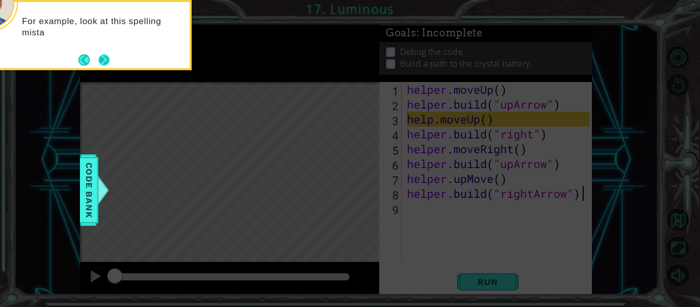
click at [108, 55] on button "Next" at bounding box center [103, 59] width 11 height 11
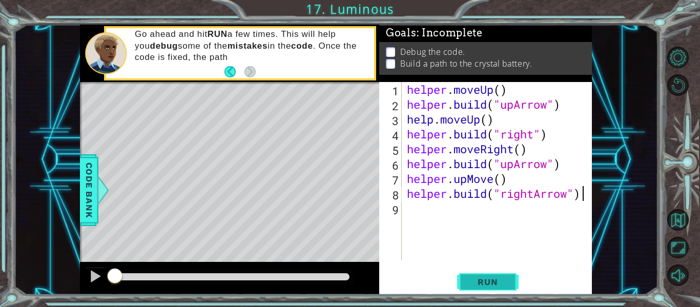
click at [479, 274] on button "Run" at bounding box center [488, 282] width 62 height 21
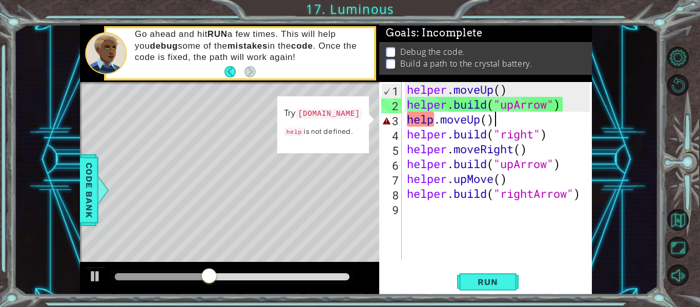
click at [515, 123] on div "helper . moveUp ( ) helper . build ( "upArrow" ) help . moveUp ( ) helper . bui…" at bounding box center [500, 186] width 190 height 208
click at [488, 116] on div "helper . moveUp ( ) helper . build ( "upArrow" ) help . moveUp ( ) helper . bui…" at bounding box center [500, 186] width 190 height 208
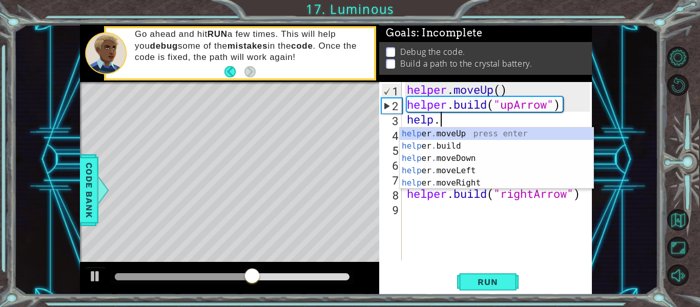
scroll to position [0, 2]
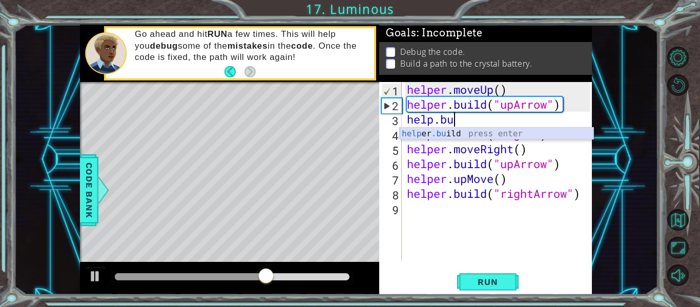
click at [491, 132] on div "help er .bu ild press enter" at bounding box center [497, 146] width 194 height 37
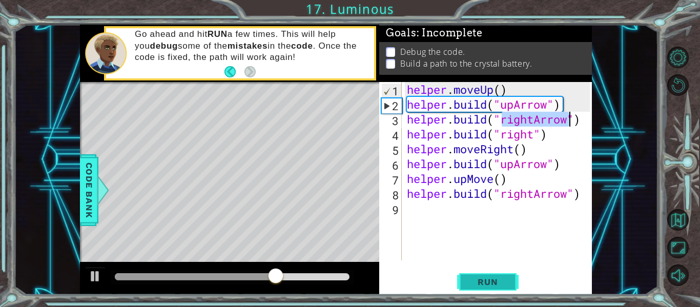
click at [497, 276] on button "Run" at bounding box center [488, 282] width 62 height 21
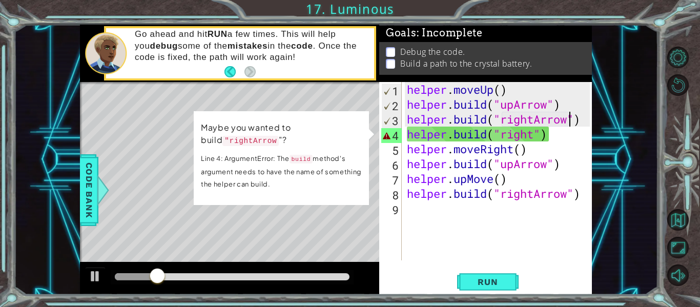
click at [533, 137] on div "helper . moveUp ( ) helper . build ( "upArrow" ) helper . build ( "rightArrow" …" at bounding box center [500, 186] width 190 height 208
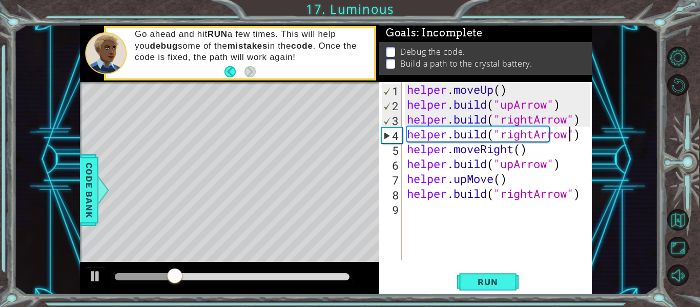
scroll to position [0, 8]
click at [497, 290] on button "Run" at bounding box center [488, 282] width 62 height 21
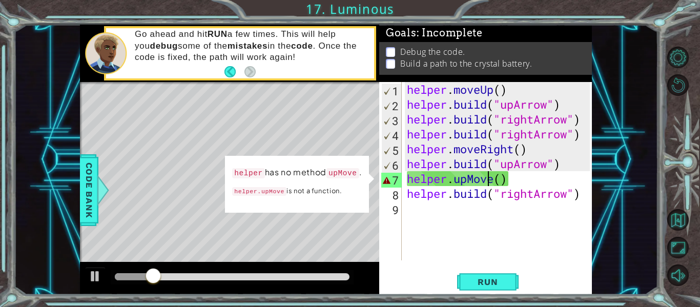
click at [491, 178] on div "helper . moveUp ( ) helper . build ( "upArrow" ) helper . build ( "rightArrow" …" at bounding box center [500, 186] width 190 height 208
click at [495, 177] on div "helper . moveUp ( ) helper . build ( "upArrow" ) helper . build ( "rightArrow" …" at bounding box center [500, 186] width 190 height 208
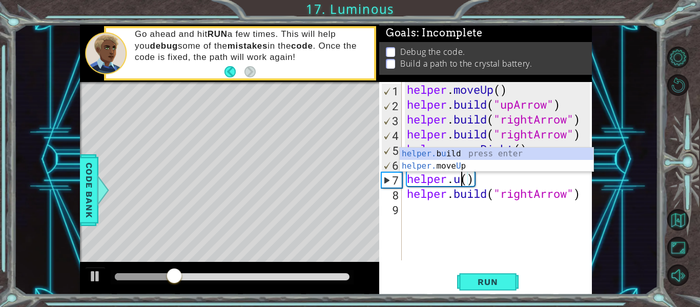
scroll to position [0, 3]
click at [476, 164] on div "helper. b u ild press enter helper. move U p press enter" at bounding box center [497, 172] width 194 height 49
type textarea "helper.moveUp(1)"
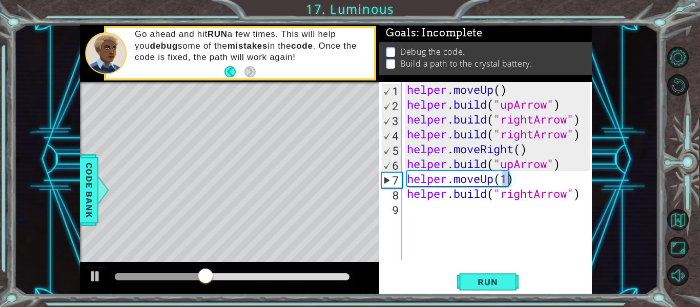
click at [499, 293] on div "helper.moveUp(1) 1 2 3 4 5 6 7 8 9 helper . moveUp ( ) helper . build ( "upArro…" at bounding box center [485, 188] width 213 height 213
click at [493, 286] on span "Run" at bounding box center [488, 282] width 41 height 10
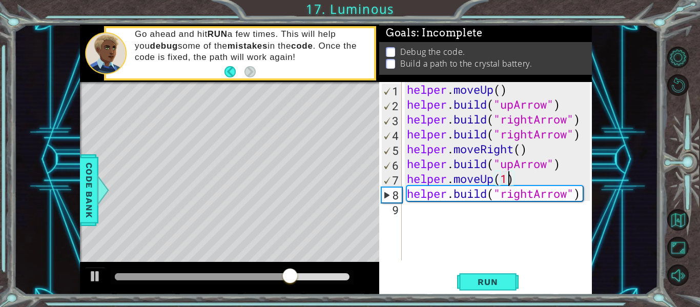
click at [444, 211] on div "helper . moveUp ( ) helper . build ( "upArrow" ) helper . build ( "rightArrow" …" at bounding box center [500, 186] width 190 height 208
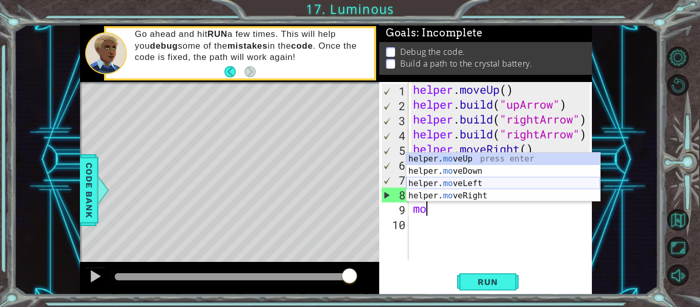
type textarea "m"
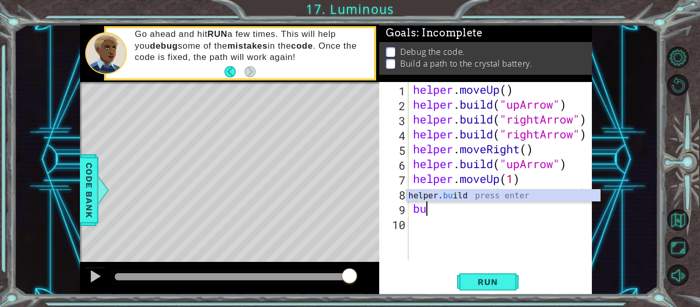
scroll to position [0, 1]
click at [475, 198] on div "helper. [PERSON_NAME] press enter" at bounding box center [504, 208] width 194 height 37
type textarea "[DOMAIN_NAME]("rightArrow")"
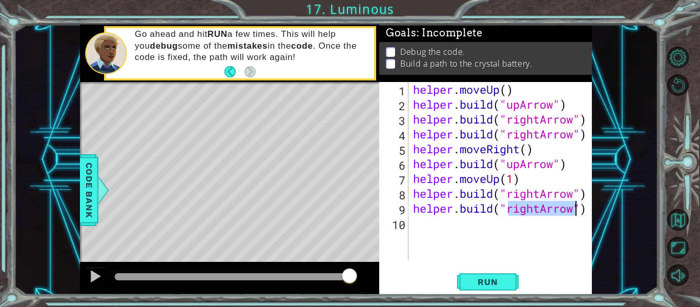
click at [500, 222] on div "helper . moveUp ( ) helper . build ( "upArrow" ) helper . build ( "rightArrow" …" at bounding box center [503, 186] width 184 height 208
click at [490, 283] on span "Run" at bounding box center [488, 282] width 41 height 10
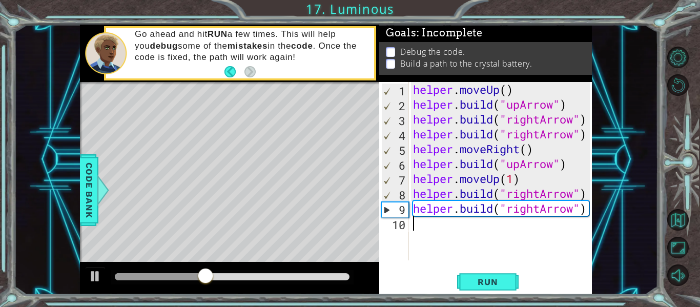
click at [579, 213] on div "helper . moveUp ( ) helper . build ( "upArrow" ) helper . build ( "rightArrow" …" at bounding box center [503, 186] width 184 height 208
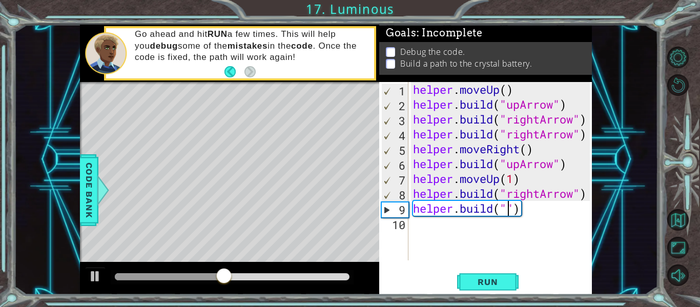
click at [579, 213] on div "helper . moveUp ( ) helper . build ( "upArrow" ) helper . build ( "rightArrow" …" at bounding box center [503, 186] width 184 height 208
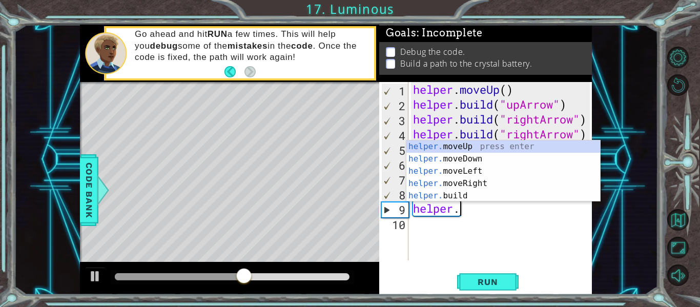
scroll to position [0, 2]
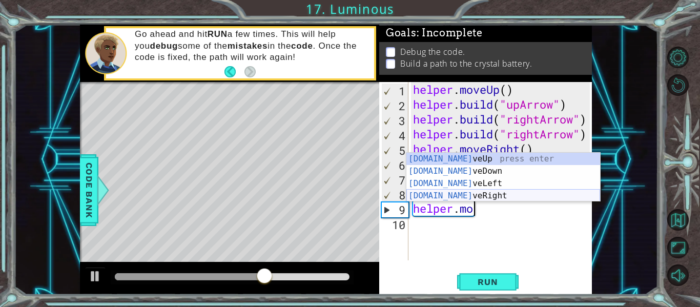
click at [494, 193] on div "[DOMAIN_NAME] veUp press enter [DOMAIN_NAME] veDown press enter [DOMAIN_NAME] v…" at bounding box center [504, 190] width 194 height 74
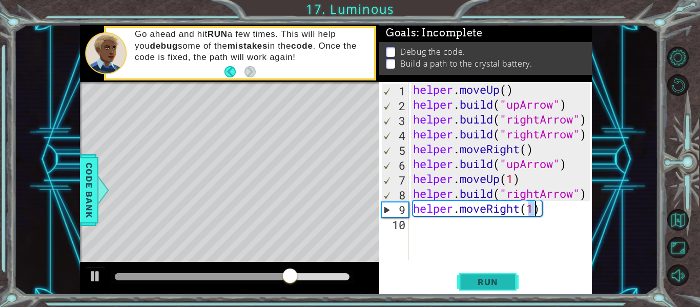
type textarea "helper.moveRight(1)"
click at [505, 287] on span "Run" at bounding box center [488, 282] width 41 height 10
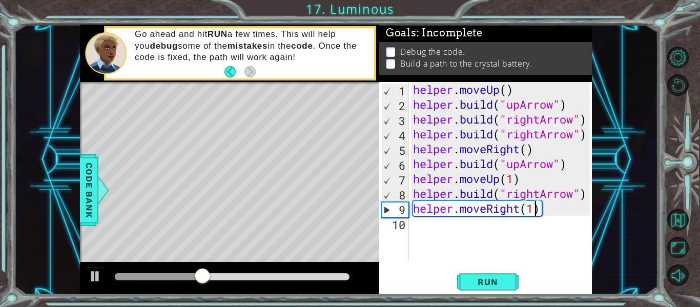
click at [553, 210] on div "helper . moveUp ( ) helper . build ( "upArrow" ) helper . build ( "rightArrow" …" at bounding box center [503, 186] width 184 height 208
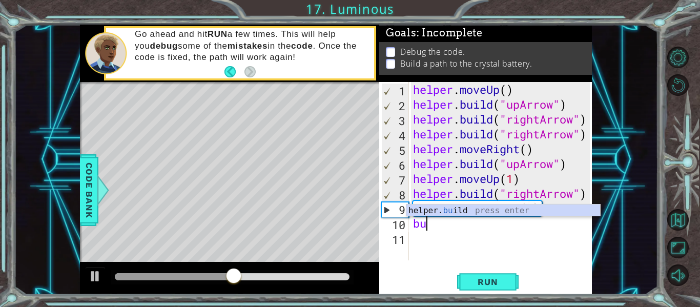
scroll to position [0, 1]
click at [557, 215] on div "helper. [PERSON_NAME] press enter" at bounding box center [504, 223] width 194 height 37
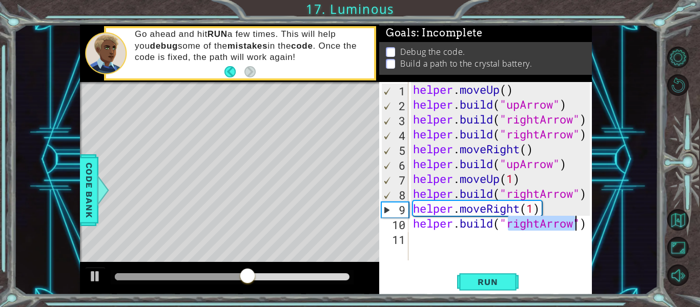
type textarea "[DOMAIN_NAME]("rightArrow")"
click at [566, 230] on div "helper . moveUp ( ) helper . build ( "upArrow" ) helper . build ( "rightArrow" …" at bounding box center [500, 171] width 179 height 178
click at [565, 249] on div "helper . moveUp ( ) helper . build ( "upArrow" ) helper . build ( "rightArrow" …" at bounding box center [503, 186] width 184 height 208
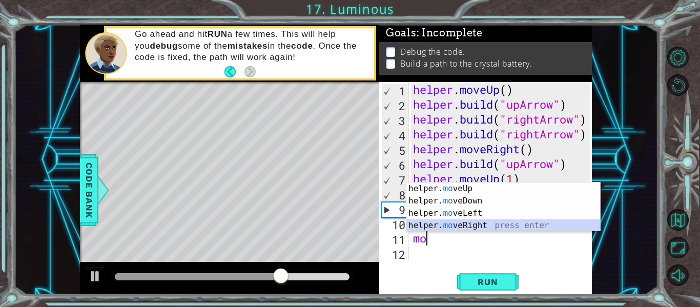
click at [556, 226] on div "helper. mo veUp press enter helper. mo veDown press enter helper. mo veLeft pre…" at bounding box center [504, 220] width 194 height 74
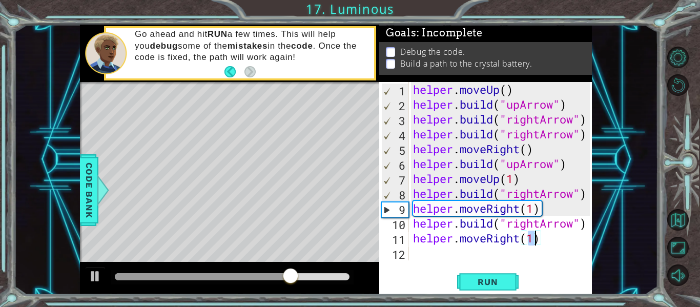
click at [556, 227] on div "helper . moveUp ( ) helper . build ( "upArrow" ) helper . build ( "rightArrow" …" at bounding box center [503, 186] width 184 height 208
click at [558, 233] on div "helper . moveUp ( ) helper . build ( "upArrow" ) helper . build ( "rightArrow" …" at bounding box center [503, 186] width 184 height 208
type textarea "helper.moveRight(1)"
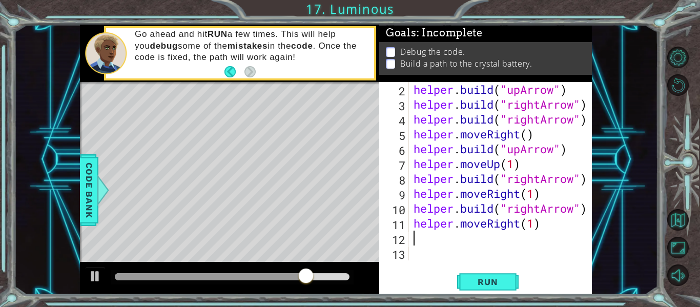
scroll to position [15, 0]
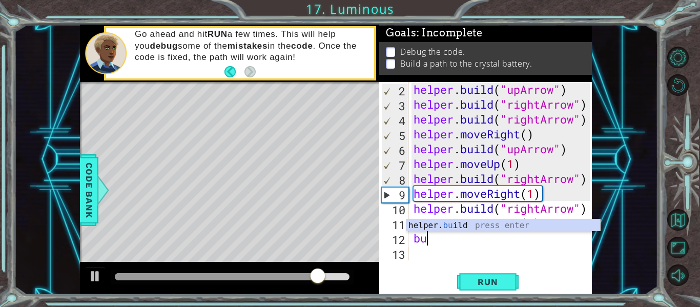
click at [557, 231] on body "1 ההההההההההההההההההההההההההההההההההההההההההההההההההההההההההההההההההההההההההההה…" at bounding box center [350, 153] width 700 height 307
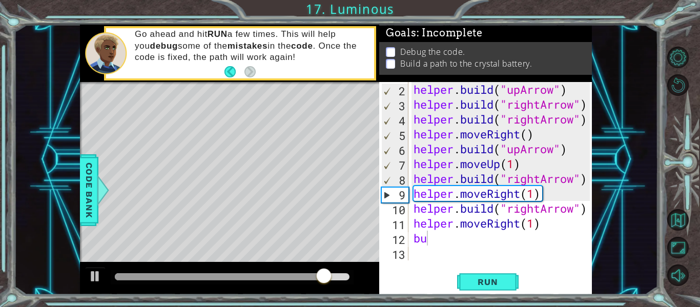
click at [541, 237] on div "helper . build ( "upArrow" ) helper . build ( "rightArrow" ) helper . build ( "…" at bounding box center [504, 186] width 184 height 208
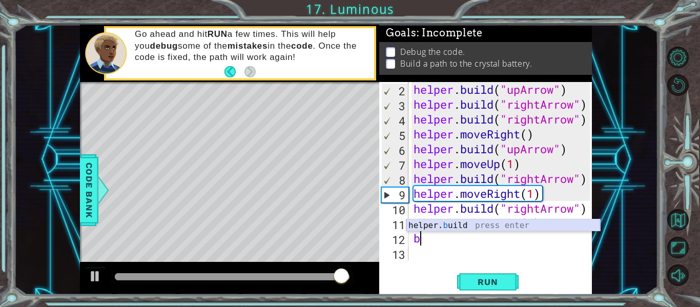
click at [465, 226] on div "helper. b uild press enter" at bounding box center [504, 237] width 194 height 37
type textarea "[DOMAIN_NAME]("rightArrow")"
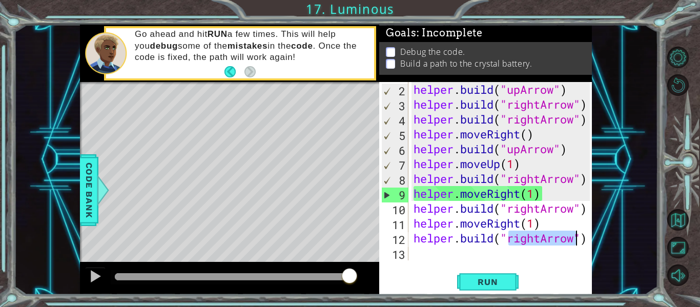
click at [474, 257] on div "helper . build ( "upArrow" ) helper . build ( "rightArrow" ) helper . build ( "…" at bounding box center [504, 186] width 184 height 208
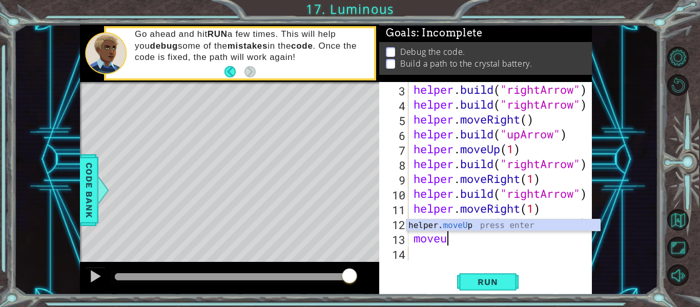
scroll to position [0, 2]
click at [451, 227] on div "helper. moveUp press enter" at bounding box center [504, 237] width 194 height 37
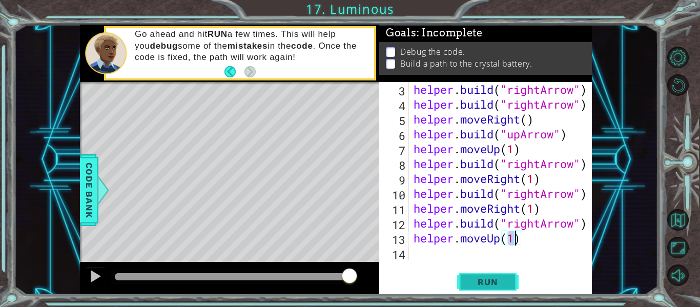
click at [471, 273] on button "Run" at bounding box center [488, 282] width 62 height 21
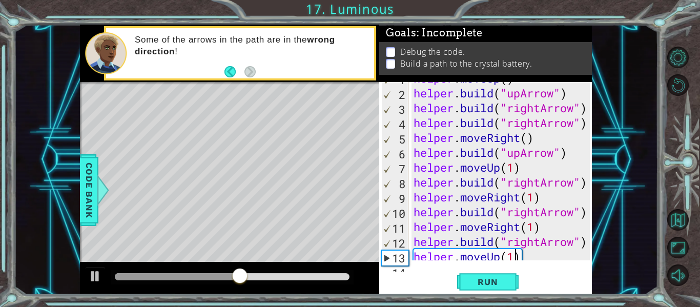
scroll to position [30, 0]
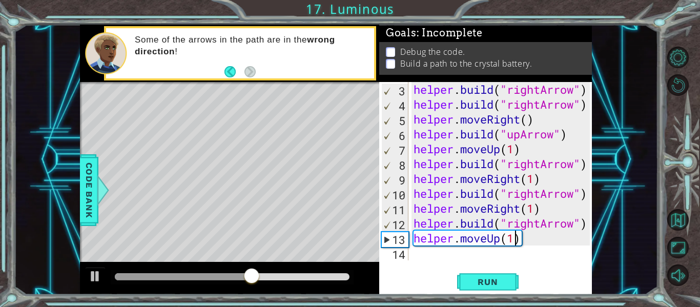
click at [543, 245] on div "helper . build ( "rightArrow" ) helper . build ( "rightArrow" ) helper . moveRi…" at bounding box center [504, 186] width 184 height 208
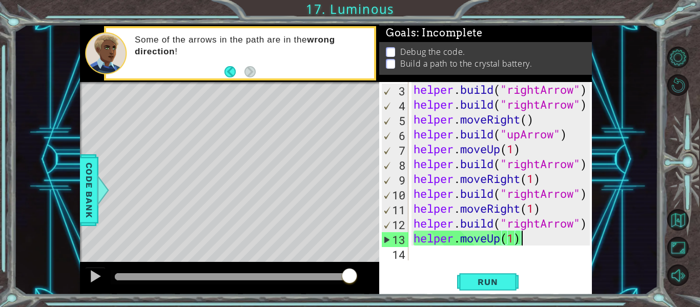
click at [524, 241] on div "helper . build ( "rightArrow" ) helper . build ( "rightArrow" ) helper . moveRi…" at bounding box center [504, 186] width 184 height 208
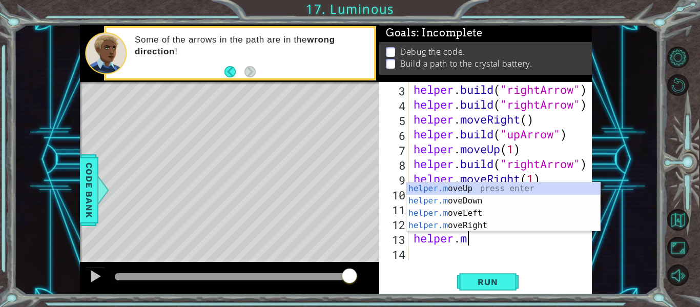
click at [467, 236] on div "helper . build ( "rightArrow" ) helper . build ( "rightArrow" ) helper . moveRi…" at bounding box center [504, 186] width 184 height 208
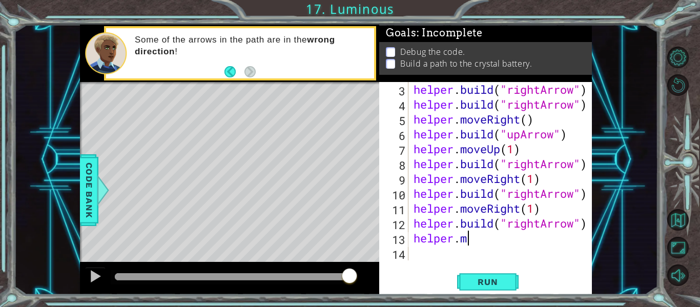
click at [467, 236] on div "helper . build ( "rightArrow" ) helper . build ( "rightArrow" ) helper . moveRi…" at bounding box center [504, 186] width 184 height 208
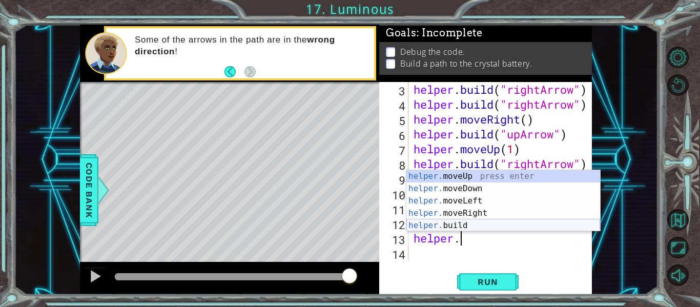
click at [462, 230] on div "helper. moveUp press enter helper. moveDown press enter helper. moveLeft press …" at bounding box center [504, 213] width 194 height 86
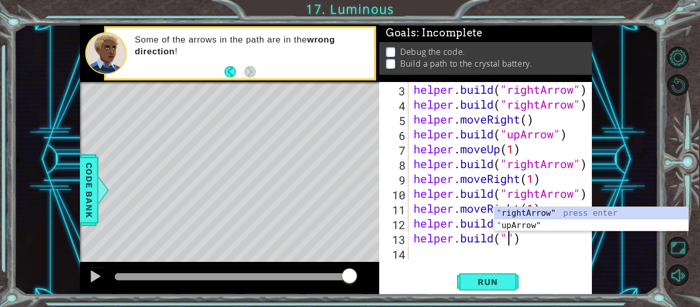
scroll to position [0, 5]
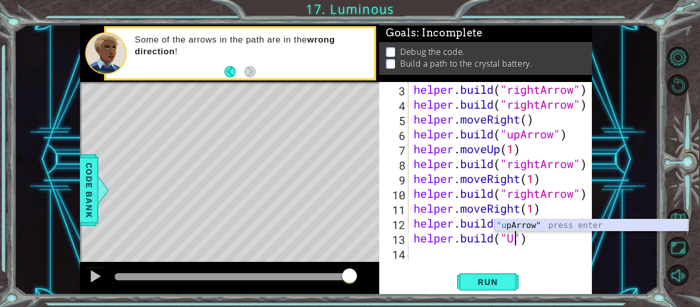
click at [568, 228] on div ""u [PERSON_NAME]" press enter" at bounding box center [592, 237] width 194 height 37
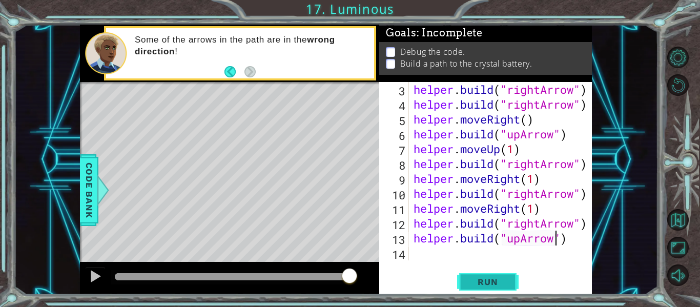
click at [496, 277] on span "Run" at bounding box center [488, 282] width 41 height 10
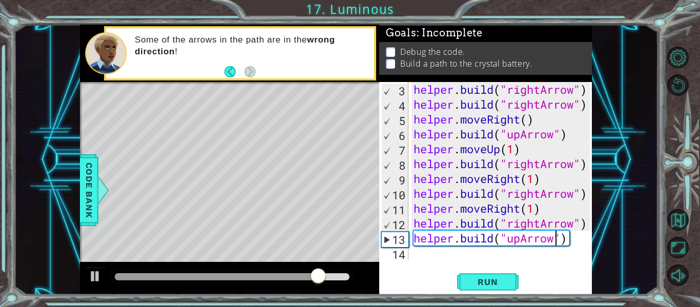
click at [543, 221] on div "helper . build ( "rightArrow" ) helper . build ( "rightArrow" ) helper . moveRi…" at bounding box center [504, 186] width 184 height 208
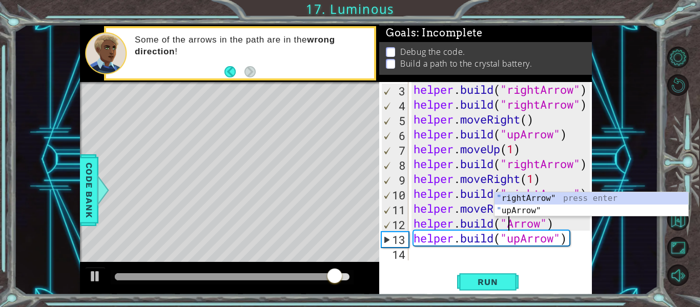
scroll to position [0, 5]
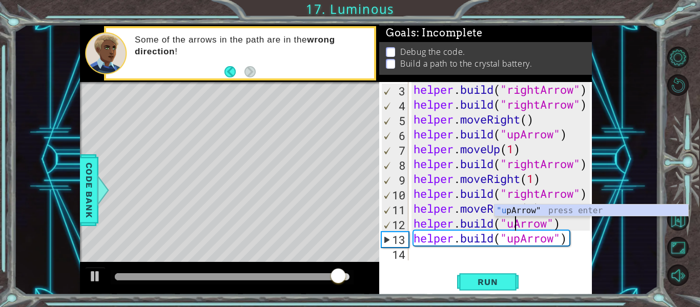
type textarea "[DOMAIN_NAME]("upArrow")"
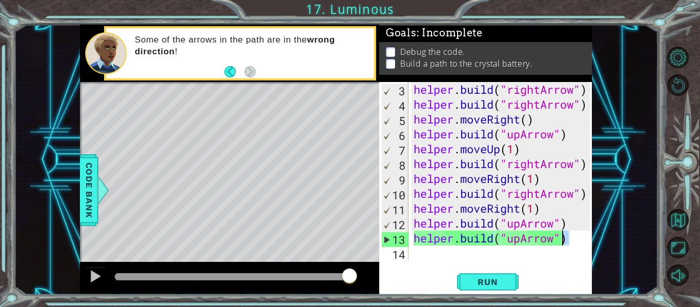
drag, startPoint x: 571, startPoint y: 241, endPoint x: 566, endPoint y: 242, distance: 5.8
click at [566, 242] on div "helper . build ( "rightArrow" ) helper . build ( "rightArrow" ) helper . moveRi…" at bounding box center [504, 186] width 184 height 208
click at [585, 257] on div at bounding box center [585, 156] width 10 height 208
click at [510, 278] on button "Run" at bounding box center [488, 282] width 62 height 21
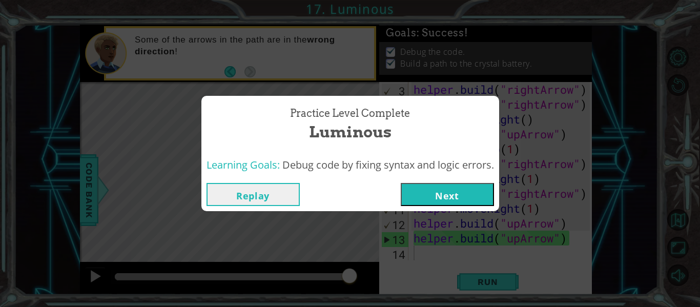
click at [424, 198] on button "Next" at bounding box center [447, 194] width 93 height 23
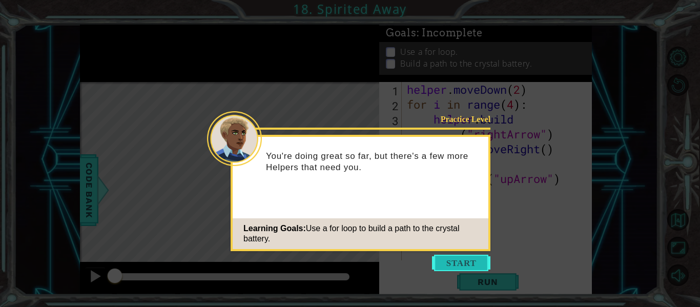
click at [466, 261] on button "Start" at bounding box center [461, 263] width 58 height 16
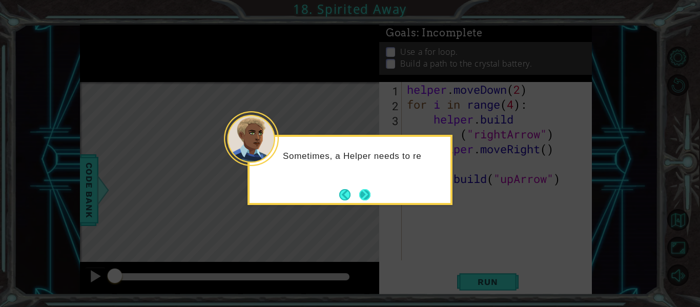
click at [367, 193] on button "Next" at bounding box center [364, 194] width 11 height 11
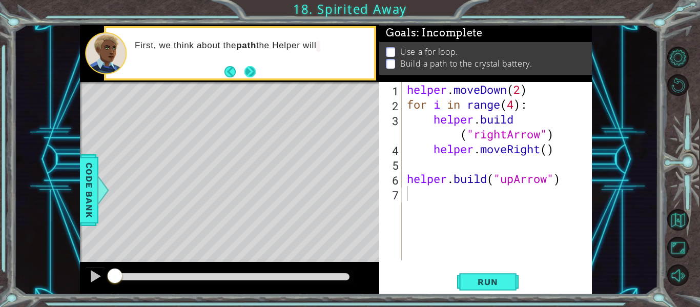
click at [252, 71] on button "Next" at bounding box center [250, 71] width 11 height 11
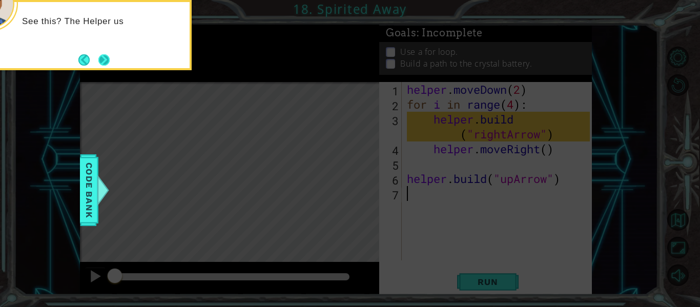
click at [107, 54] on button "Next" at bounding box center [103, 59] width 11 height 11
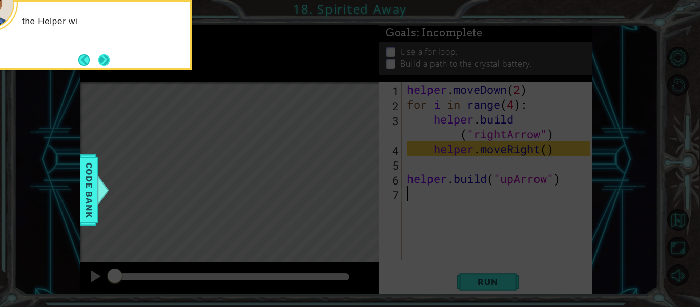
click at [110, 55] on button "Next" at bounding box center [103, 59] width 11 height 11
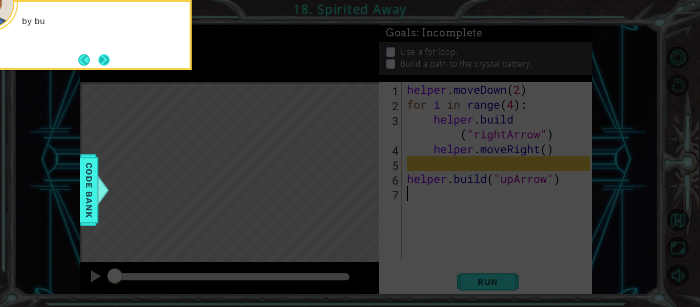
click at [110, 55] on button "Next" at bounding box center [103, 59] width 11 height 11
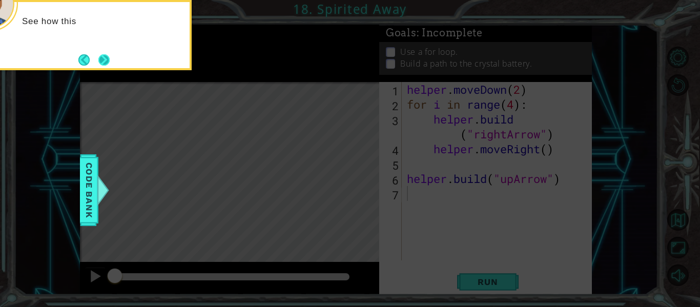
click at [109, 55] on button "Next" at bounding box center [103, 59] width 11 height 11
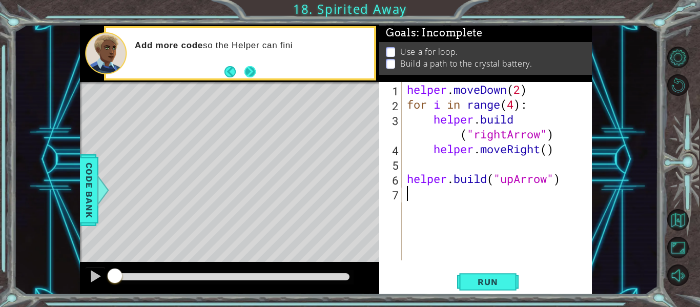
click at [247, 77] on button "Next" at bounding box center [250, 71] width 11 height 11
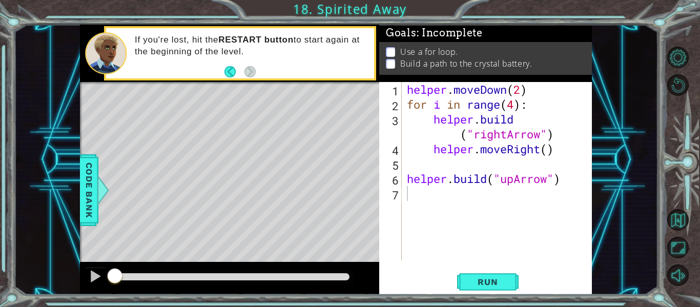
click at [325, 30] on div "If you're lost, hit the RESTART button to start again at the beginning of the l…" at bounding box center [251, 53] width 247 height 48
click at [512, 284] on button "Run" at bounding box center [488, 282] width 62 height 21
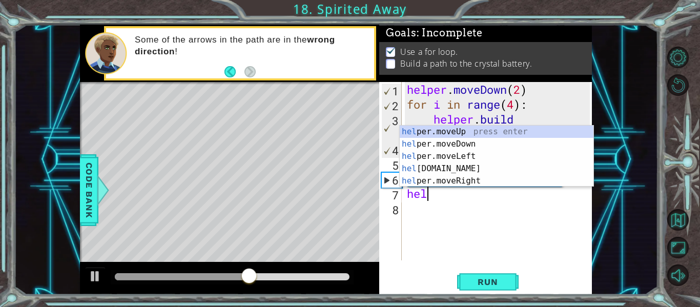
scroll to position [0, 1]
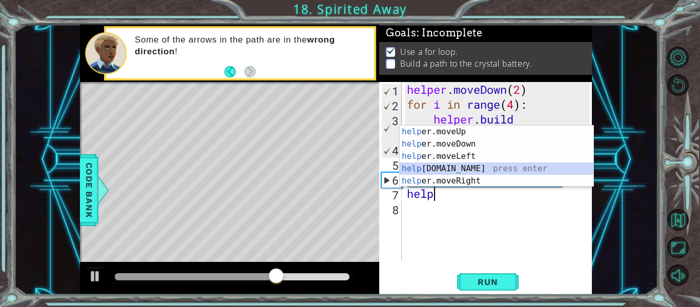
click at [543, 168] on div "help er.moveUp press enter help er.moveDown press enter help er.moveLeft press …" at bounding box center [497, 169] width 194 height 86
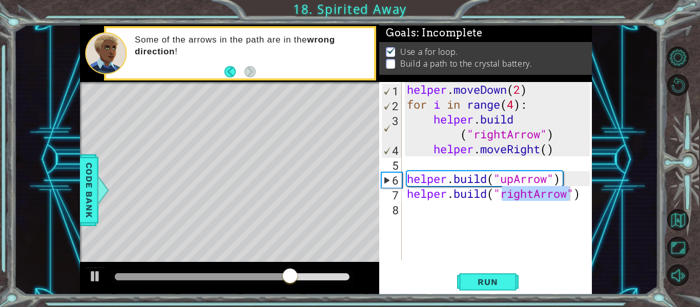
click at [531, 193] on div "helper . moveDown ( 2 ) for i in range ( 4 ) : helper . build ( "rightArrow" ) …" at bounding box center [497, 171] width 185 height 178
click at [531, 193] on div "helper . moveDown ( 2 ) for i in range ( 4 ) : helper . build ( "rightArrow" ) …" at bounding box center [500, 186] width 190 height 208
click at [520, 196] on div "helper . moveDown ( 2 ) for i in range ( 4 ) : helper . build ( "rightArrow" ) …" at bounding box center [500, 186] width 190 height 208
click at [519, 278] on div "Run" at bounding box center [488, 282] width 213 height 21
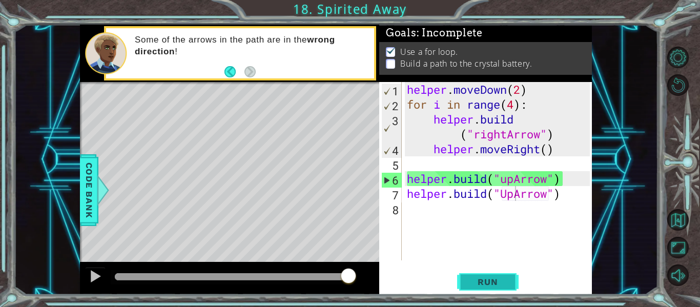
click at [504, 286] on span "Run" at bounding box center [488, 282] width 41 height 10
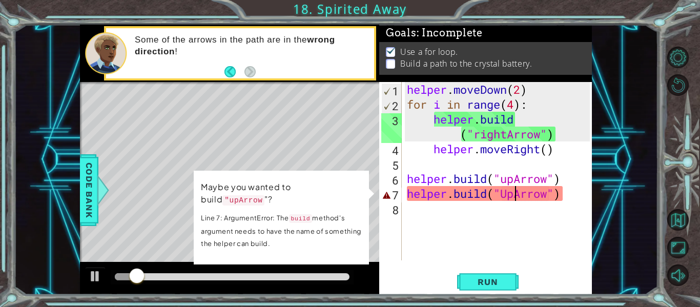
click at [508, 201] on div "helper . moveDown ( 2 ) for i in range ( 4 ) : helper . build ( "rightArrow" ) …" at bounding box center [500, 186] width 190 height 208
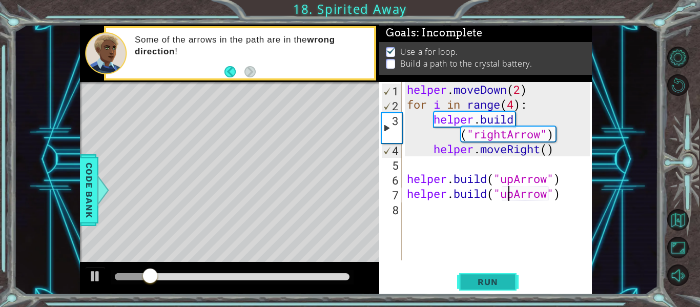
click at [503, 285] on span "Run" at bounding box center [488, 282] width 41 height 10
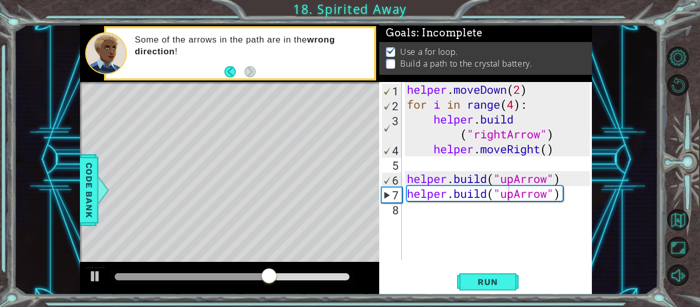
click at [403, 163] on div "[DOMAIN_NAME]("upArrow") 1 2 3 4 5 6 7 8 helper . moveDown ( 2 ) for i in range…" at bounding box center [484, 171] width 211 height 178
click at [404, 164] on div "[DOMAIN_NAME]("upArrow") 1 2 3 4 5 6 7 8 helper . moveDown ( 2 ) for i in range…" at bounding box center [484, 171] width 211 height 178
click at [408, 179] on div "helper . moveDown ( 2 ) for i in range ( 4 ) : helper . build ( "rightArrow" ) …" at bounding box center [500, 186] width 190 height 208
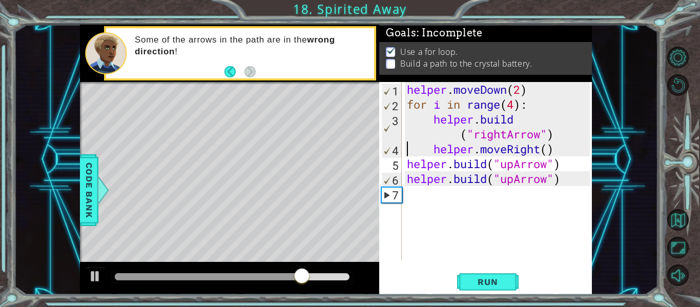
click at [409, 149] on div "helper . moveDown ( 2 ) for i in range ( 4 ) : helper . build ( "rightArrow" ) …" at bounding box center [500, 186] width 190 height 208
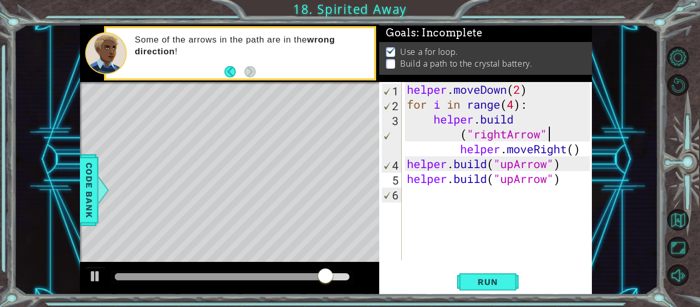
scroll to position [0, 10]
click at [462, 146] on div "helper . moveDown ( 2 ) for i in range ( 4 ) : helper . build ( "rightArrow" ) …" at bounding box center [500, 186] width 190 height 208
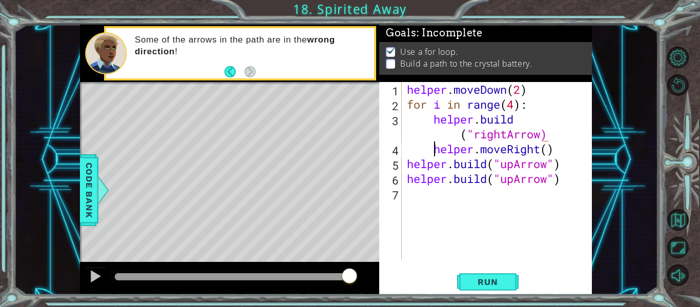
scroll to position [0, 6]
click at [482, 279] on span "Run" at bounding box center [488, 282] width 41 height 10
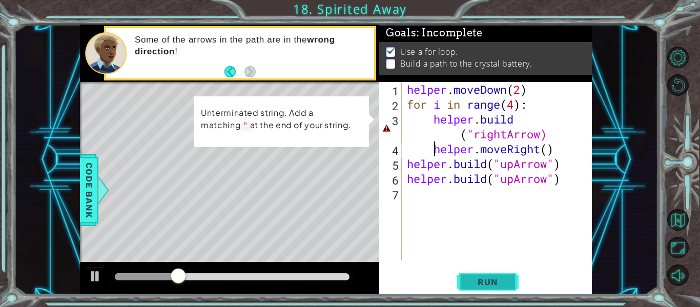
click at [485, 283] on span "Run" at bounding box center [488, 282] width 41 height 10
click at [425, 121] on div "helper . moveDown ( 2 ) for i in range ( 4 ) : helper . build ( "rightArrow) he…" at bounding box center [500, 186] width 190 height 208
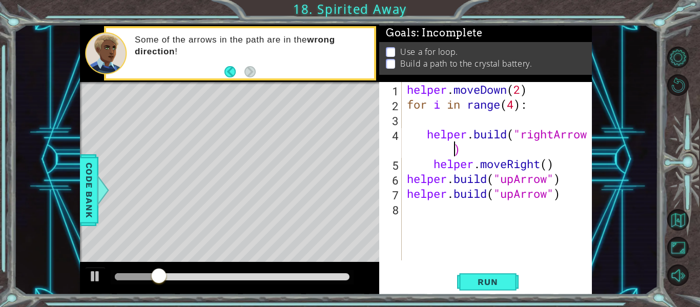
click at [445, 152] on div "helper . moveDown ( 2 ) for i in range ( 4 ) : helper . build ( "rightArrow ) h…" at bounding box center [500, 186] width 190 height 208
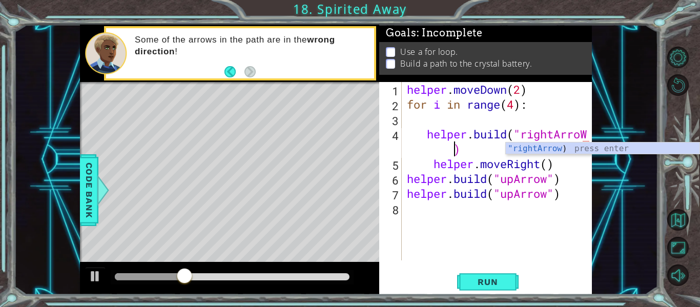
scroll to position [0, 8]
click at [424, 132] on div "helper . moveDown ( 2 ) for i in range ( 4 ) : helper . build ( "rightArroW ) h…" at bounding box center [500, 186] width 190 height 208
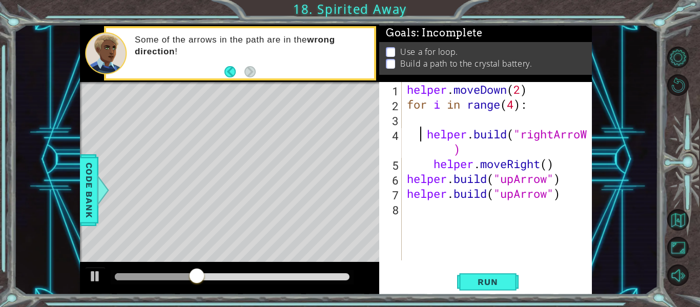
scroll to position [0, 8]
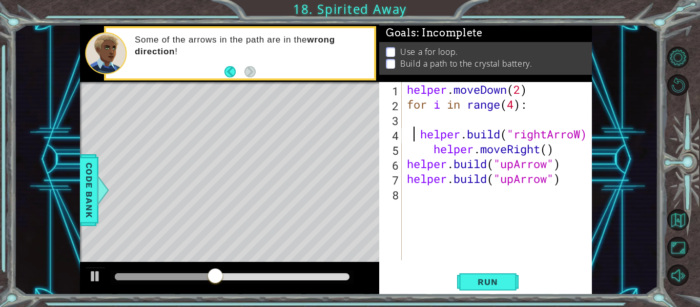
click at [582, 142] on div "helper . moveDown ( 2 ) for i in range ( 4 ) : helper . build ( "rightArroW) he…" at bounding box center [500, 186] width 190 height 208
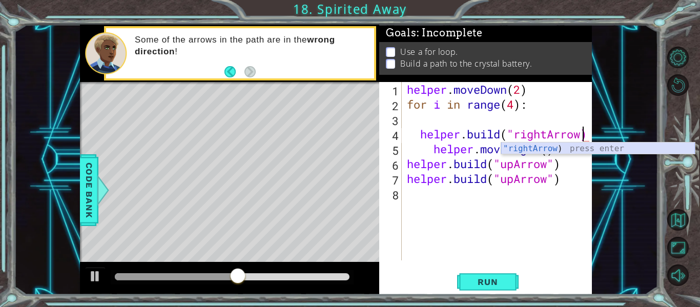
click at [554, 149] on div ""rightArrow ) press enter" at bounding box center [599, 161] width 194 height 37
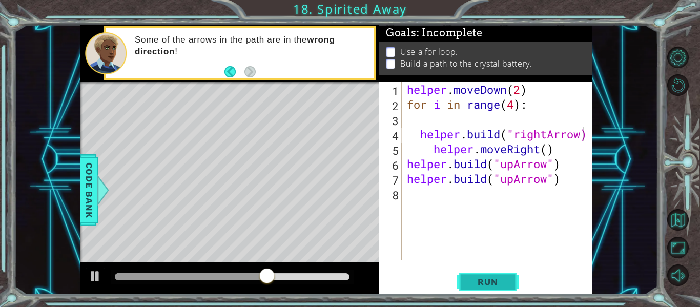
click at [482, 273] on button "Run" at bounding box center [488, 282] width 62 height 21
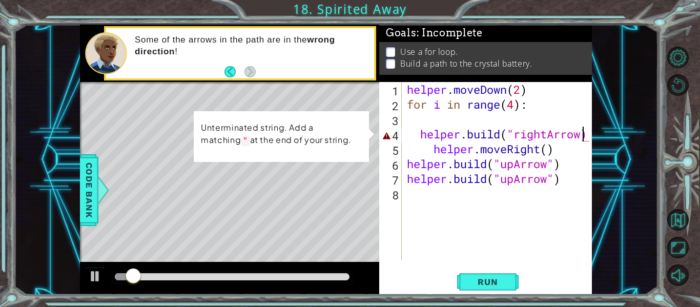
click at [587, 133] on div "helper . moveDown ( 2 ) for i in range ( 4 ) : helper . build ( "rightArrow) he…" at bounding box center [500, 186] width 190 height 208
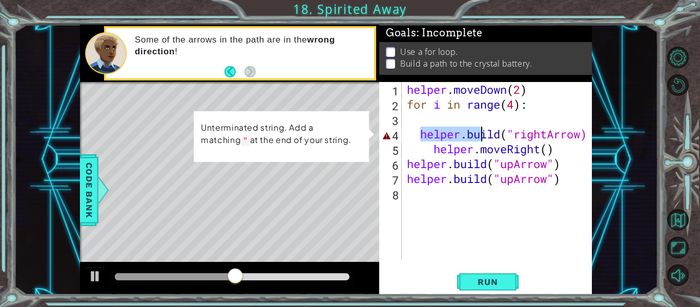
drag, startPoint x: 420, startPoint y: 136, endPoint x: 480, endPoint y: 132, distance: 60.6
click at [480, 132] on div "helper . moveDown ( 2 ) for i in range ( 4 ) : helper . build ( "rightArrow) he…" at bounding box center [500, 186] width 190 height 208
type textarea "ild("rightArrow)"
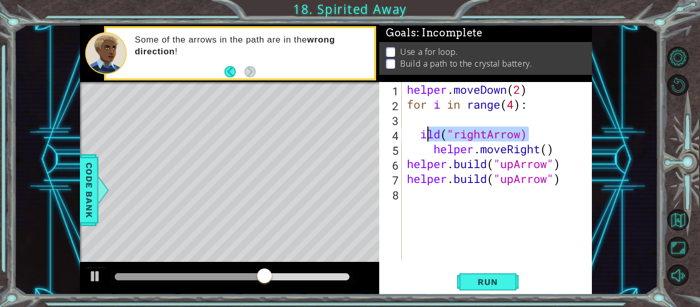
drag, startPoint x: 528, startPoint y: 132, endPoint x: 423, endPoint y: 139, distance: 105.4
click at [423, 139] on div "helper . moveDown ( 2 ) for i in range ( 4 ) : ild ( "rightArrow) helper . move…" at bounding box center [500, 186] width 190 height 208
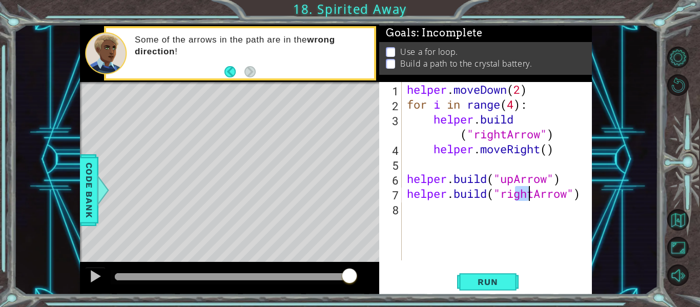
type textarea "h"
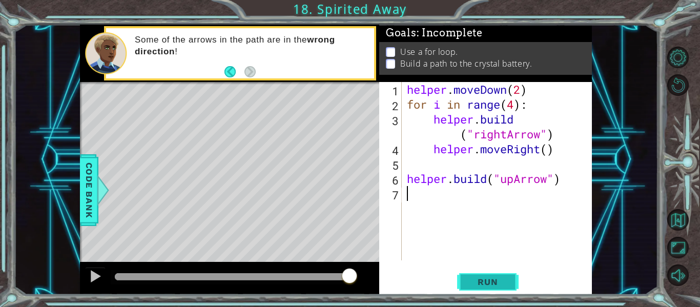
click at [509, 277] on button "Run" at bounding box center [488, 282] width 62 height 21
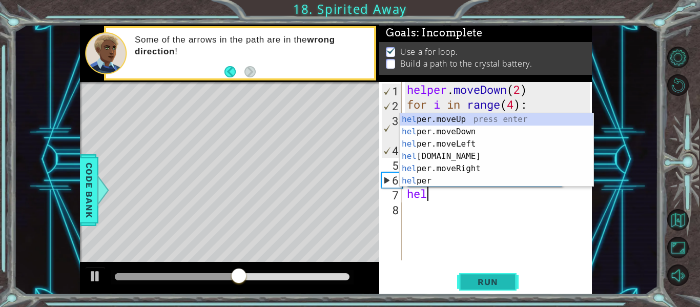
scroll to position [0, 1]
click at [470, 117] on div "hel per.moveUp press enter hel per.moveDown press enter hel per.moveLeft press …" at bounding box center [497, 162] width 194 height 98
type textarea "helper.moveUp(1)"
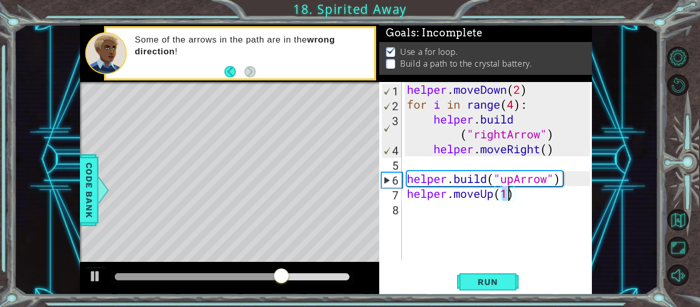
click at [426, 208] on div "helper . moveDown ( 2 ) for i in range ( 4 ) : helper . build ( "rightArrow" ) …" at bounding box center [500, 186] width 190 height 208
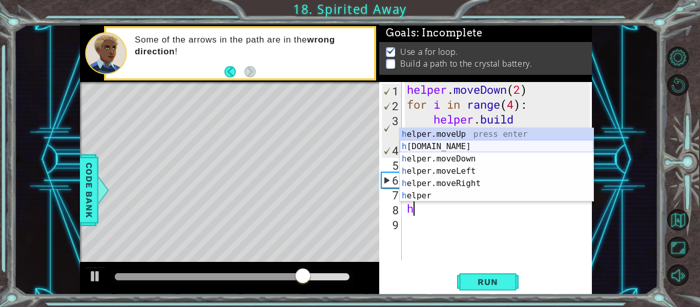
click at [436, 147] on div "h elper.moveUp press enter h [DOMAIN_NAME] press enter h elper.moveDown press e…" at bounding box center [497, 177] width 194 height 98
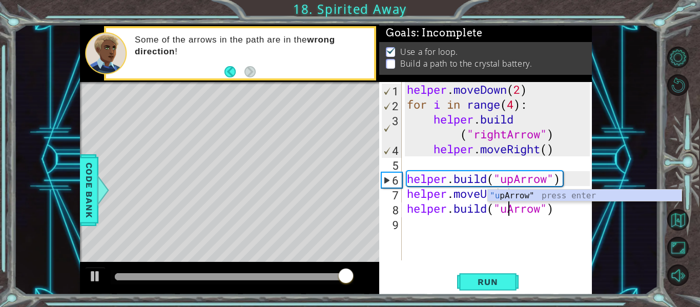
scroll to position [0, 5]
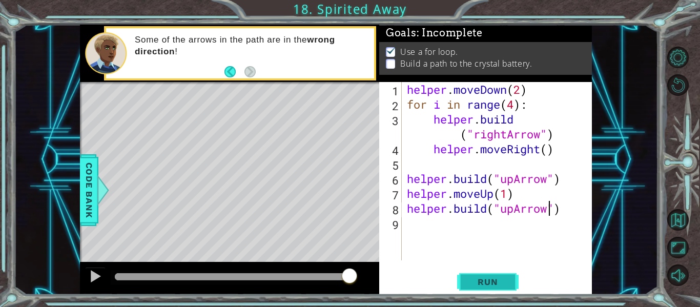
type textarea "[DOMAIN_NAME]("upArrow")"
click at [479, 277] on span "Run" at bounding box center [488, 282] width 41 height 10
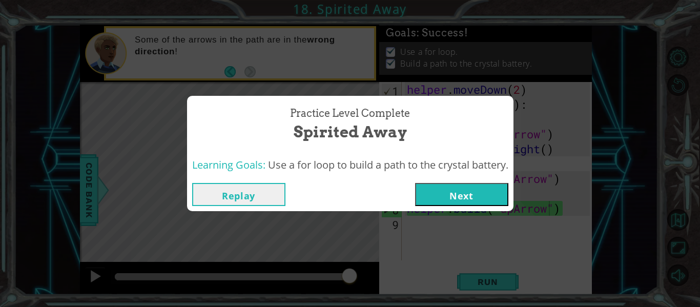
click at [482, 188] on button "Next" at bounding box center [461, 194] width 93 height 23
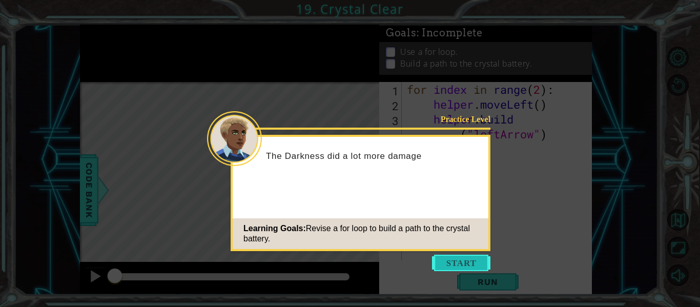
click at [451, 257] on button "Start" at bounding box center [461, 263] width 58 height 16
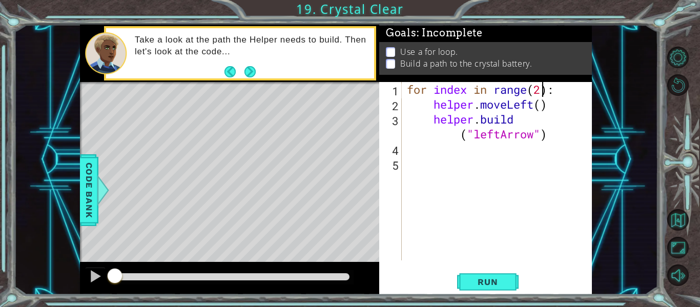
click at [543, 90] on div "for index in range ( 2 ) : helper . moveLeft ( ) helper . build ( "leftArrow" )" at bounding box center [500, 186] width 190 height 208
type textarea "for index in range(4):"
click at [486, 281] on span "Run" at bounding box center [488, 282] width 41 height 10
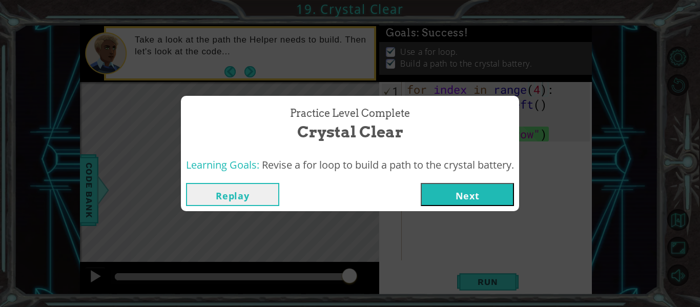
click at [489, 192] on button "Next" at bounding box center [467, 194] width 93 height 23
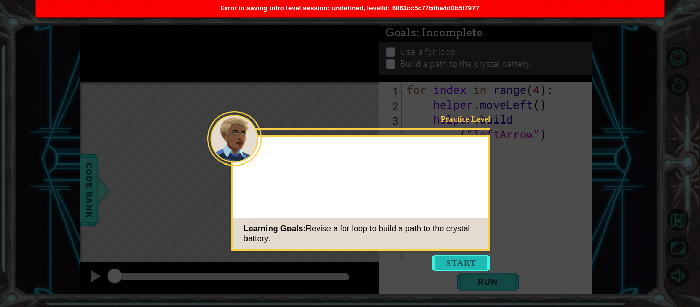
click at [453, 255] on button "Start" at bounding box center [461, 263] width 58 height 16
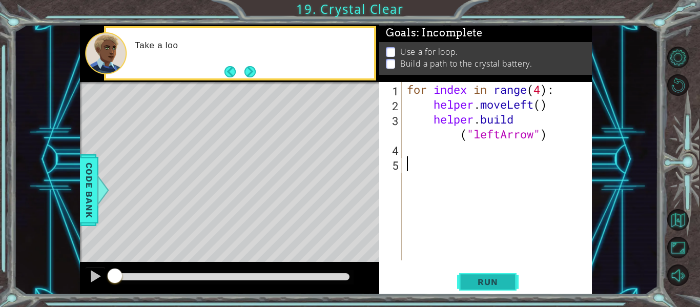
click at [464, 275] on button "Run" at bounding box center [488, 282] width 62 height 21
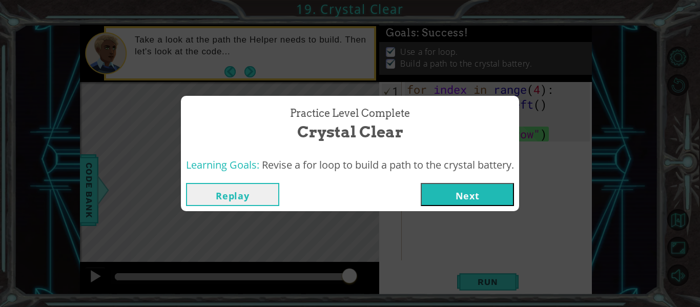
click at [469, 190] on button "Next" at bounding box center [467, 194] width 93 height 23
